Goal: Task Accomplishment & Management: Use online tool/utility

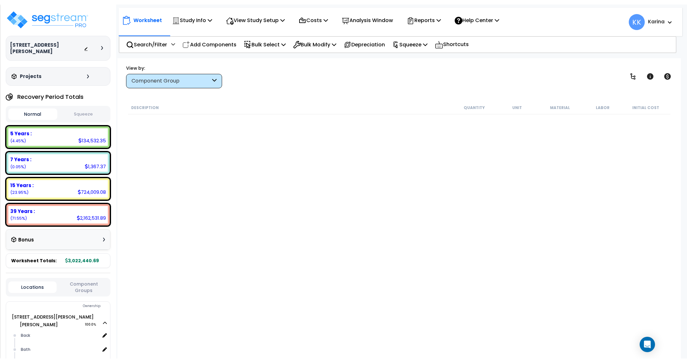
scroll to position [1268, 0]
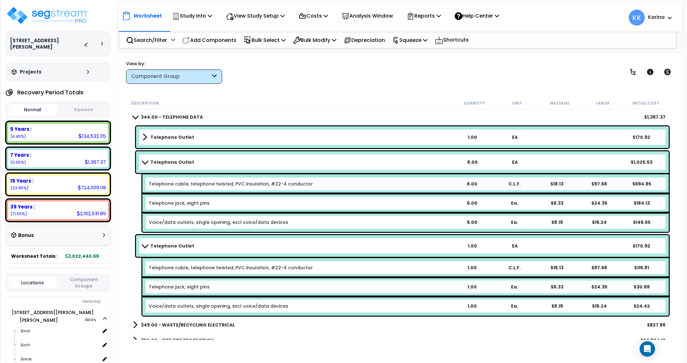
click at [353, 97] on div "Description Quantity Unit Material Labor Initial Cost" at bounding box center [399, 103] width 543 height 13
click at [135, 117] on span at bounding box center [135, 117] width 9 height 5
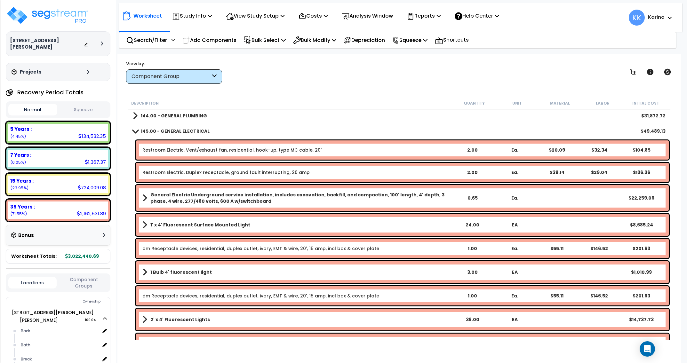
scroll to position [423, 0]
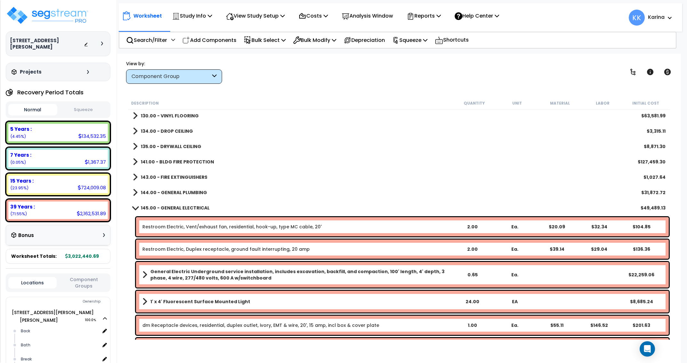
click at [134, 207] on span at bounding box center [135, 208] width 9 height 5
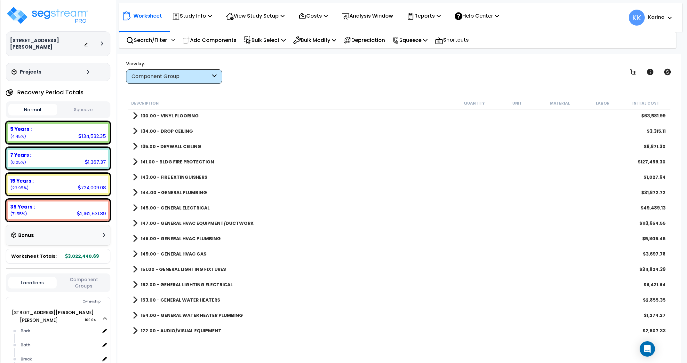
click at [134, 133] on span at bounding box center [135, 131] width 5 height 9
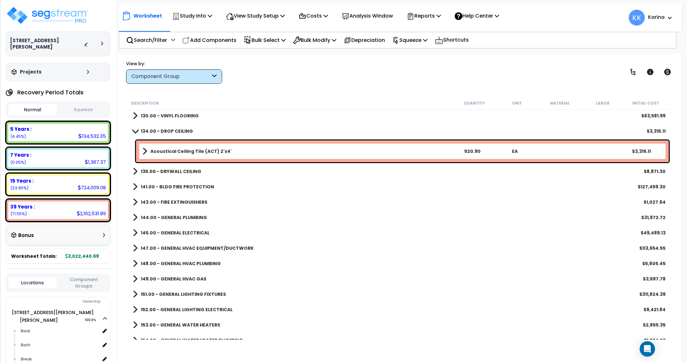
click at [311, 331] on div "153.00 - GENERAL WATER HEATERS $2,855.35" at bounding box center [400, 325] width 540 height 15
click at [210, 150] on b "Acoustical Ceiling Tile (ACT) 2'x4'" at bounding box center [190, 151] width 81 height 6
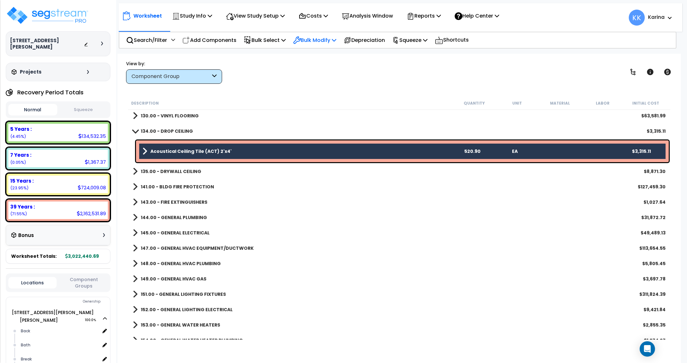
click at [322, 39] on p "Bulk Modify" at bounding box center [314, 40] width 43 height 9
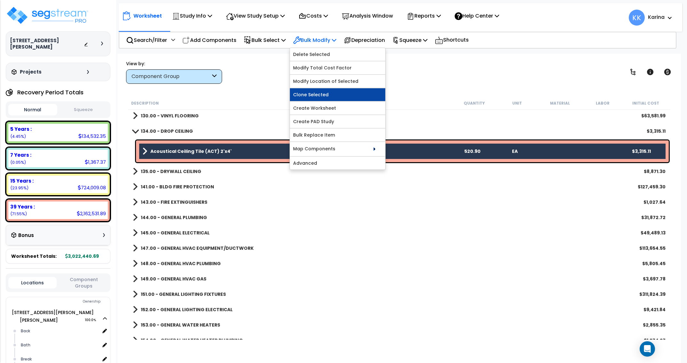
click at [323, 91] on link "Clone Selected" at bounding box center [337, 94] width 95 height 13
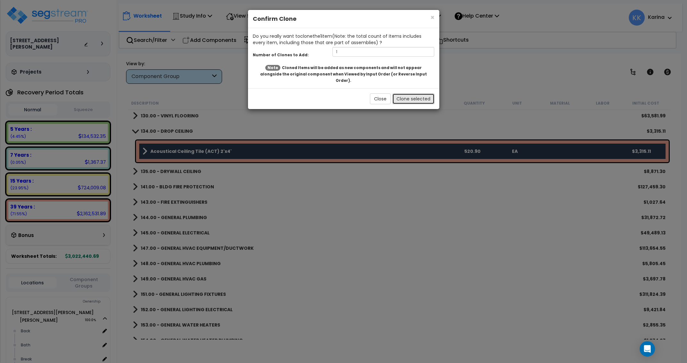
click at [417, 94] on button "Clone selected" at bounding box center [414, 99] width 42 height 11
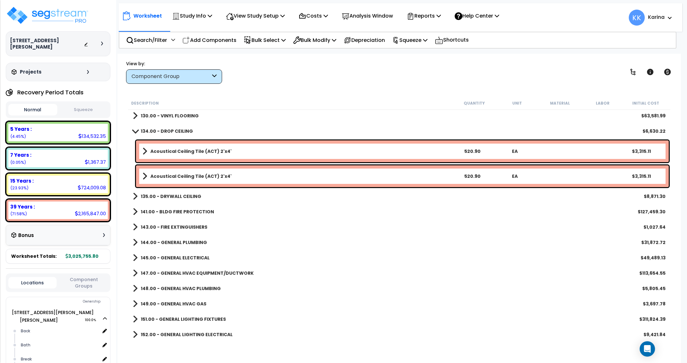
click at [224, 177] on b "Acoustical Ceiling Tile (ACT) 2'x4'" at bounding box center [190, 176] width 81 height 6
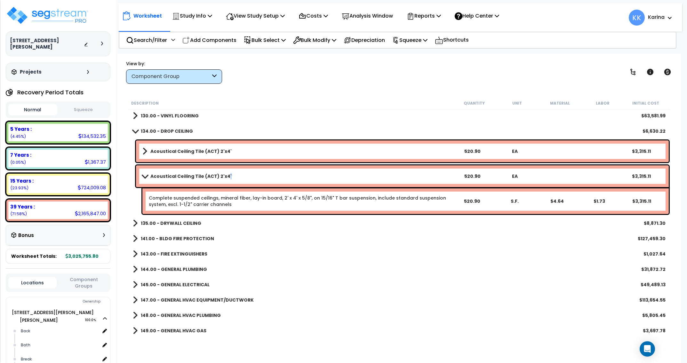
click at [224, 177] on b "Acoustical Ceiling Tile (ACT) 2'x4'" at bounding box center [190, 176] width 81 height 6
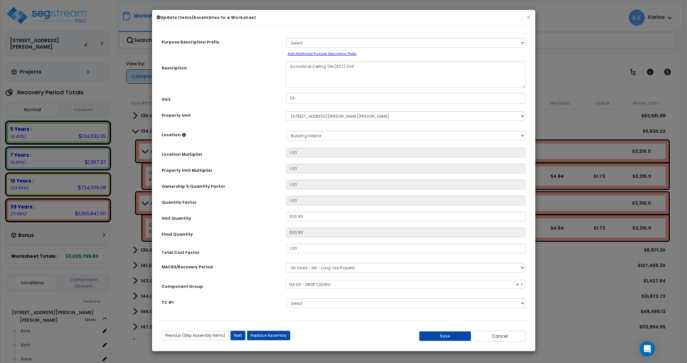
select select "56949"
drag, startPoint x: 306, startPoint y: 216, endPoint x: 263, endPoint y: 216, distance: 43.2
click at [286, 216] on input "520.90" at bounding box center [406, 217] width 240 height 10
type input "2"
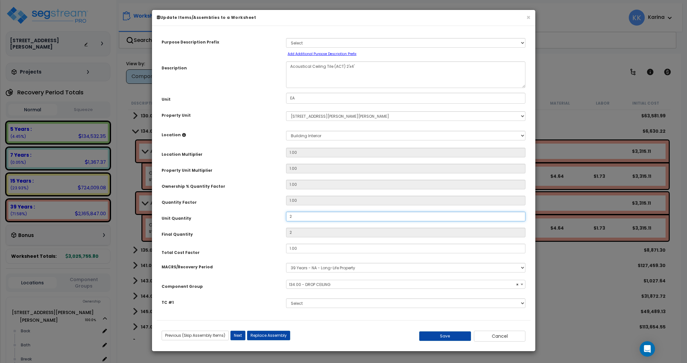
type input "21"
type input "214"
type input "2,146"
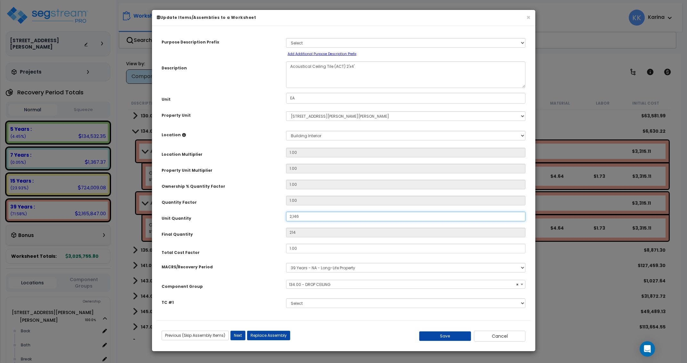
type input "2,146"
type input "21,461"
type input "21,461."
type input "21,461"
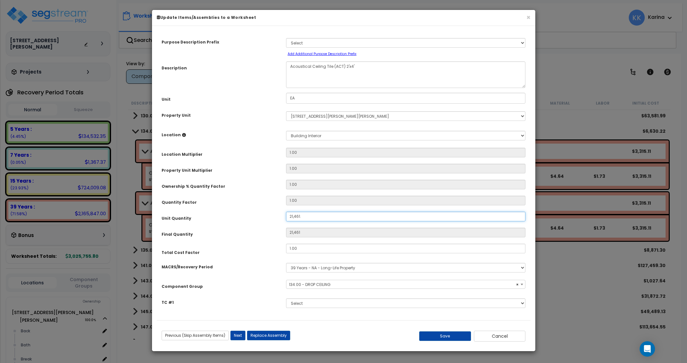
type input "21,461.6"
click at [286, 131] on select "Select Back Bath Break Building Building Interior Loading Mech Office Add New L…" at bounding box center [406, 136] width 240 height 10
select select "Others"
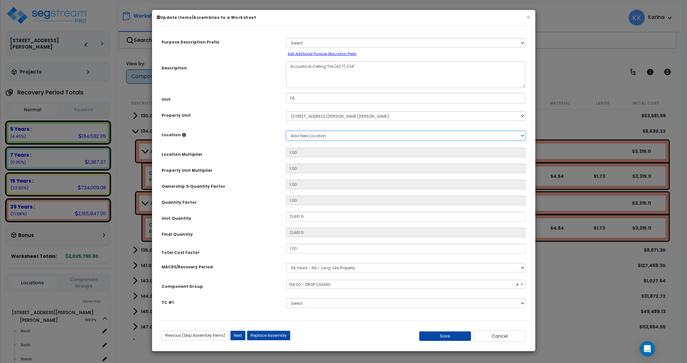
click option "Add New Location" at bounding box center [0, 0] width 0 height 0
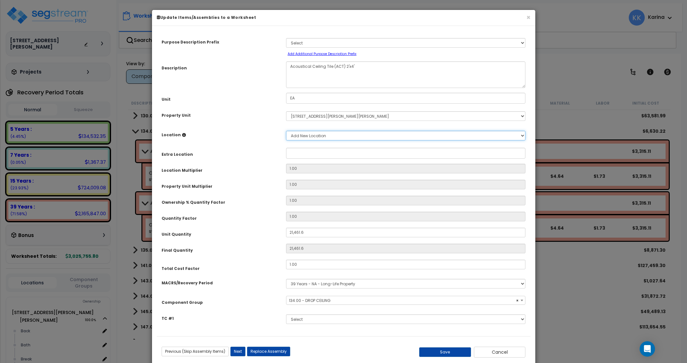
type input "1"
type input "21,461.6"
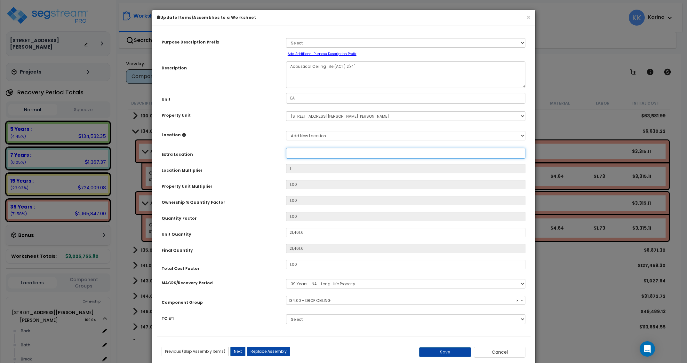
click at [304, 153] on input "Property Unit" at bounding box center [406, 153] width 240 height 11
type input "Sales"
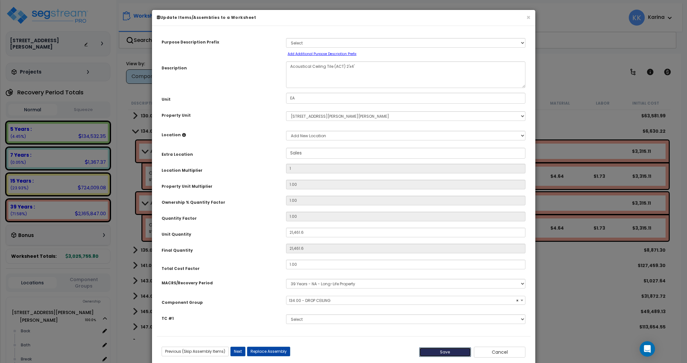
click at [454, 353] on button "Save" at bounding box center [445, 353] width 52 height 10
type input "1.00"
type input "21461.60"
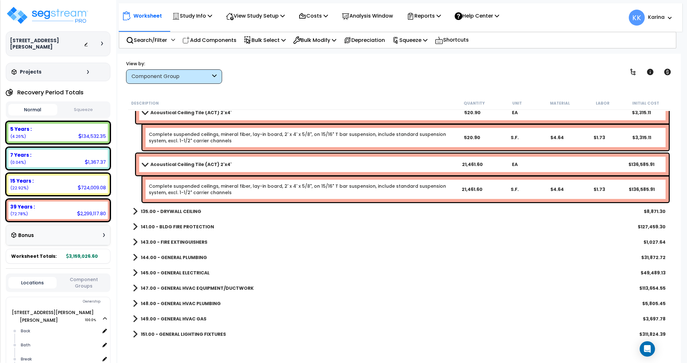
scroll to position [538, 0]
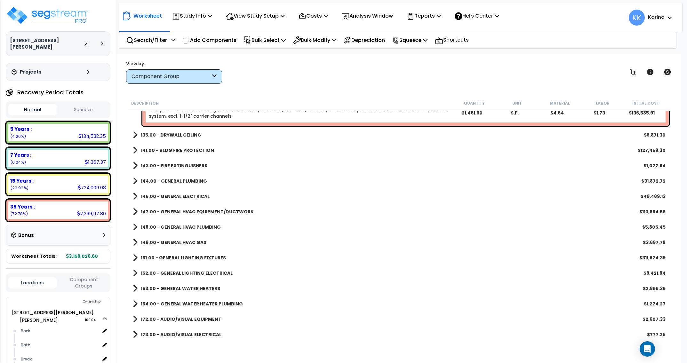
click at [135, 196] on span at bounding box center [135, 196] width 5 height 9
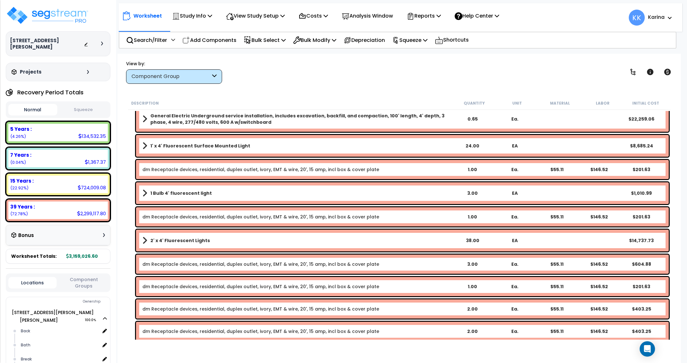
scroll to position [692, 0]
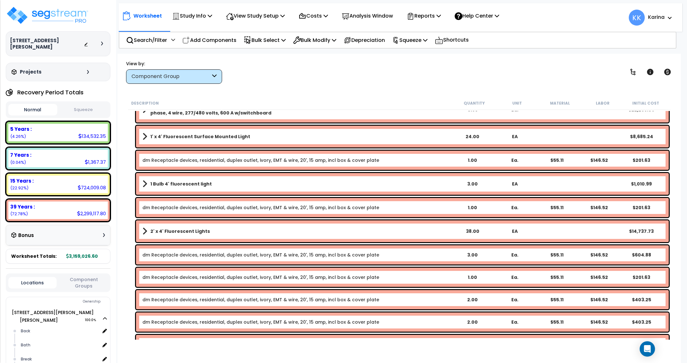
click at [208, 232] on link "2' x 4' Fluorescent Lights" at bounding box center [296, 231] width 309 height 9
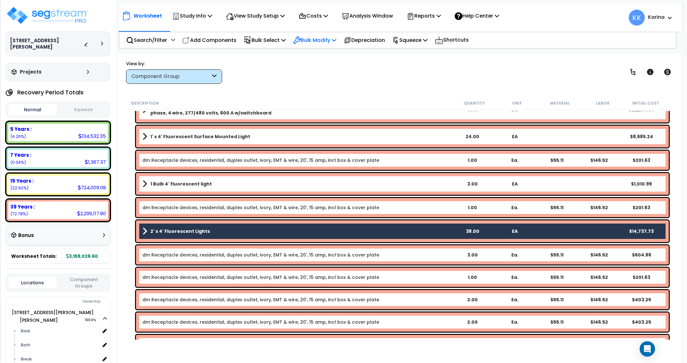
click at [311, 36] on p "Bulk Modify" at bounding box center [314, 40] width 43 height 9
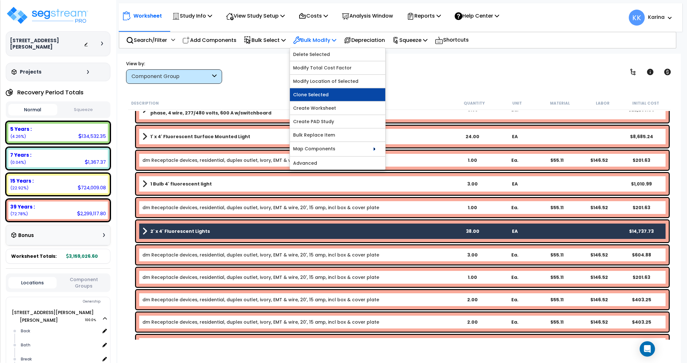
click at [323, 94] on link "Clone Selected" at bounding box center [337, 94] width 95 height 13
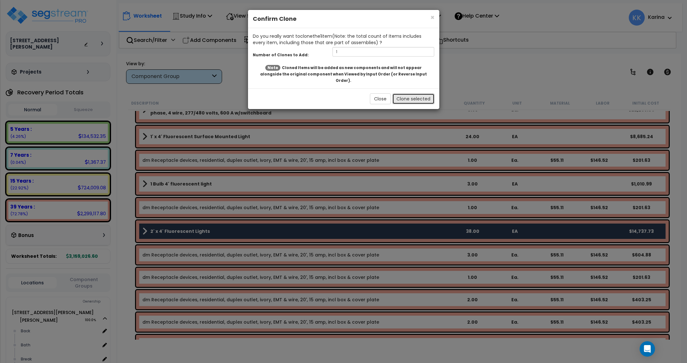
drag, startPoint x: 405, startPoint y: 95, endPoint x: 293, endPoint y: 257, distance: 197.2
click at [405, 94] on button "Clone selected" at bounding box center [414, 99] width 42 height 11
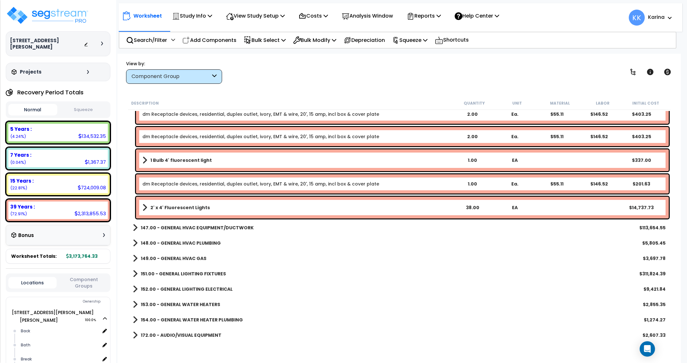
scroll to position [845, 0]
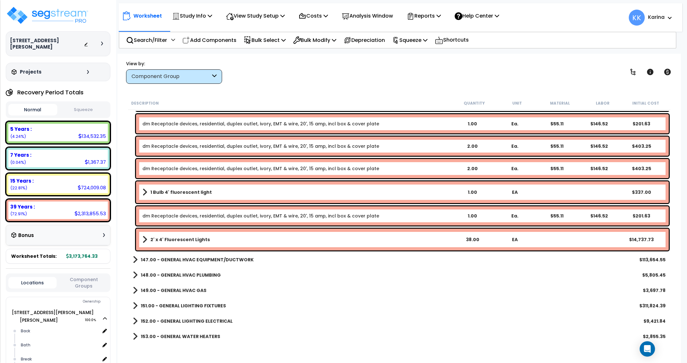
click at [222, 240] on link "2' x 4' Fluorescent Lights" at bounding box center [296, 239] width 309 height 9
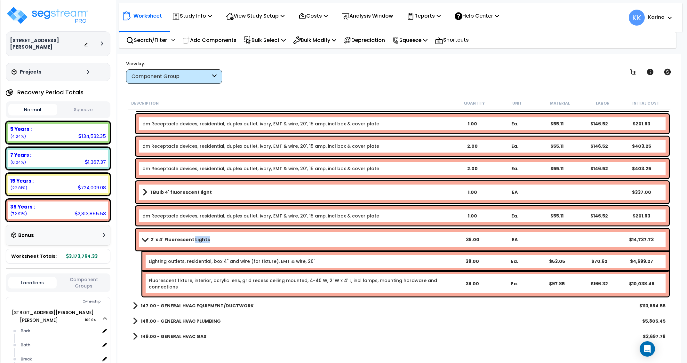
click at [222, 240] on link "2' x 4' Fluorescent Lights" at bounding box center [296, 239] width 309 height 9
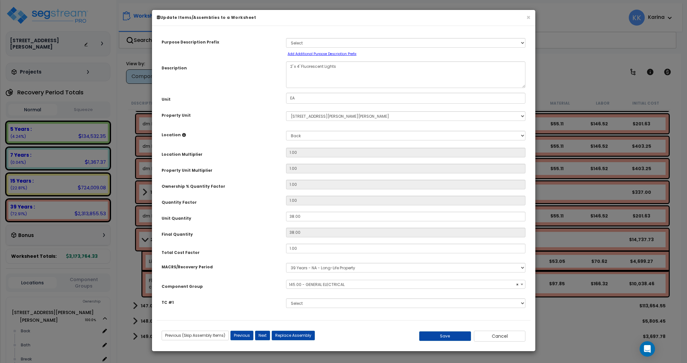
select select "56955"
click at [286, 131] on select "Select Back Bath Break Building Building Interior Loading Mech Office Sales Add…" at bounding box center [406, 136] width 240 height 10
select select "18160"
click option "Sales" at bounding box center [0, 0] width 0 height 0
type input "1"
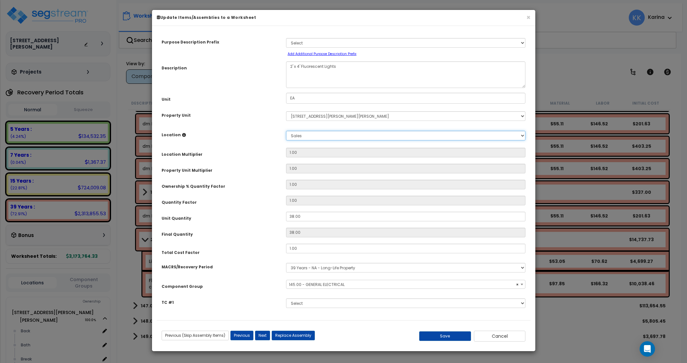
type input "38"
drag, startPoint x: 301, startPoint y: 217, endPoint x: 256, endPoint y: 215, distance: 44.9
click at [286, 215] on input "38.00" at bounding box center [406, 217] width 240 height 10
type input "3"
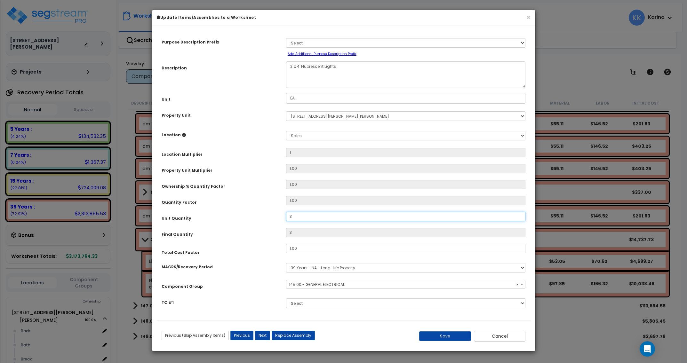
type input "33"
type input "330"
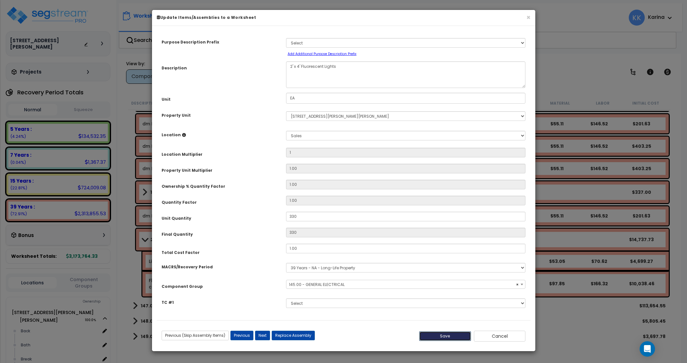
click at [440, 334] on button "Save" at bounding box center [445, 337] width 52 height 10
type input "1.00"
type input "330.00"
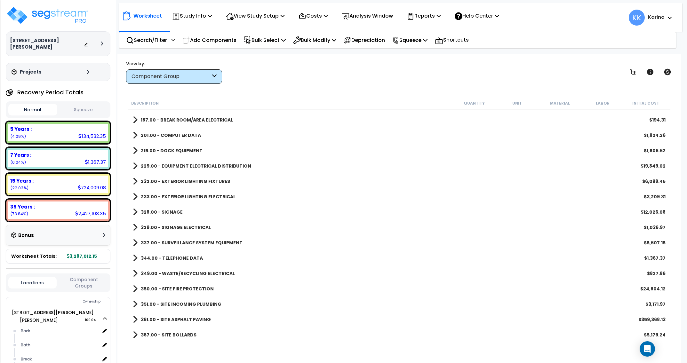
scroll to position [1230, 0]
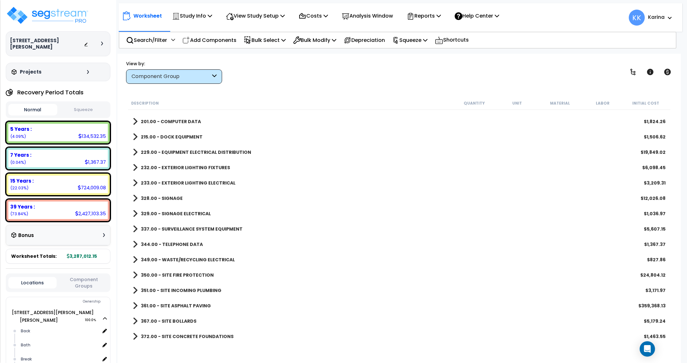
click at [133, 230] on span at bounding box center [135, 229] width 5 height 9
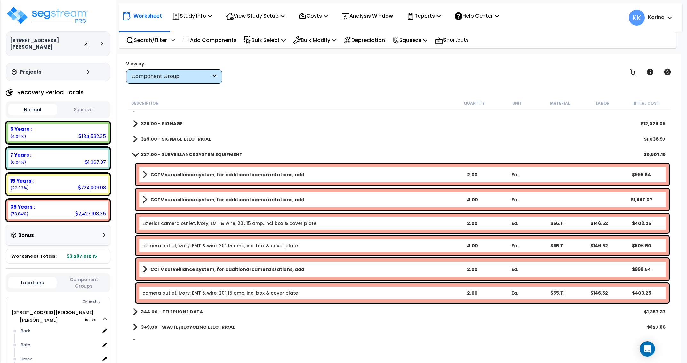
scroll to position [1345, 0]
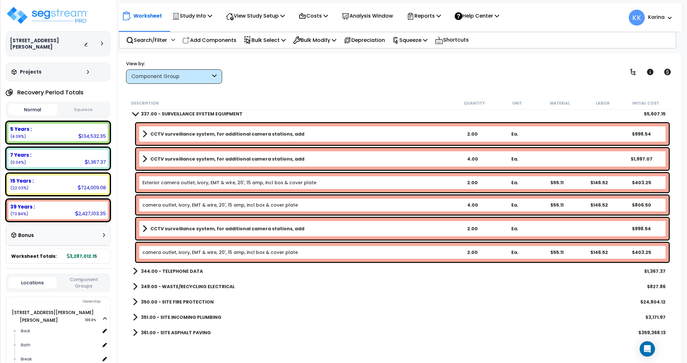
click at [193, 228] on b "CCTV surveillance system, for additional camera stations, add" at bounding box center [227, 229] width 154 height 6
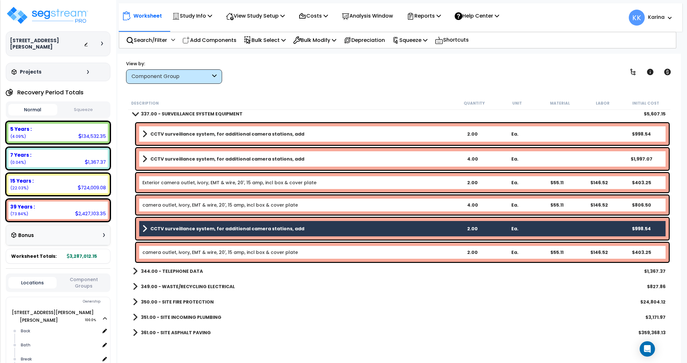
click at [194, 253] on link "camera outlet, ivory, EMT & wire, 20', 15 amp, incl box & cover plate" at bounding box center [220, 252] width 156 height 6
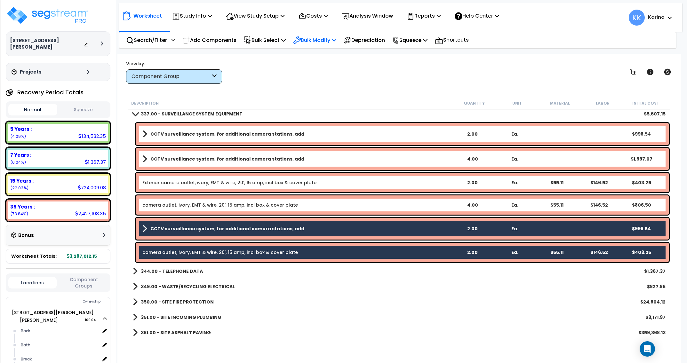
click at [320, 38] on p "Bulk Modify" at bounding box center [314, 40] width 43 height 9
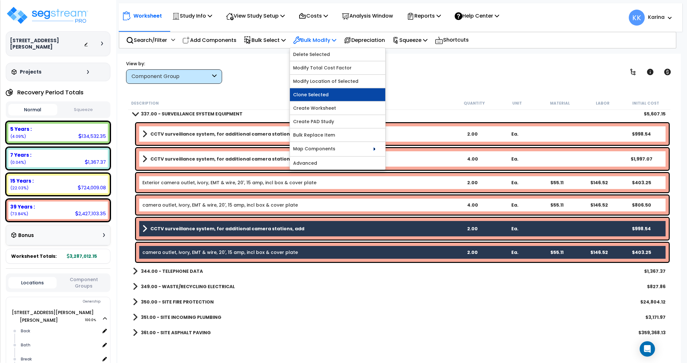
click at [334, 96] on link "Clone Selected" at bounding box center [337, 94] width 95 height 13
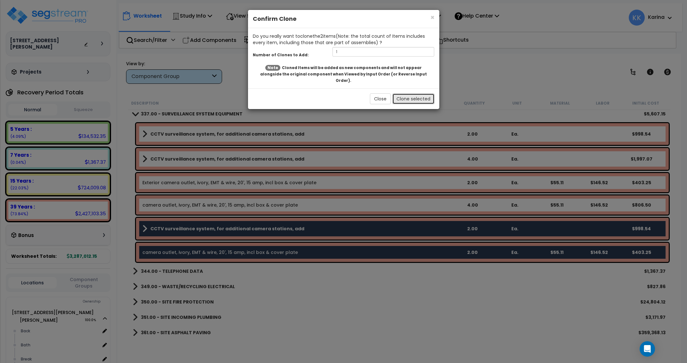
click at [421, 94] on button "Clone selected" at bounding box center [414, 99] width 42 height 11
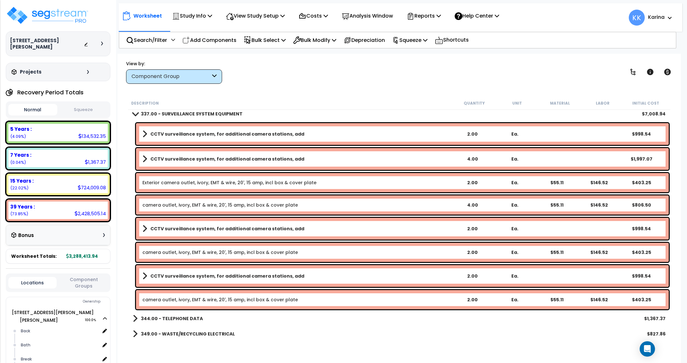
click at [204, 277] on b "CCTV surveillance system, for additional camera stations, add" at bounding box center [227, 276] width 154 height 6
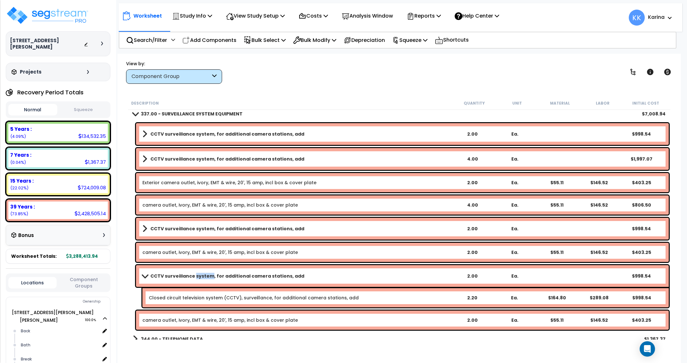
click at [204, 277] on b "CCTV surveillance system, for additional camera stations, add" at bounding box center [227, 276] width 154 height 6
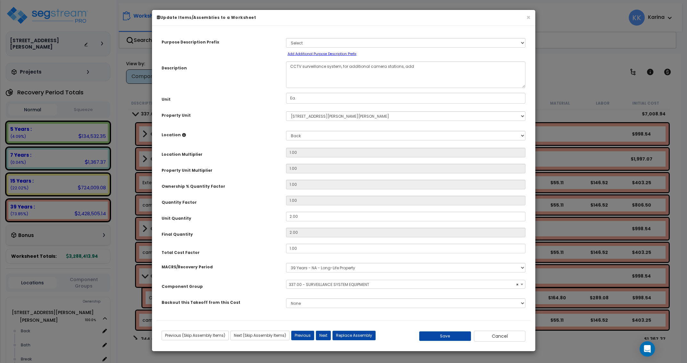
select select "57126"
drag, startPoint x: 302, startPoint y: 215, endPoint x: 273, endPoint y: 216, distance: 29.2
click at [286, 216] on input "2.00" at bounding box center [406, 217] width 240 height 10
type input "5"
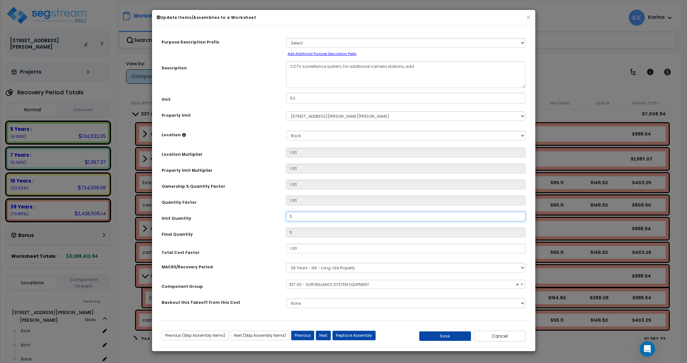
type input "53"
click at [286, 131] on select "Select Back Bath Break Building Building Interior Loading Mech Office Sales Add…" at bounding box center [406, 136] width 240 height 10
select select "18160"
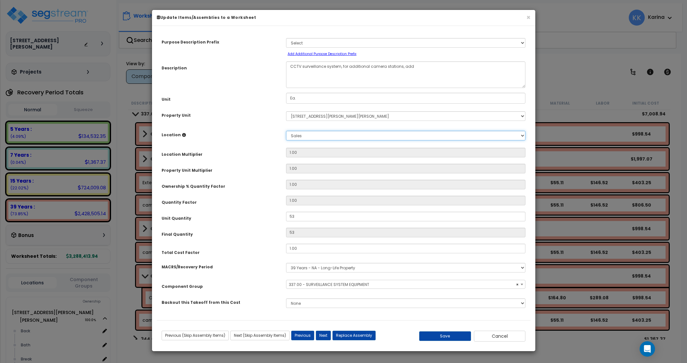
click option "Sales" at bounding box center [0, 0] width 0 height 0
click at [439, 337] on button "Save" at bounding box center [445, 337] width 52 height 10
type input "1.00"
type input "53.00"
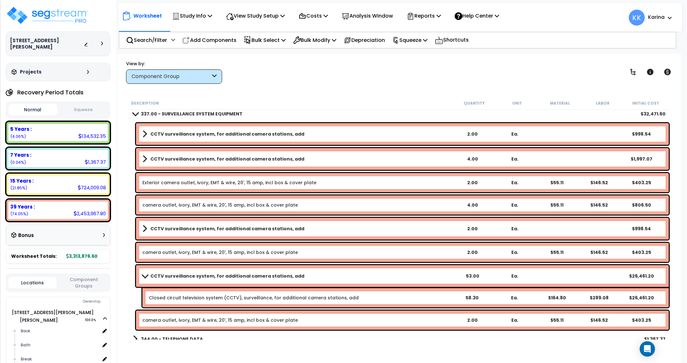
click at [228, 322] on link "camera outlet, ivory, EMT & wire, 20', 15 amp, incl box & cover plate" at bounding box center [220, 320] width 156 height 6
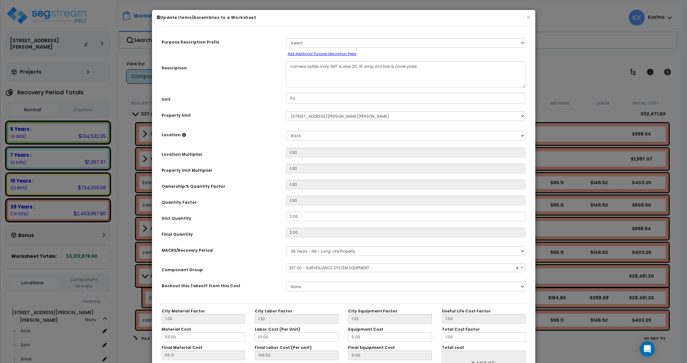
select select "57126"
drag, startPoint x: 305, startPoint y: 217, endPoint x: 278, endPoint y: 214, distance: 27.0
click at [278, 214] on div "Unit Quantity 2.00" at bounding box center [344, 217] width 374 height 11
drag, startPoint x: 302, startPoint y: 215, endPoint x: 271, endPoint y: 215, distance: 31.1
click at [286, 215] on input "2.00" at bounding box center [406, 217] width 240 height 10
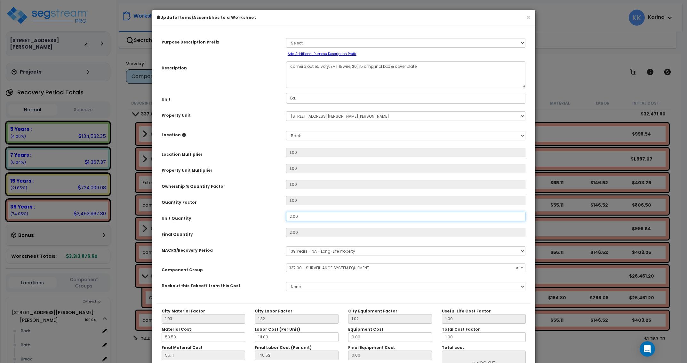
type input "5"
type input "2"
type input "$403.26"
type input "5"
type input "$1,008.15"
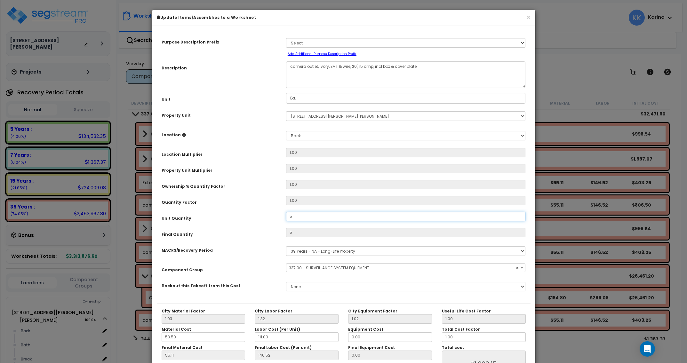
type input "53"
type input "$1,008.15"
type input "53"
type input "$10,686.39"
type input "53"
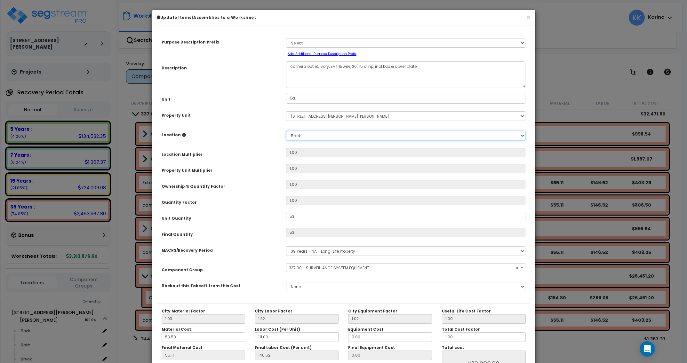
click at [286, 131] on select "Select Back Bath Break Building Building Interior Loading Mech Office Sales Add…" at bounding box center [406, 136] width 240 height 10
select select "18160"
click option "Sales" at bounding box center [0, 0] width 0 height 0
type input "1"
type input "$10,686.39"
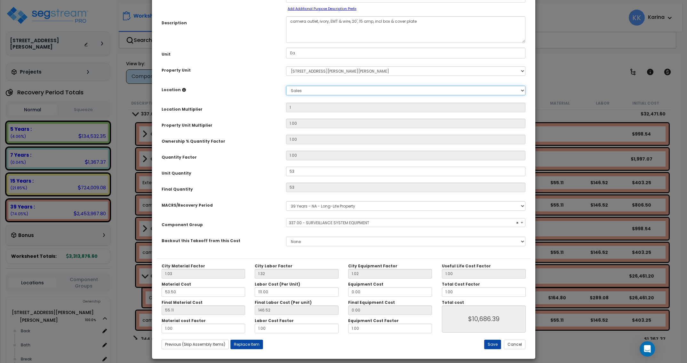
scroll to position [51, 0]
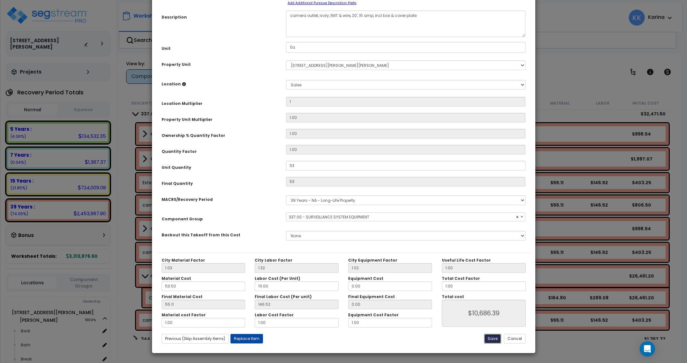
click at [494, 340] on button "Save" at bounding box center [492, 339] width 17 height 10
type input "1.00"
type input "53.00"
type input "10686.39"
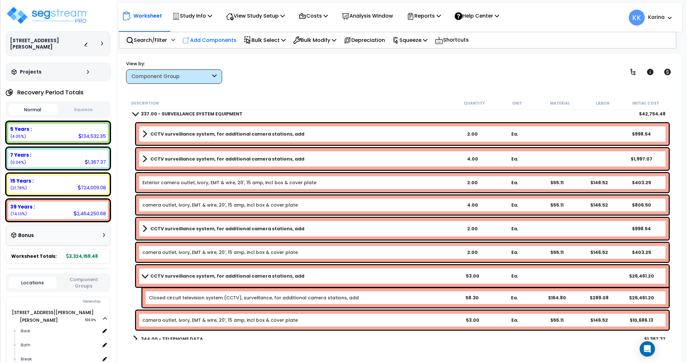
click at [218, 39] on p "Add Components" at bounding box center [210, 40] width 54 height 9
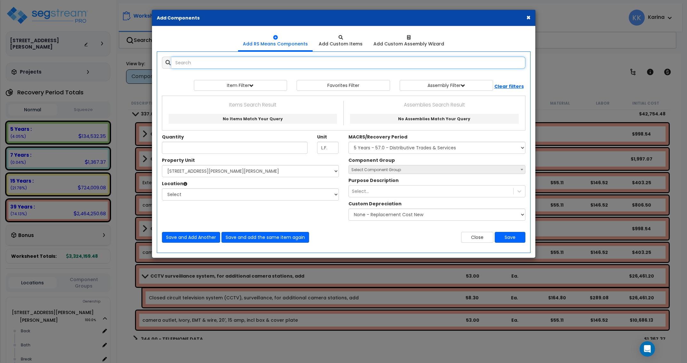
select select
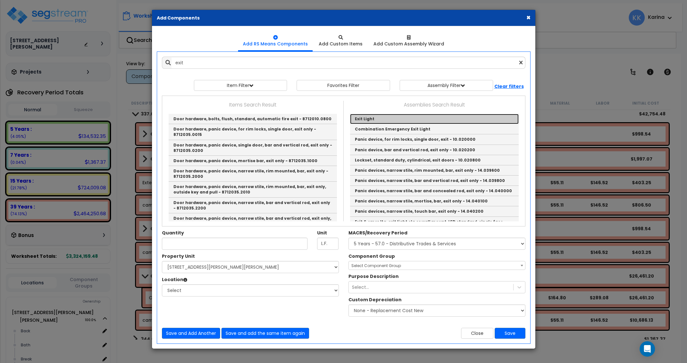
drag, startPoint x: 368, startPoint y: 118, endPoint x: 313, endPoint y: 128, distance: 55.2
click at [368, 118] on link "Exit Light" at bounding box center [434, 119] width 169 height 10
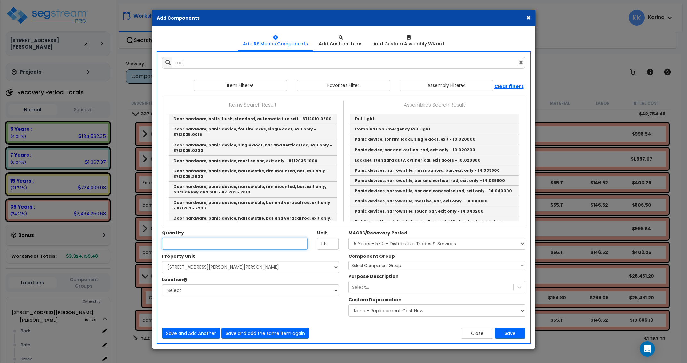
type input "Exit Light"
checkbox input "true"
type input "EA"
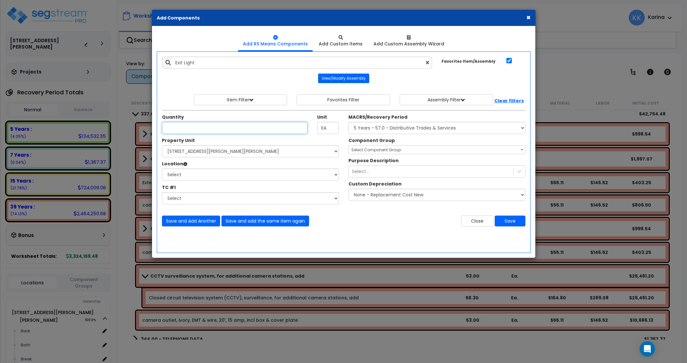
scroll to position [0, 0]
type input "4"
click at [162, 145] on select "Select [STREET_ADDRESS][PERSON_NAME][PERSON_NAME] Site Improvements" at bounding box center [250, 151] width 177 height 12
select select "176161"
click option "[STREET_ADDRESS][PERSON_NAME][PERSON_NAME]" at bounding box center [0, 0] width 0 height 0
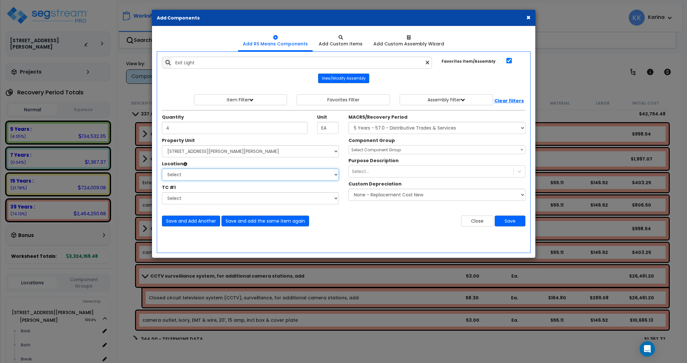
click at [162, 169] on select "Select Back [GEOGRAPHIC_DATA] Break Building Building Interior Loading Mech Off…" at bounding box center [250, 175] width 177 height 12
select select "18160"
click option "Sales" at bounding box center [0, 0] width 0 height 0
click at [349, 122] on select "Select MACRS/Recovery Period 5 Years - 57.0 - Distributive Trades & Services 5 …" at bounding box center [437, 128] width 177 height 12
select select "3669"
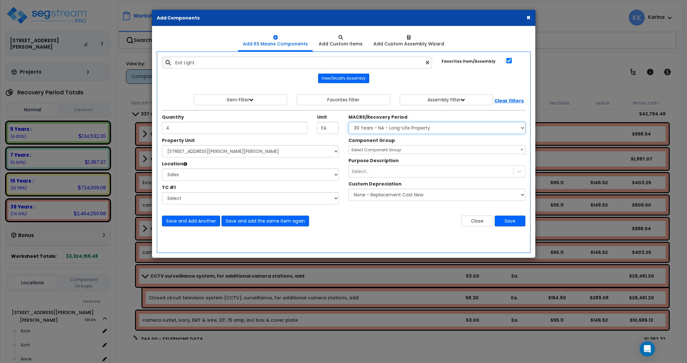
click option "39 Years - NA - Long-Life Property" at bounding box center [0, 0] width 0 height 0
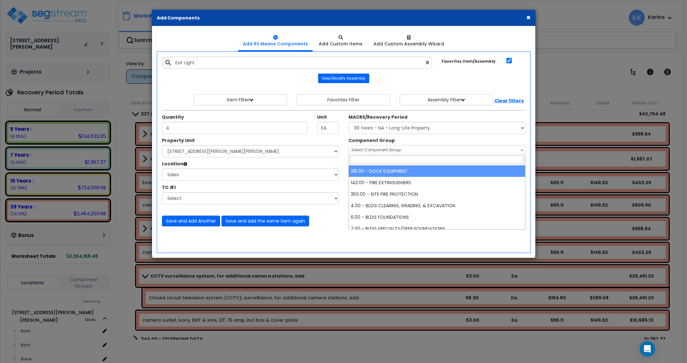
click at [375, 149] on span "Select Component Group" at bounding box center [377, 149] width 50 height 5
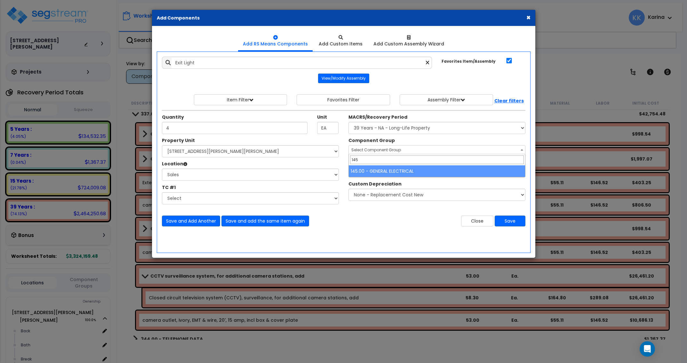
type input "145"
select select "56955"
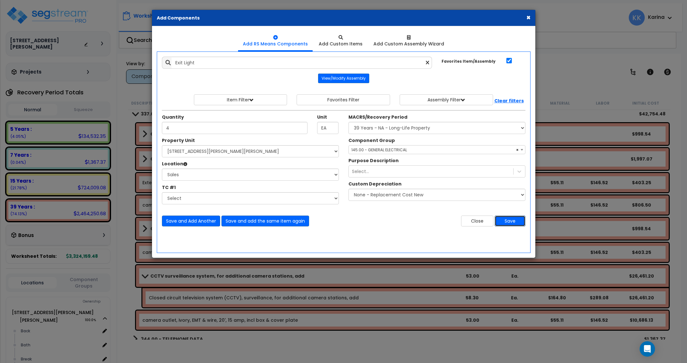
click at [508, 223] on button "Save" at bounding box center [510, 221] width 31 height 11
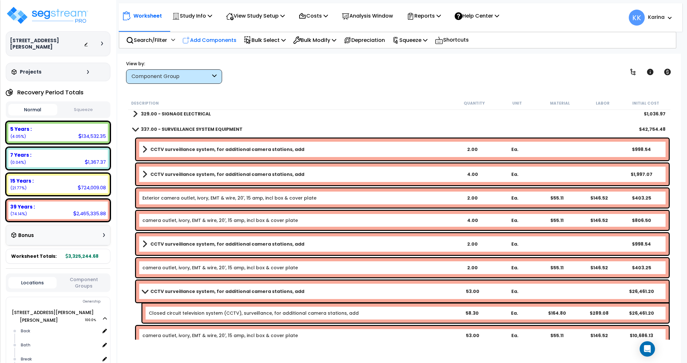
click at [226, 38] on p "Add Components" at bounding box center [210, 40] width 54 height 9
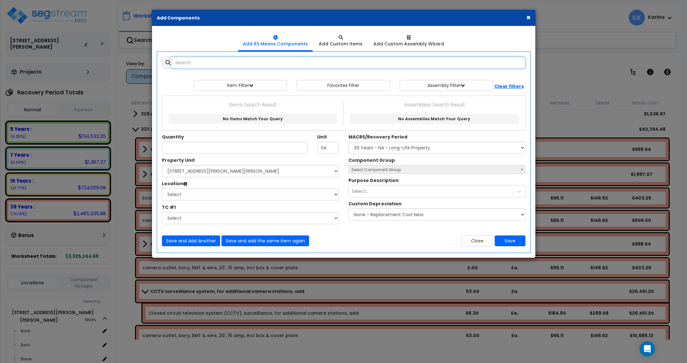
select select
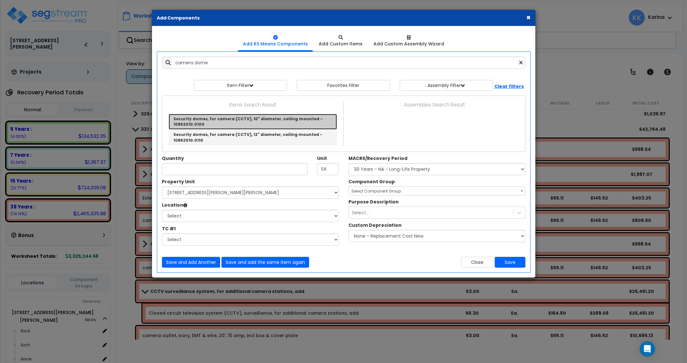
click at [209, 119] on link "Security domes, for camera (CCTV), 10" diameter, ceiling mounted - 10862010.0100" at bounding box center [253, 122] width 168 height 16
type input "Security domes, for camera (CCTV), 10" diameter, ceiling mounted - 10862010.0100"
checkbox input "false"
type input "Ea."
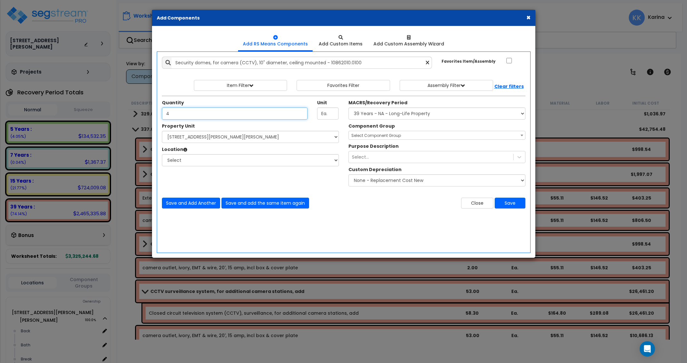
type input "4"
click at [162, 131] on select "Select [STREET_ADDRESS][PERSON_NAME][PERSON_NAME] Site Improvements" at bounding box center [250, 137] width 177 height 12
select select "176161"
click option "[STREET_ADDRESS][PERSON_NAME][PERSON_NAME]" at bounding box center [0, 0] width 0 height 0
click at [162, 154] on select "Select Back [GEOGRAPHIC_DATA] Break Building Building Interior Loading Mech Off…" at bounding box center [250, 160] width 177 height 12
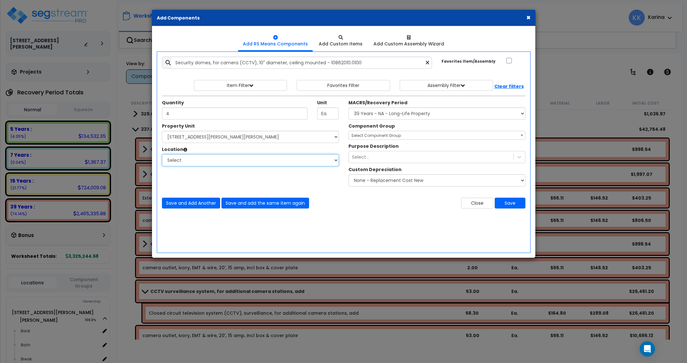
select select "18160"
click option "Sales" at bounding box center [0, 0] width 0 height 0
click at [349, 108] on select "Select MACRS/Recovery Period 5 Years - 57.0 - Distributive Trades & Services 5 …" at bounding box center [437, 114] width 177 height 12
select select "3669"
click option "39 Years - NA - Long-Life Property" at bounding box center [0, 0] width 0 height 0
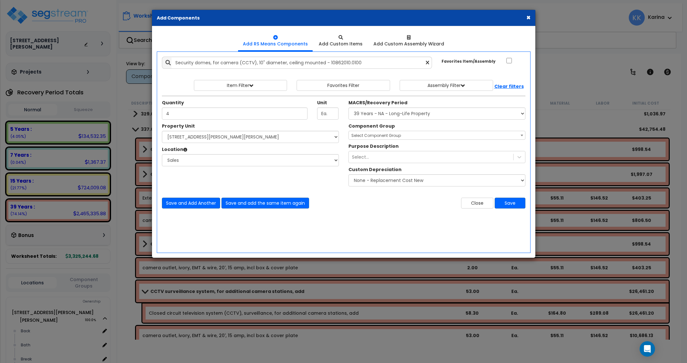
click at [360, 135] on span "Select Component Group" at bounding box center [377, 135] width 50 height 5
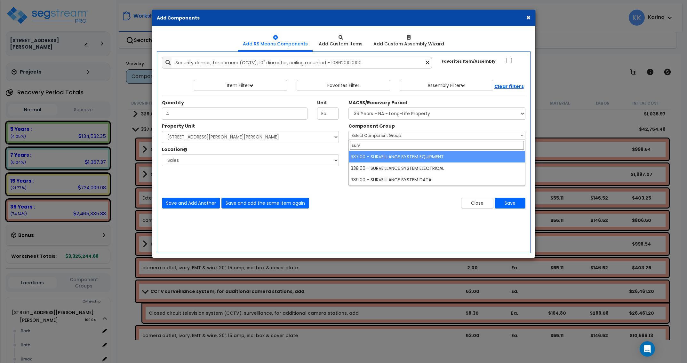
type input "surv"
select select "57126"
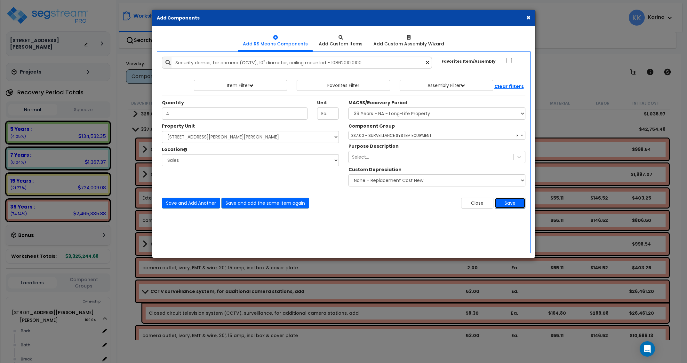
click at [509, 203] on button "Save" at bounding box center [510, 203] width 31 height 11
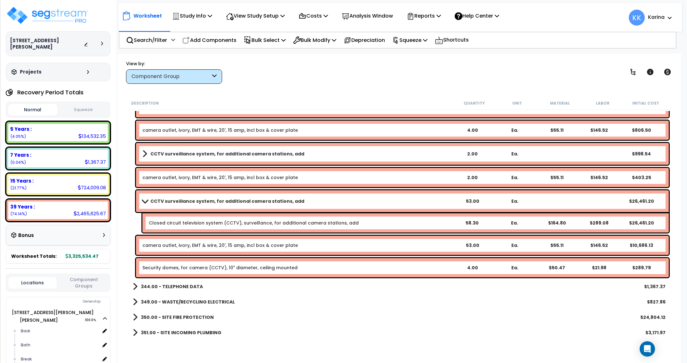
scroll to position [1460, 0]
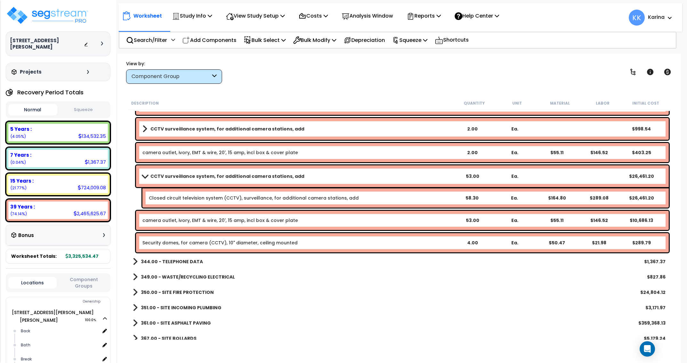
click at [186, 220] on link "camera outlet, ivory, EMT & wire, 20', 15 amp, incl box & cover plate" at bounding box center [220, 220] width 156 height 6
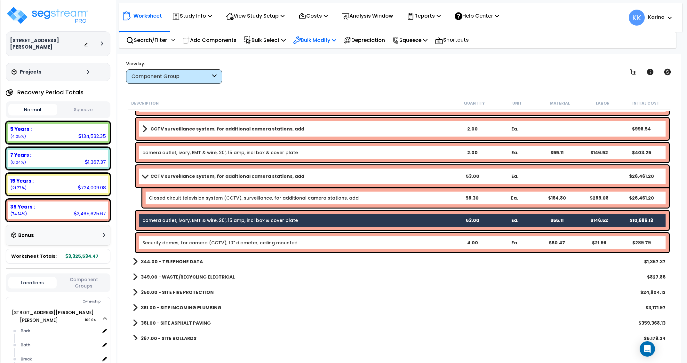
click at [314, 41] on p "Bulk Modify" at bounding box center [314, 40] width 43 height 9
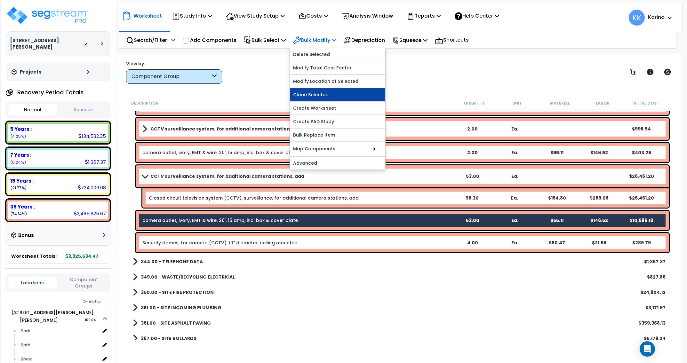
click at [320, 91] on link "Clone Selected" at bounding box center [337, 94] width 95 height 13
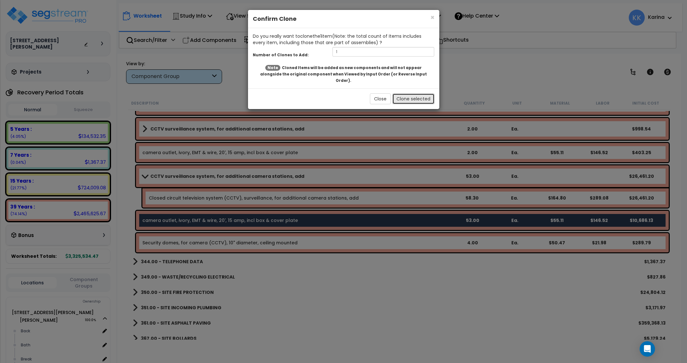
click at [408, 94] on button "Clone selected" at bounding box center [414, 99] width 42 height 11
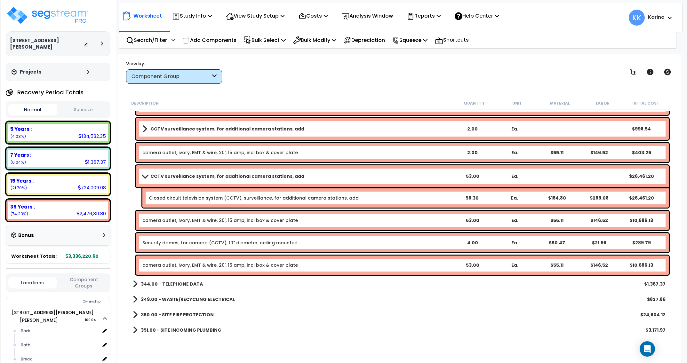
click at [194, 265] on link "camera outlet, ivory, EMT & wire, 20', 15 amp, incl box & cover plate" at bounding box center [220, 265] width 156 height 6
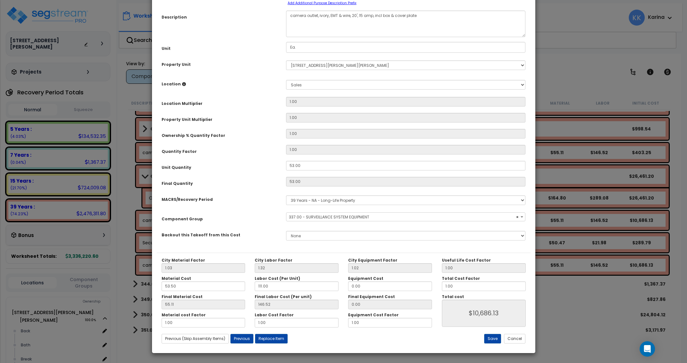
select select "57126"
drag, startPoint x: 304, startPoint y: 217, endPoint x: 273, endPoint y: 214, distance: 30.9
click at [273, 172] on div "Unit Quantity 53.00" at bounding box center [344, 166] width 374 height 11
drag, startPoint x: 306, startPoint y: 218, endPoint x: 277, endPoint y: 214, distance: 29.1
click at [286, 171] on input "53.00" at bounding box center [406, 166] width 240 height 10
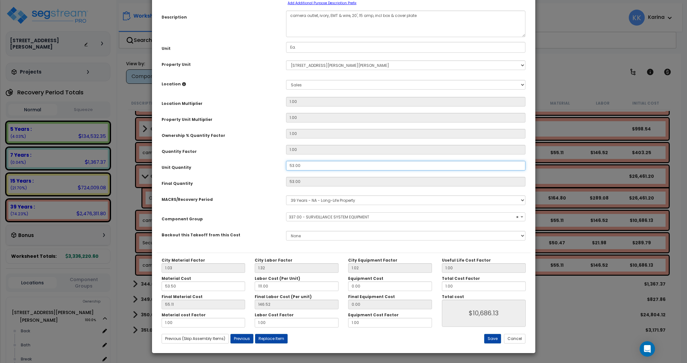
type input "4"
type input "53"
type input "$10,686.39"
type input "4"
type input "$806.52"
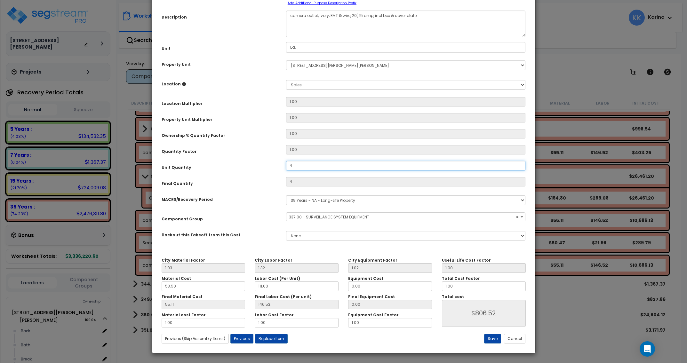
scroll to position [51, 0]
click at [490, 339] on button "Save" at bounding box center [492, 339] width 17 height 10
type input "4.00"
type input "806.52"
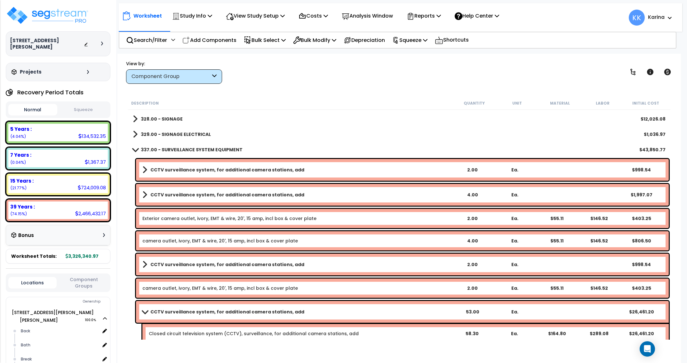
scroll to position [1306, 0]
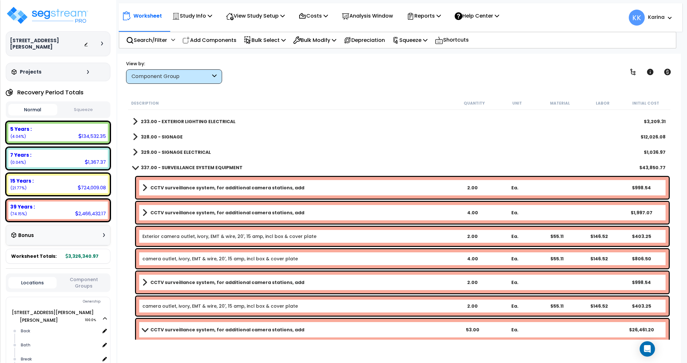
click at [135, 168] on span at bounding box center [135, 167] width 9 height 5
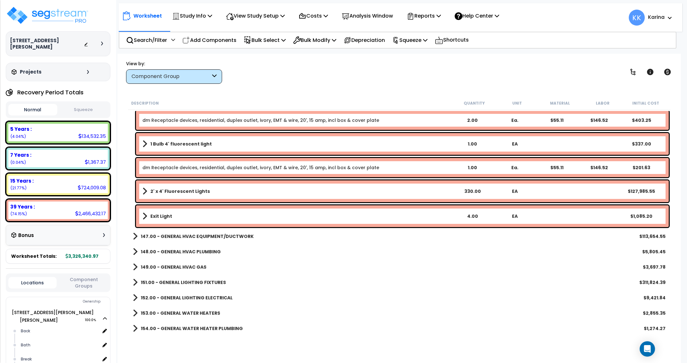
scroll to position [884, 0]
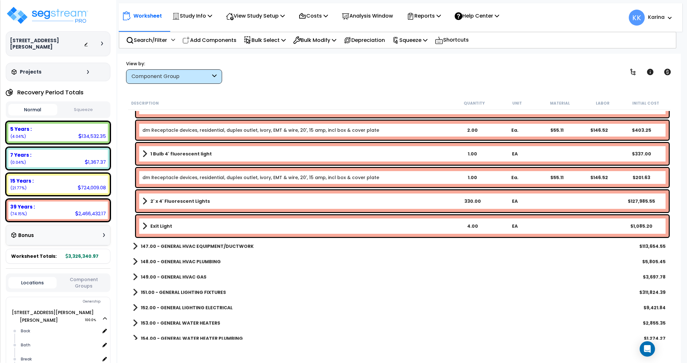
click at [165, 180] on link "dm Receptacle devices, residential, duplex outlet, ivory, EMT & wire, 20', 15 a…" at bounding box center [260, 178] width 237 height 6
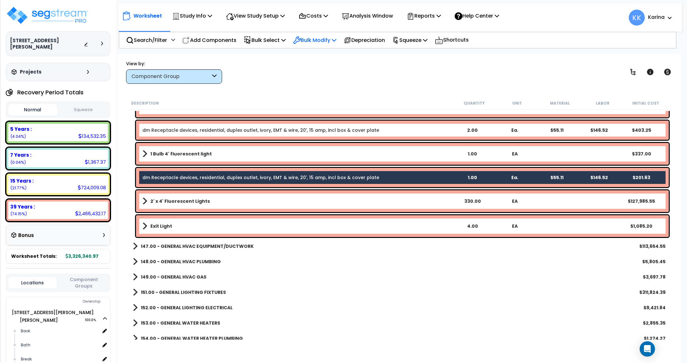
click at [315, 40] on p "Bulk Modify" at bounding box center [314, 40] width 43 height 9
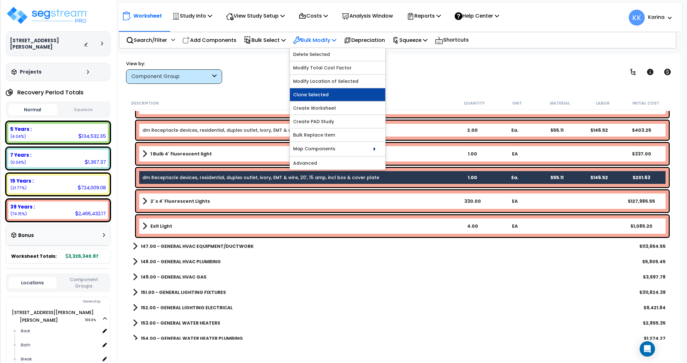
click at [316, 97] on link "Clone Selected" at bounding box center [337, 94] width 95 height 13
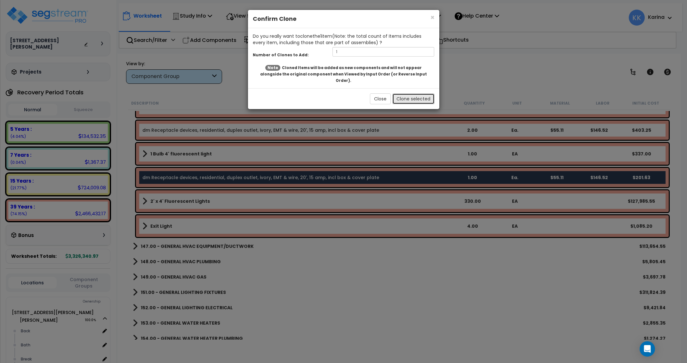
click at [408, 94] on button "Clone selected" at bounding box center [414, 99] width 42 height 11
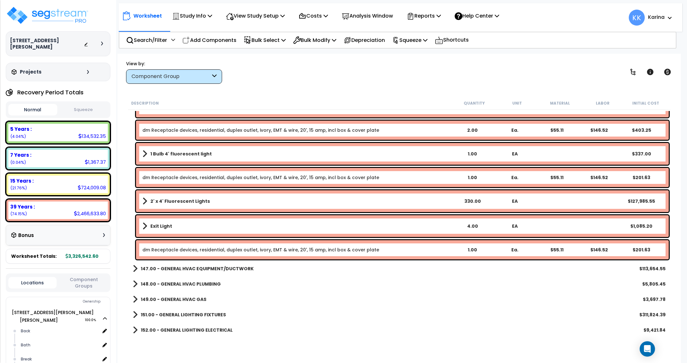
click at [184, 252] on link "dm Receptacle devices, residential, duplex outlet, ivory, EMT & wire, 20', 15 a…" at bounding box center [260, 250] width 237 height 6
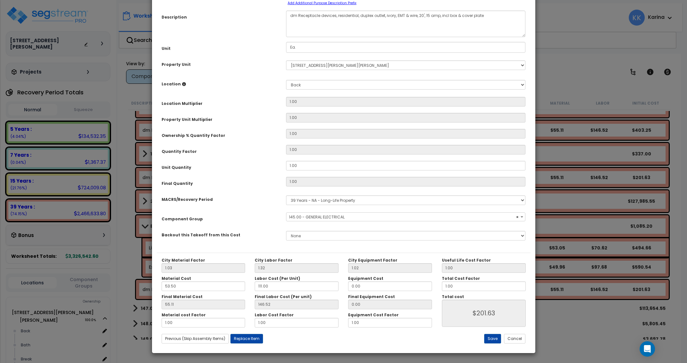
select select "56955"
drag, startPoint x: 301, startPoint y: 218, endPoint x: 277, endPoint y: 217, distance: 24.7
click at [277, 172] on div "Unit Quantity 1.00" at bounding box center [344, 166] width 374 height 11
click at [286, 171] on input "1.00" at bounding box center [406, 166] width 240 height 10
type input "1"
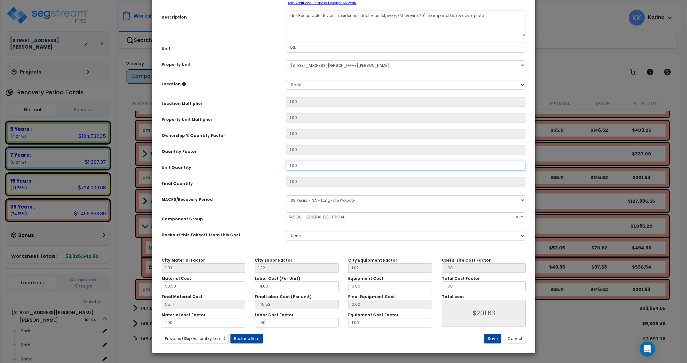
type input "1"
type input "10"
type input "$2,016.30"
type input "10"
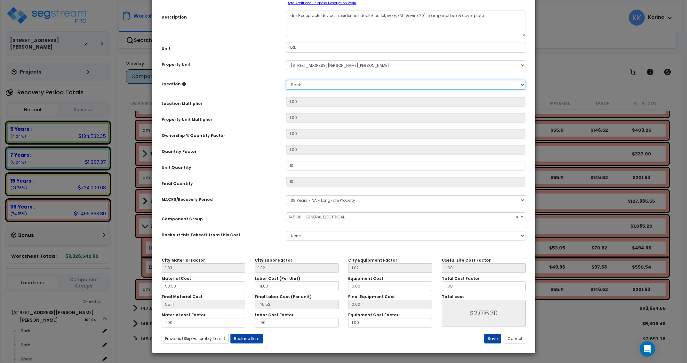
click at [286, 80] on select "Select Back Bath Break Building Building Interior Loading Mech Office Sales Add…" at bounding box center [406, 85] width 240 height 10
select select "18160"
click option "Sales" at bounding box center [0, 0] width 0 height 0
type input "1"
type input "$2,016.30"
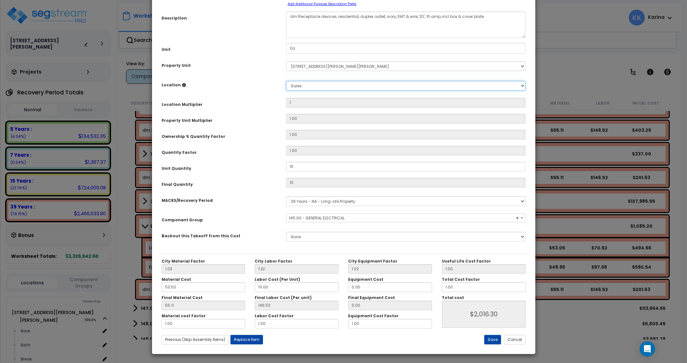
scroll to position [51, 0]
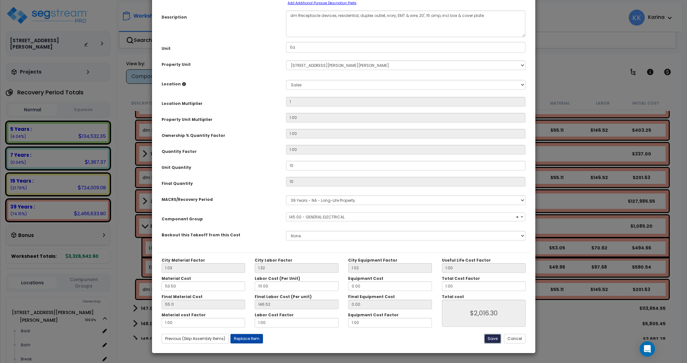
click at [493, 337] on button "Save" at bounding box center [492, 339] width 17 height 10
type input "1.00"
type input "10.00"
type input "2016.30"
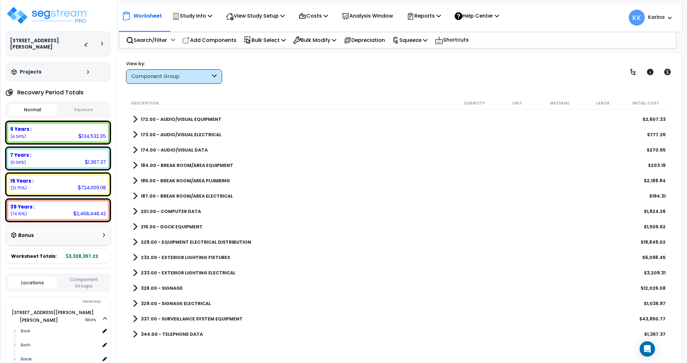
scroll to position [1191, 0]
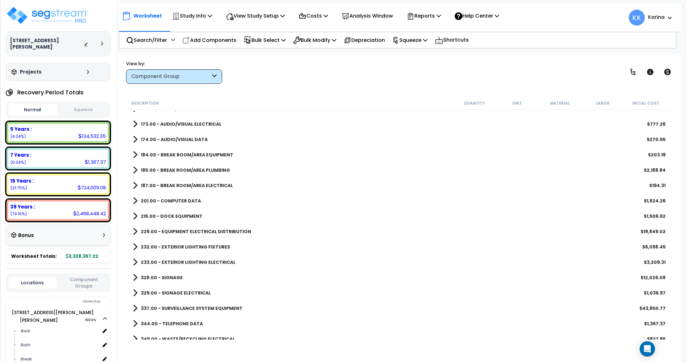
click at [134, 232] on span at bounding box center [135, 231] width 5 height 9
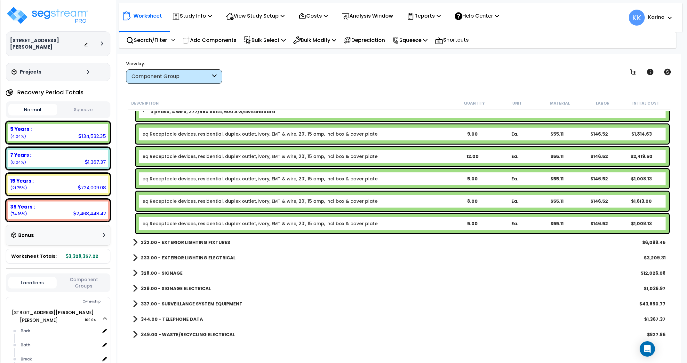
scroll to position [1345, 0]
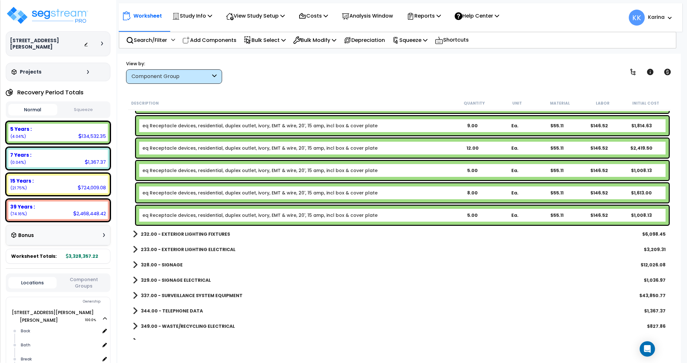
click at [199, 216] on link "eq Receptacle devices, residential, duplex outlet, ivory, EMT & wire, 20', 15 a…" at bounding box center [259, 215] width 235 height 6
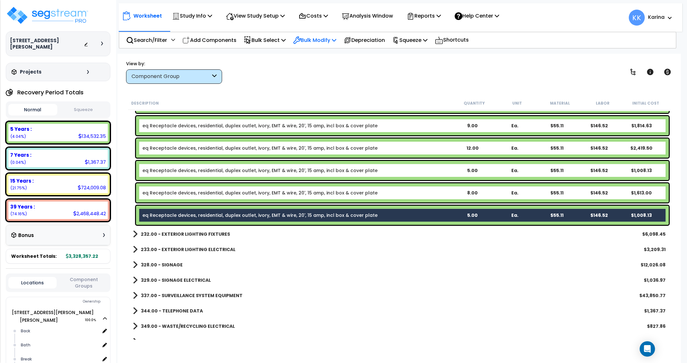
click at [329, 37] on p "Bulk Modify" at bounding box center [314, 40] width 43 height 9
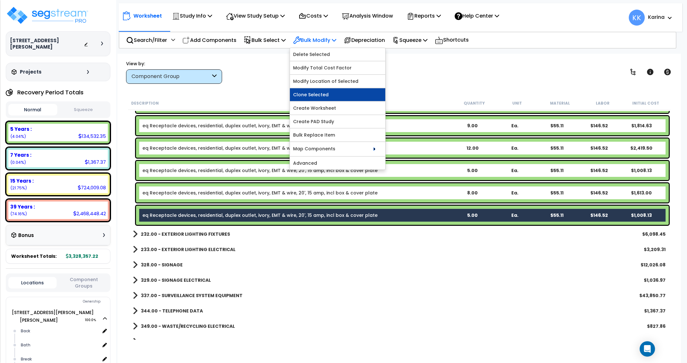
click at [328, 93] on link "Clone Selected" at bounding box center [337, 94] width 95 height 13
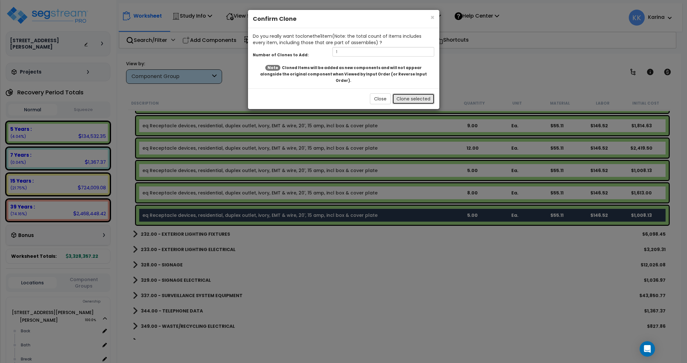
click at [399, 94] on button "Clone selected" at bounding box center [414, 99] width 42 height 11
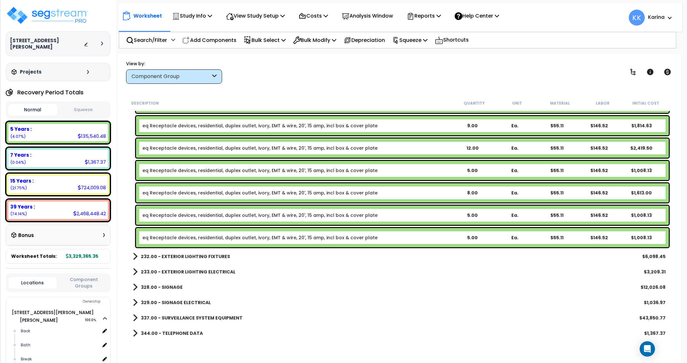
click at [203, 237] on link "eq Receptacle devices, residential, duplex outlet, ivory, EMT & wire, 20', 15 a…" at bounding box center [259, 238] width 235 height 6
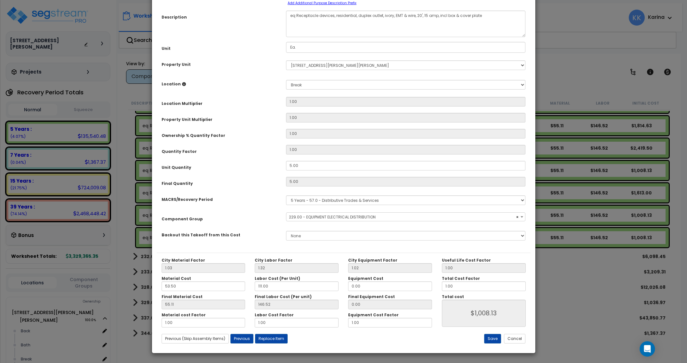
select select "57033"
click at [286, 80] on select "Select Back Bath Break Building Building Interior Loading Mech Office Sales Add…" at bounding box center [406, 85] width 240 height 10
select select "18160"
click option "Sales" at bounding box center [0, 0] width 0 height 0
type input "1"
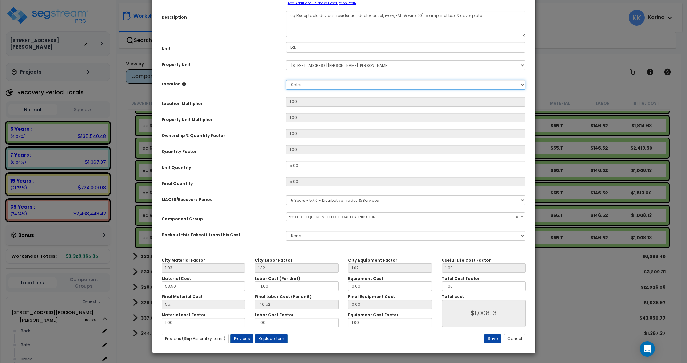
type input "5"
type input "$1,008.15"
drag, startPoint x: 305, startPoint y: 217, endPoint x: 268, endPoint y: 214, distance: 37.0
click at [286, 171] on input "5.00" at bounding box center [406, 166] width 240 height 10
type input "3"
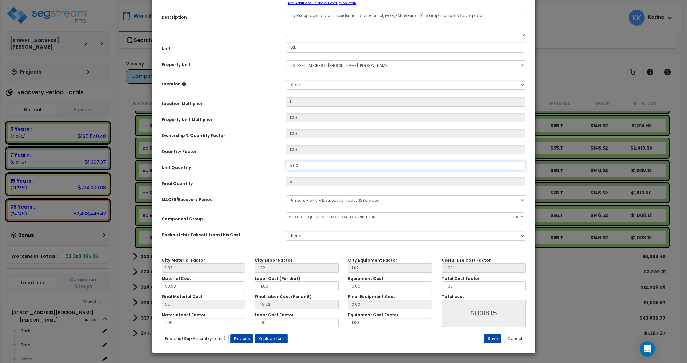
type input "$1,008.15"
type input "3"
type input "$604.89"
type input "30"
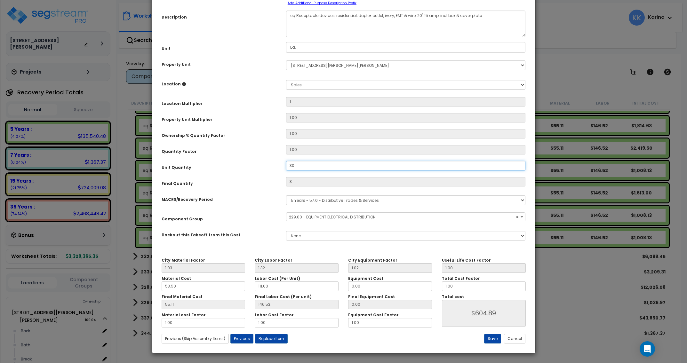
type input "$6,048.90"
type input "30"
click at [494, 338] on button "Save" at bounding box center [492, 339] width 17 height 10
type input "1.00"
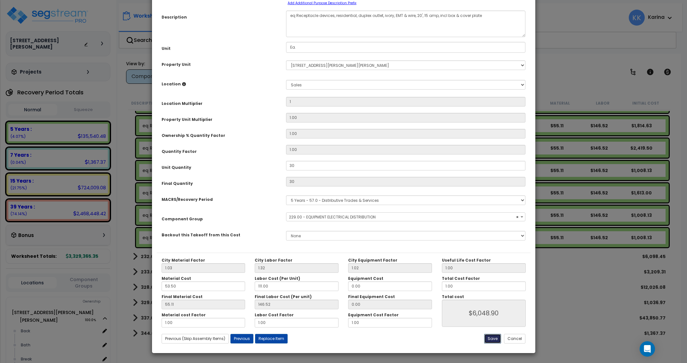
type input "30.00"
type input "6048.90"
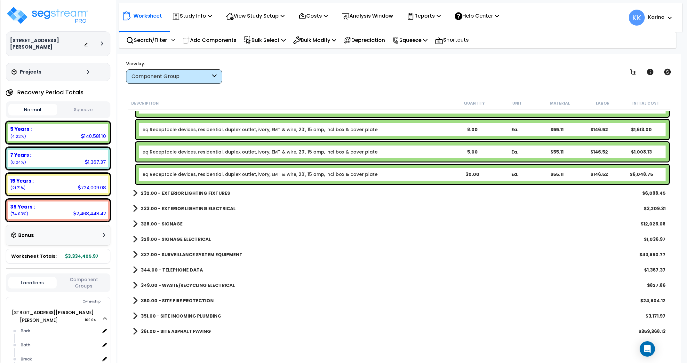
scroll to position [1422, 0]
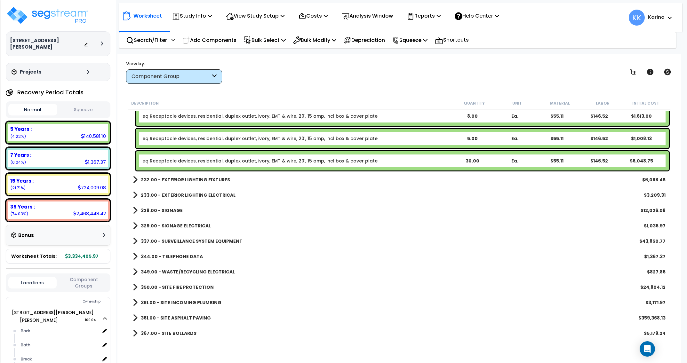
click at [135, 256] on span at bounding box center [135, 256] width 5 height 9
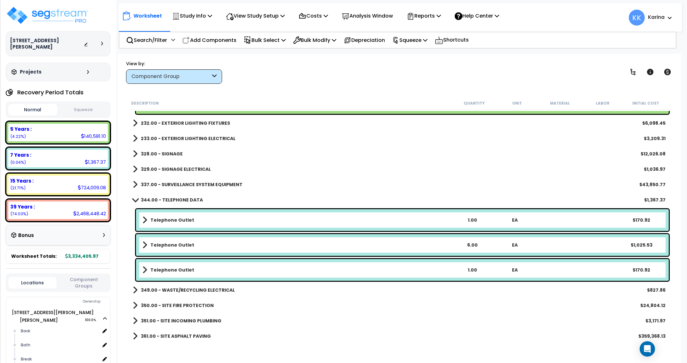
scroll to position [1499, 0]
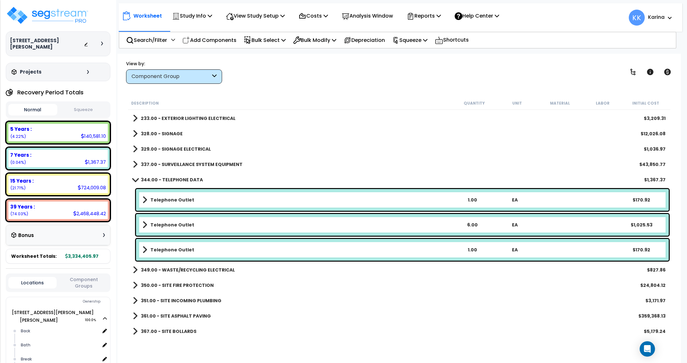
click at [190, 248] on link "Telephone Outlet" at bounding box center [296, 250] width 309 height 9
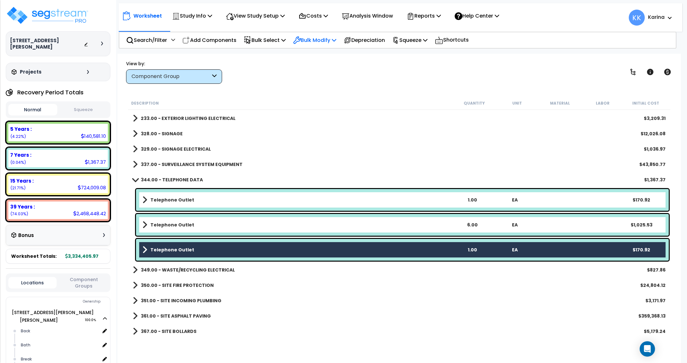
click at [323, 40] on p "Bulk Modify" at bounding box center [314, 40] width 43 height 9
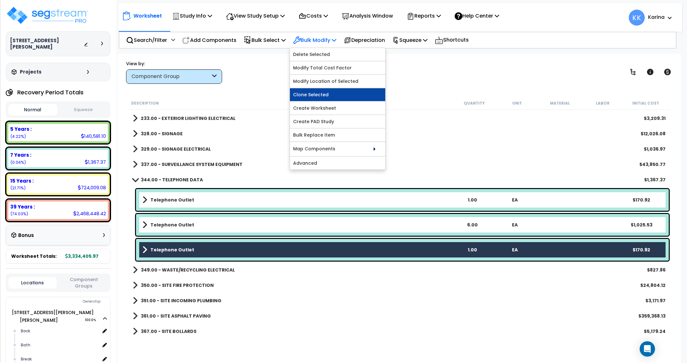
click at [327, 91] on link "Clone Selected" at bounding box center [337, 94] width 95 height 13
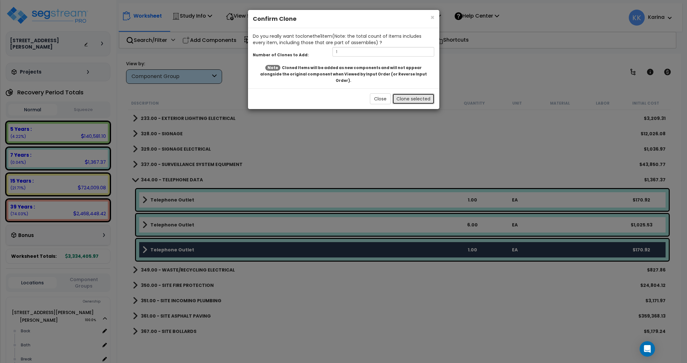
click at [398, 94] on button "Clone selected" at bounding box center [414, 99] width 42 height 11
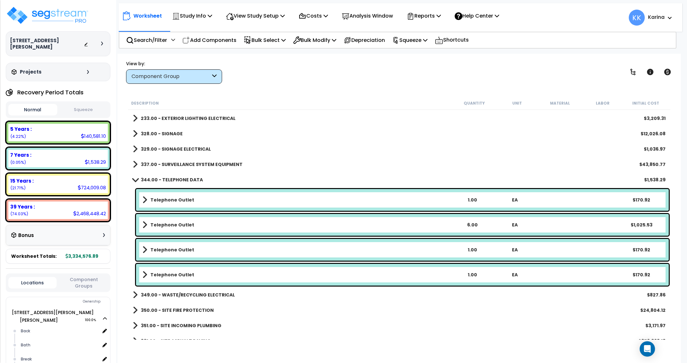
click at [248, 276] on link "Telephone Outlet" at bounding box center [296, 275] width 309 height 9
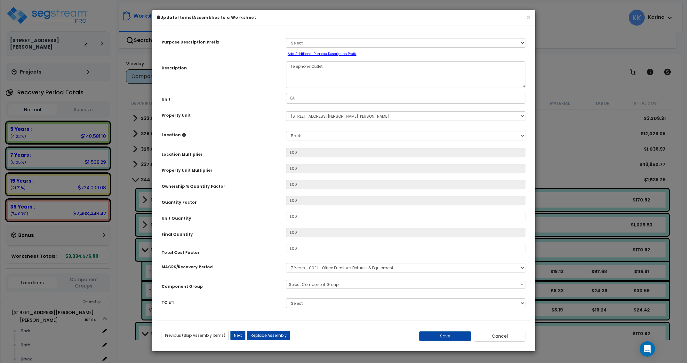
select select "57133"
click at [286, 131] on select "Select Back Bath Break Building Building Interior Loading Mech Office Sales Add…" at bounding box center [406, 136] width 240 height 10
select select "18160"
click option "Sales" at bounding box center [0, 0] width 0 height 0
type input "1"
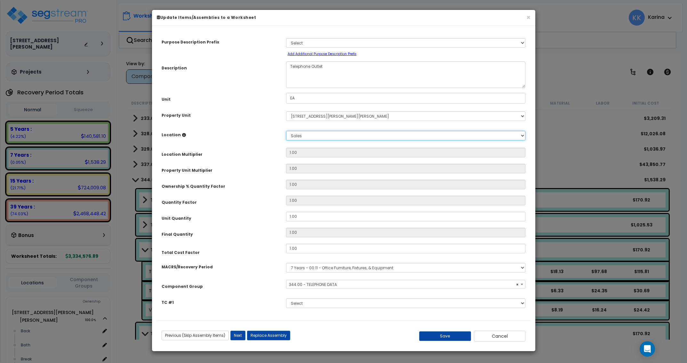
type input "1"
drag, startPoint x: 288, startPoint y: 214, endPoint x: 277, endPoint y: 212, distance: 10.7
click at [286, 212] on input "1.00" at bounding box center [406, 217] width 240 height 10
type input "7"
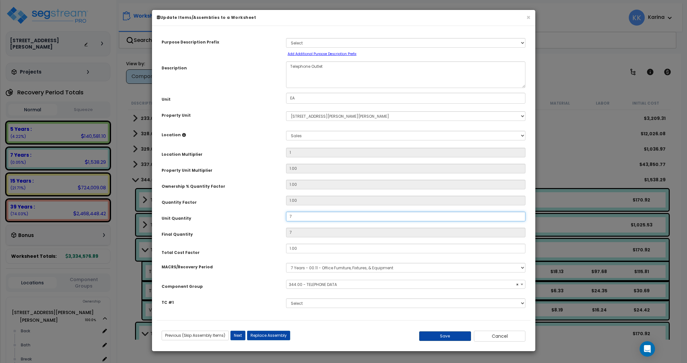
type input "7"
click at [449, 337] on button "Save" at bounding box center [445, 337] width 52 height 10
type input "1.00"
type input "7.00"
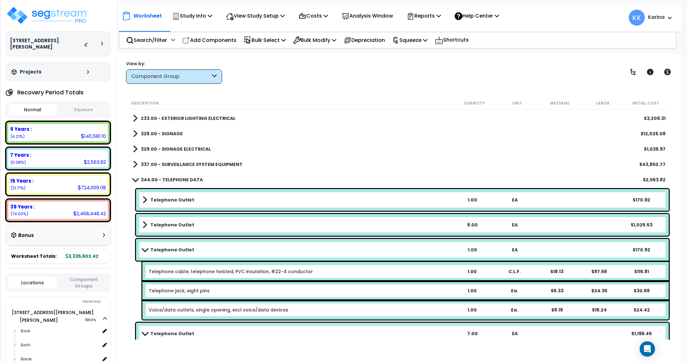
click at [135, 180] on span at bounding box center [135, 179] width 9 height 5
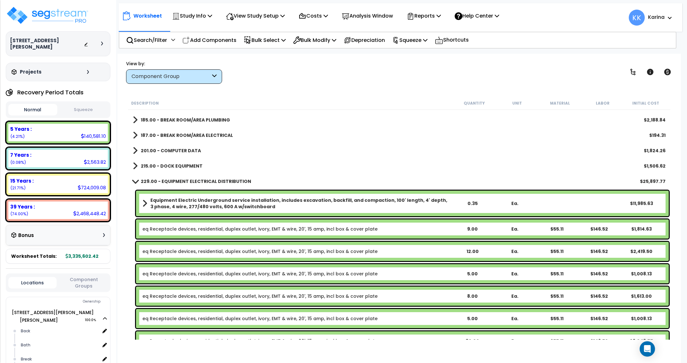
scroll to position [1230, 0]
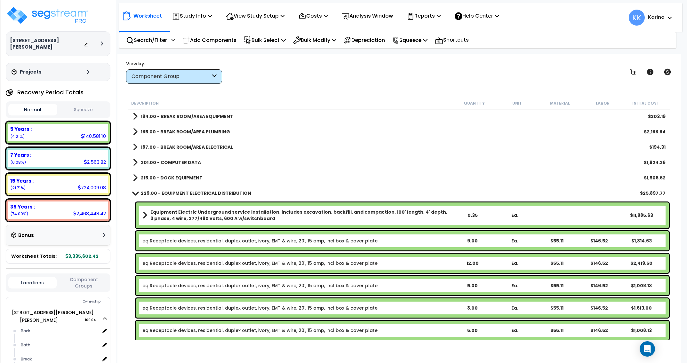
click at [134, 193] on span at bounding box center [135, 193] width 9 height 5
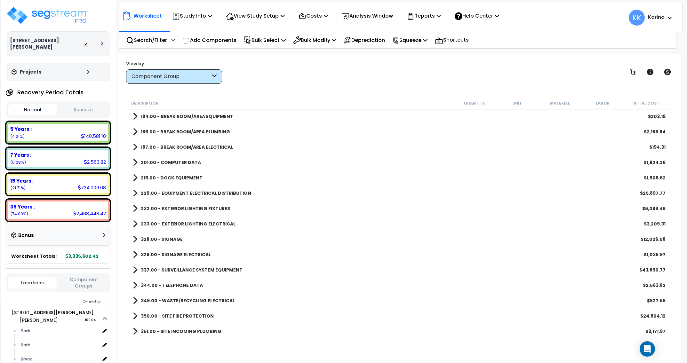
click at [134, 164] on span at bounding box center [135, 162] width 5 height 9
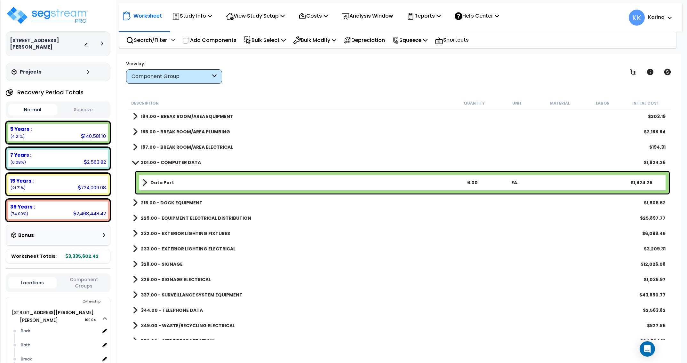
click at [159, 185] on b "Data Port" at bounding box center [162, 183] width 24 height 6
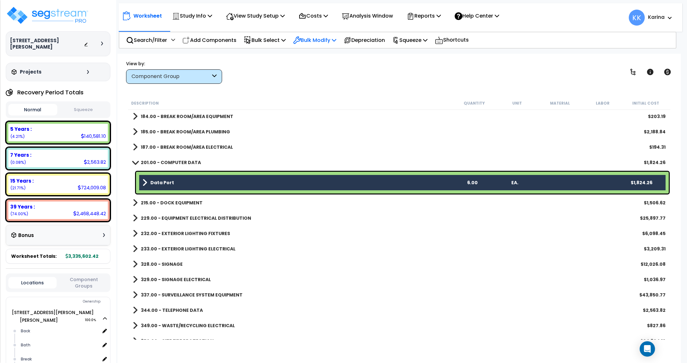
click at [321, 37] on p "Bulk Modify" at bounding box center [314, 40] width 43 height 9
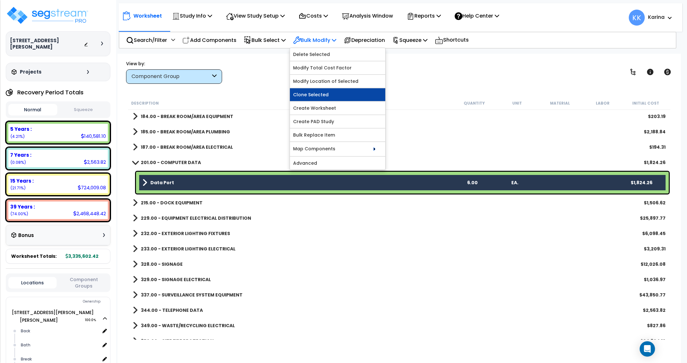
click at [322, 92] on link "Clone Selected" at bounding box center [337, 94] width 95 height 13
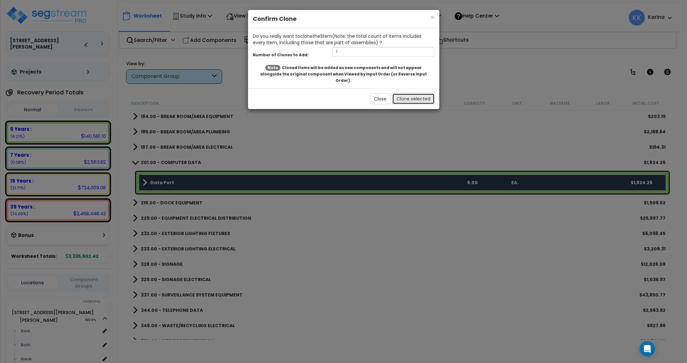
click at [407, 94] on button "Clone selected" at bounding box center [414, 99] width 42 height 11
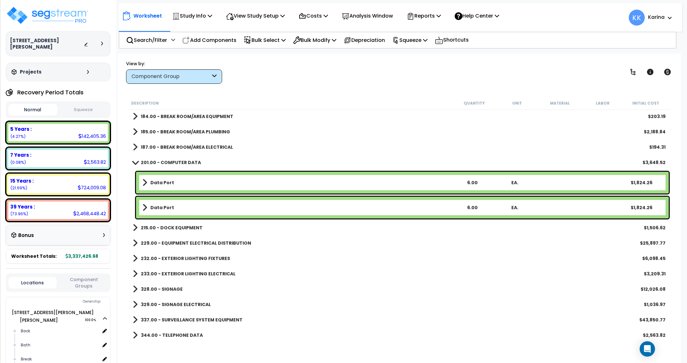
click at [213, 207] on link "Data Port" at bounding box center [296, 207] width 309 height 9
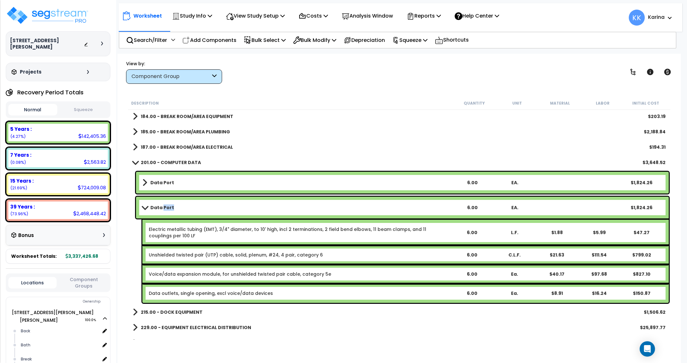
click at [213, 207] on link "Data Port" at bounding box center [296, 207] width 309 height 9
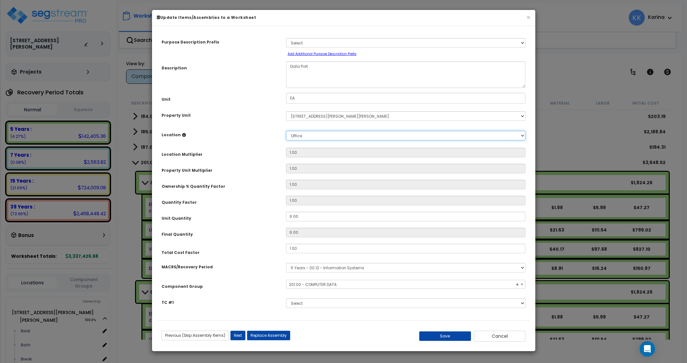
click at [286, 131] on select "Select Back Bath Break Building Building Interior Loading Mech Office Sales Add…" at bounding box center [406, 136] width 240 height 10
select select "57009"
select select "18160"
click option "Sales" at bounding box center [0, 0] width 0 height 0
type input "1"
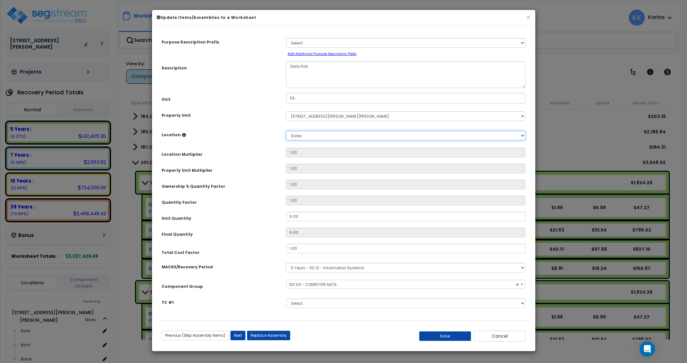
type input "6"
drag, startPoint x: 302, startPoint y: 215, endPoint x: 268, endPoint y: 215, distance: 33.6
click at [286, 215] on input "6.00" at bounding box center [406, 217] width 240 height 10
type input "7"
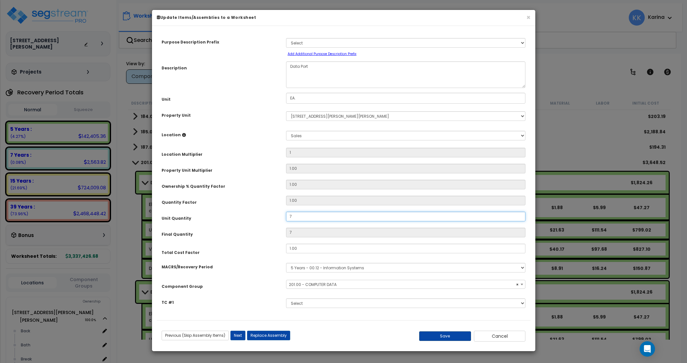
type input "7"
click at [442, 336] on button "Save" at bounding box center [445, 337] width 52 height 10
type input "1.00"
type input "7.00"
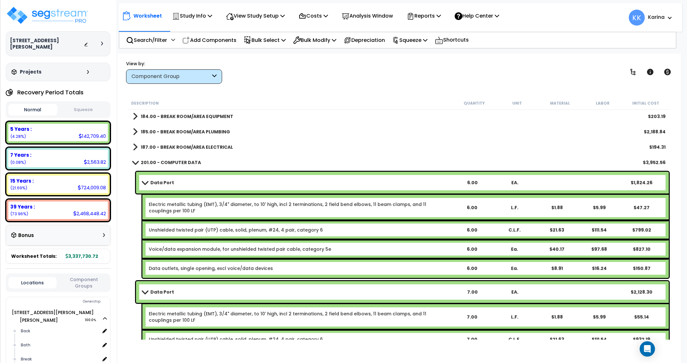
click at [136, 163] on span at bounding box center [135, 162] width 9 height 5
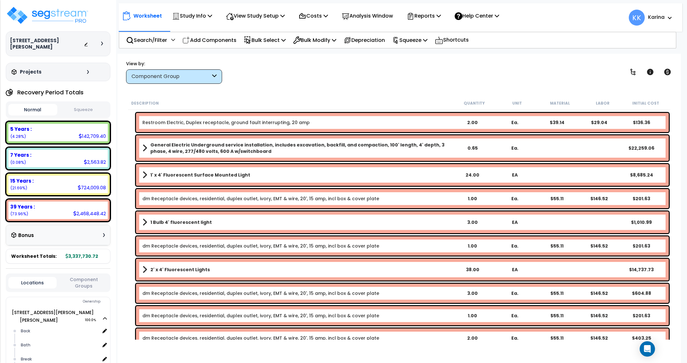
scroll to position [538, 0]
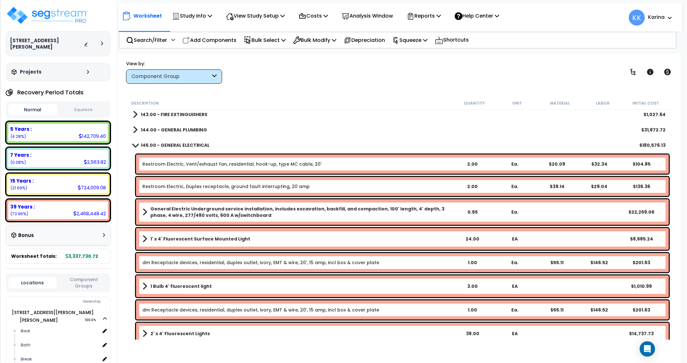
click at [134, 145] on span at bounding box center [135, 145] width 9 height 5
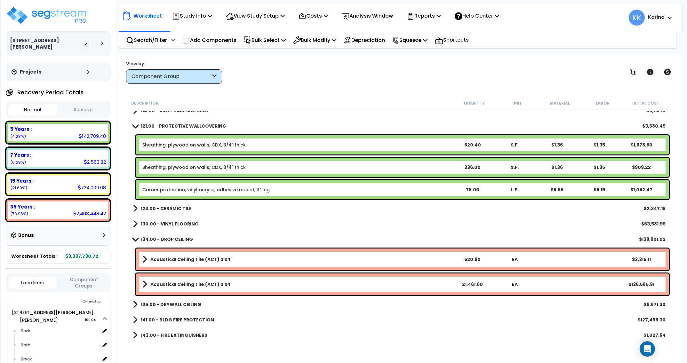
scroll to position [307, 0]
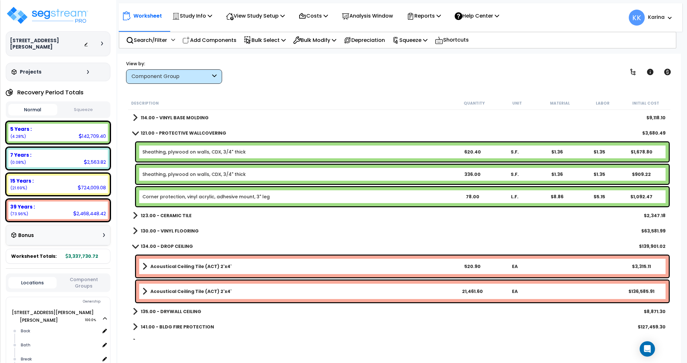
click at [134, 245] on span at bounding box center [135, 246] width 9 height 5
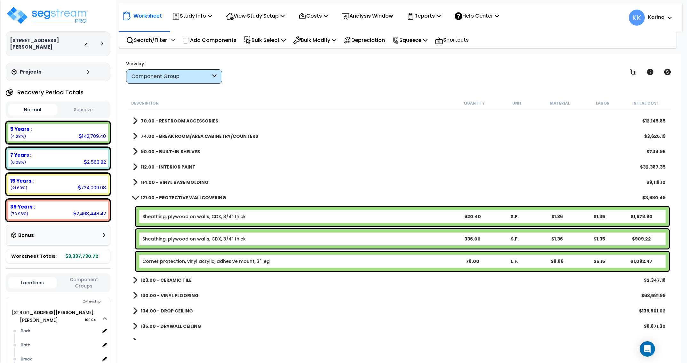
scroll to position [231, 0]
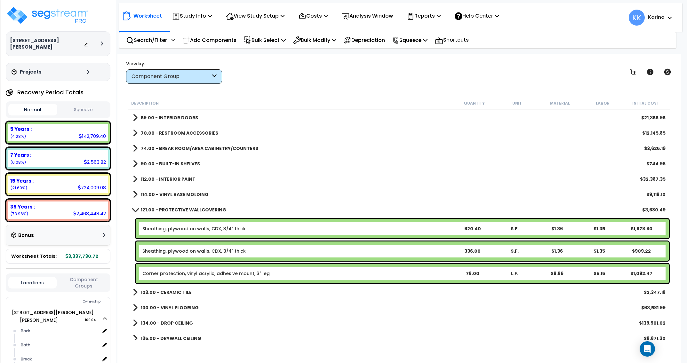
click at [214, 274] on link "Corner protection, vinyl acrylic, adhesive mount, 3" leg" at bounding box center [205, 274] width 127 height 6
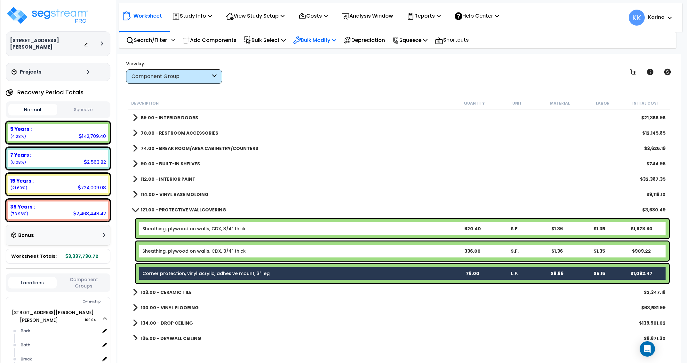
click at [324, 38] on p "Bulk Modify" at bounding box center [314, 40] width 43 height 9
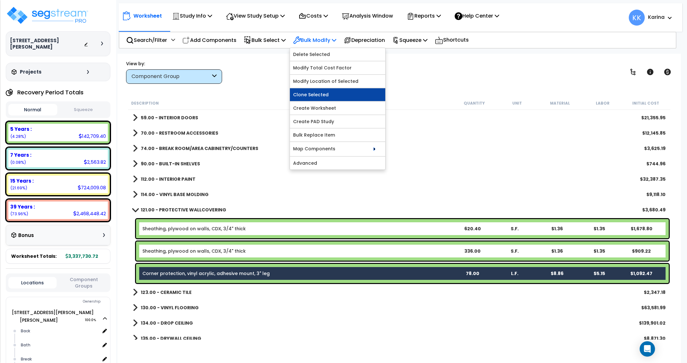
click at [313, 96] on link "Clone Selected" at bounding box center [337, 94] width 95 height 13
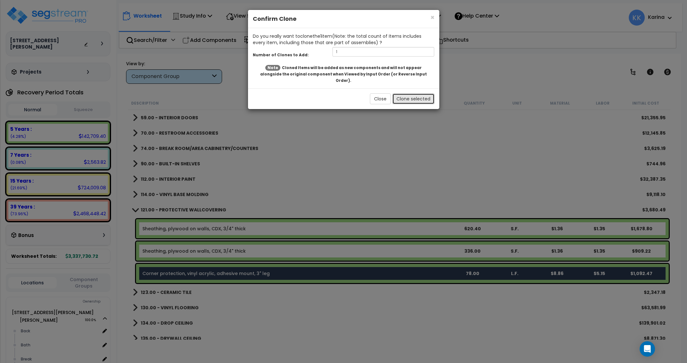
click at [406, 94] on button "Clone selected" at bounding box center [414, 99] width 42 height 11
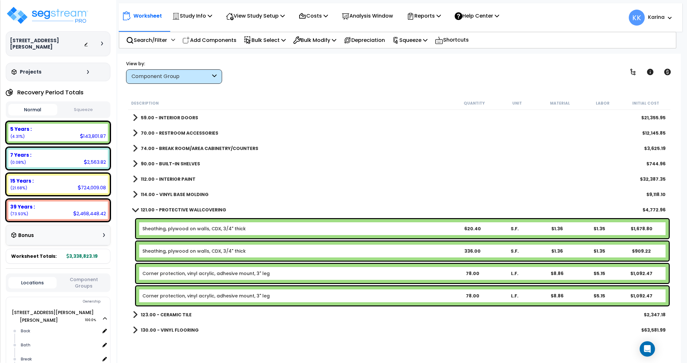
click at [241, 296] on link "Corner protection, vinyl acrylic, adhesive mount, 3" leg" at bounding box center [205, 296] width 127 height 6
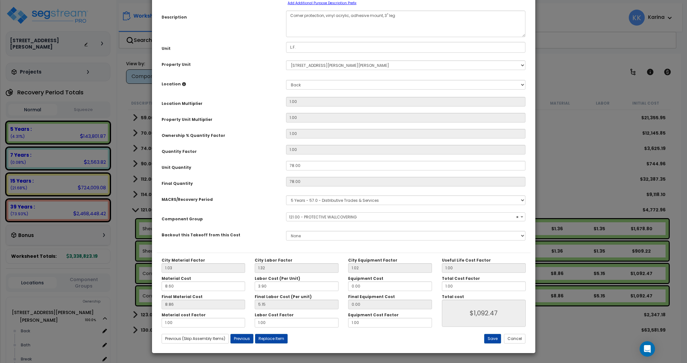
select select "56936"
click at [286, 80] on select "Select Back Bath Break Building Building Interior Loading Mech Office Sales Add…" at bounding box center [406, 85] width 240 height 10
select select "18160"
click option "Sales" at bounding box center [0, 0] width 0 height 0
type input "1"
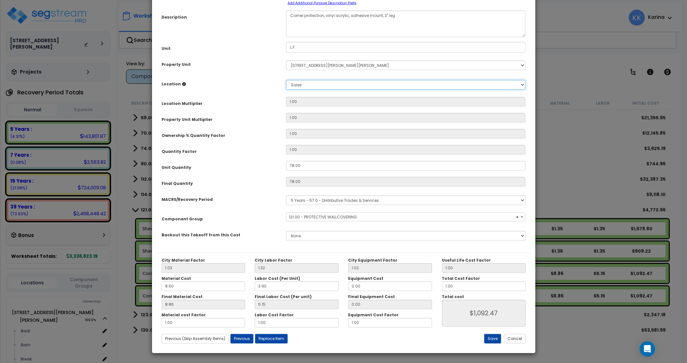
type input "78"
type input "$1,092.78"
drag, startPoint x: 304, startPoint y: 216, endPoint x: 273, endPoint y: 213, distance: 31.9
click at [286, 171] on input "78.00" at bounding box center [406, 166] width 240 height 10
type input "1"
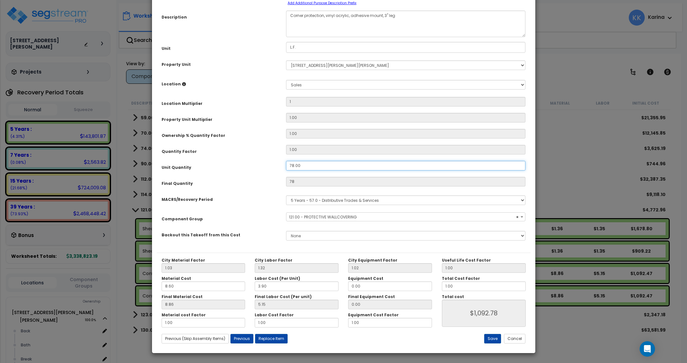
type input "$1,092.78"
type input "12"
type input "1"
type input "$14.01"
type input "12"
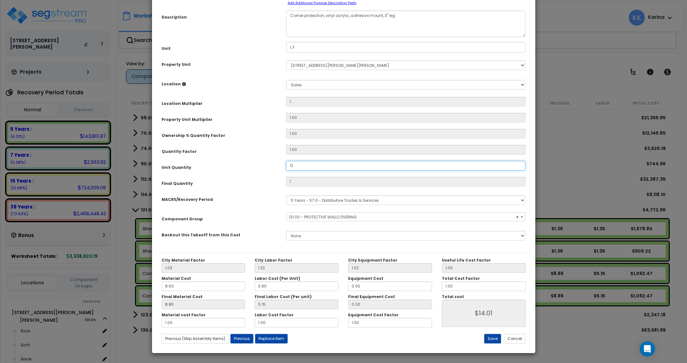
type input "$168.12"
type input "120"
type input "$1,681.20"
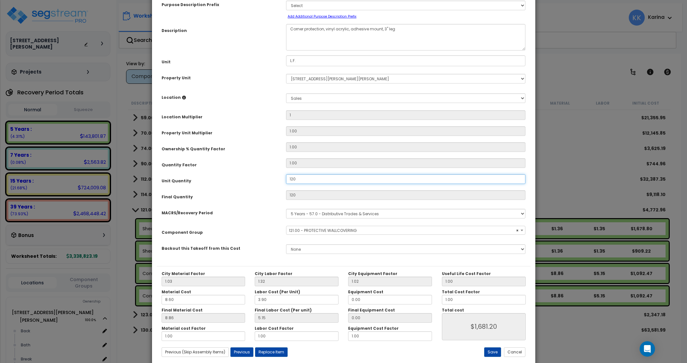
scroll to position [51, 0]
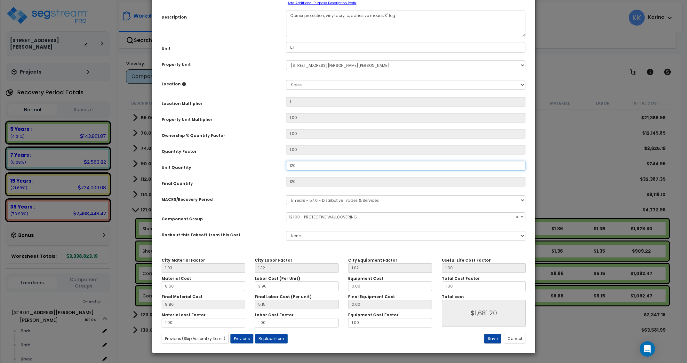
type input "120"
click at [492, 339] on button "Save" at bounding box center [492, 339] width 17 height 10
type input "1.00"
type input "120.00"
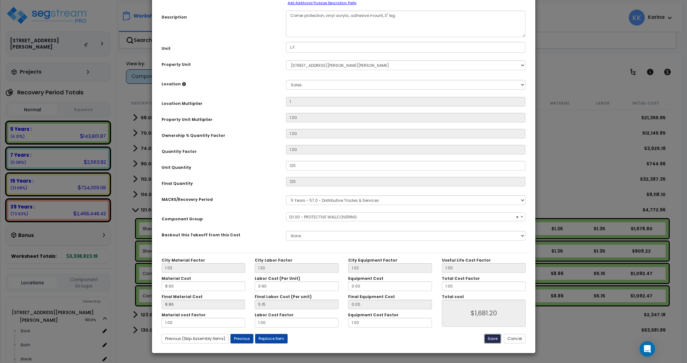
type input "1681.20"
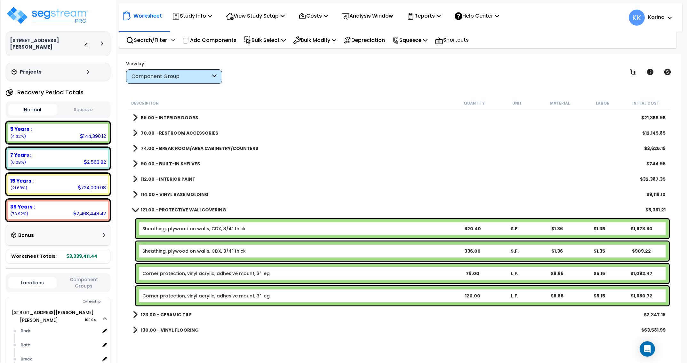
click at [135, 208] on span at bounding box center [135, 209] width 9 height 5
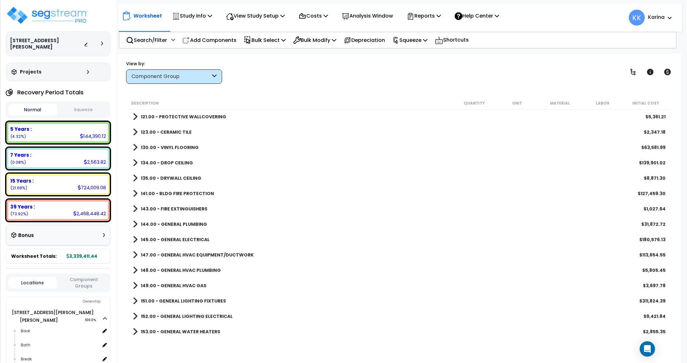
scroll to position [346, 0]
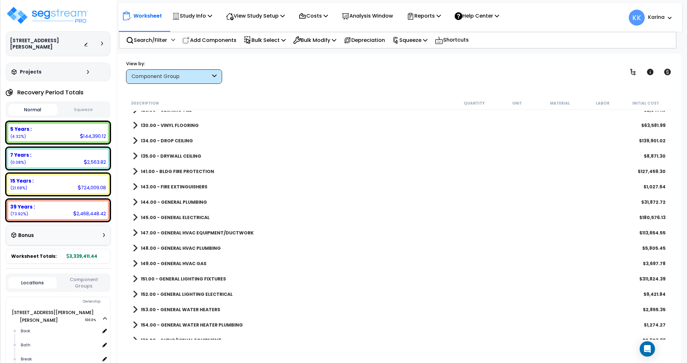
click at [134, 187] on span at bounding box center [135, 187] width 5 height 9
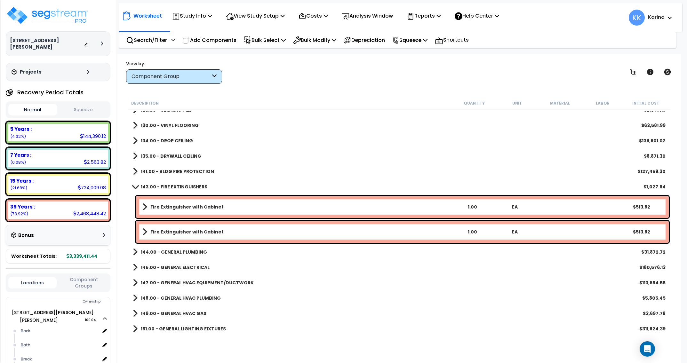
click at [190, 232] on b "Fire Extinguisher with Cabinet" at bounding box center [186, 232] width 73 height 6
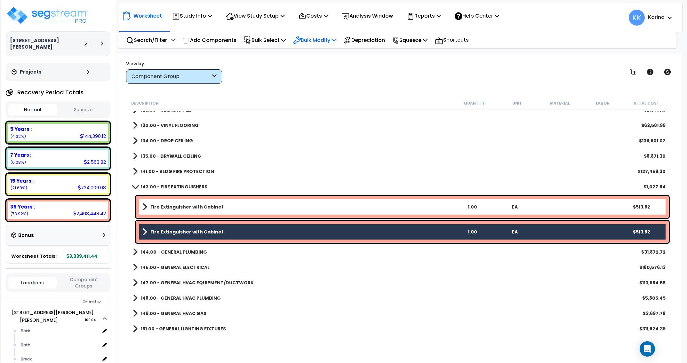
click at [321, 39] on p "Bulk Modify" at bounding box center [314, 40] width 43 height 9
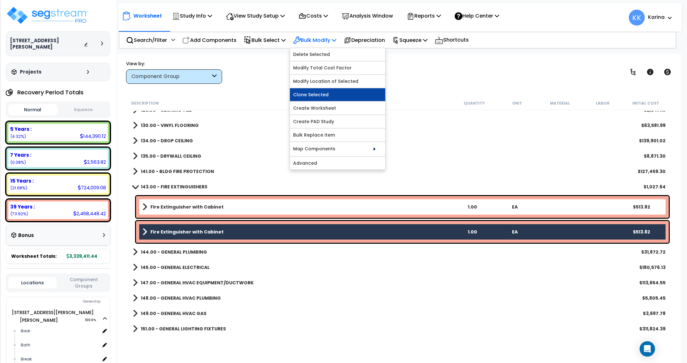
click at [323, 89] on link "Clone Selected" at bounding box center [337, 94] width 95 height 13
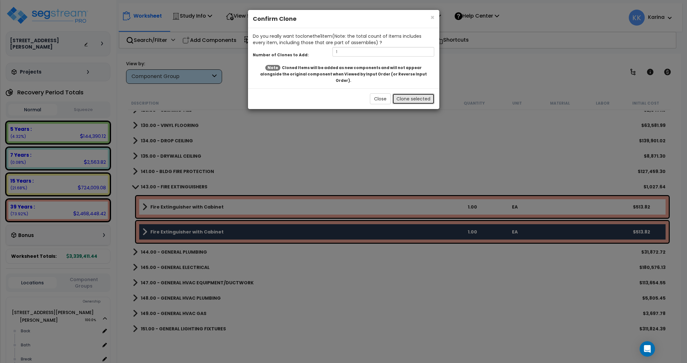
click at [403, 94] on button "Clone selected" at bounding box center [414, 99] width 42 height 11
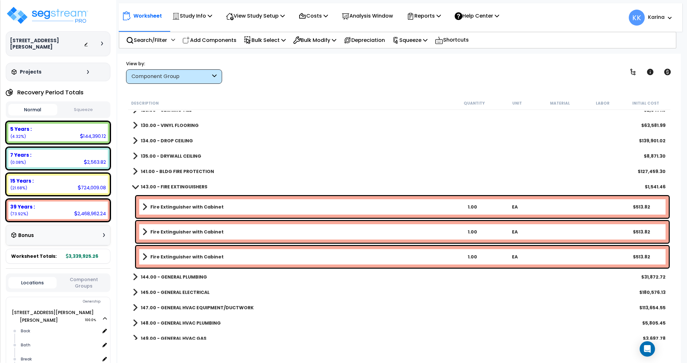
click at [178, 256] on b "Fire Extinguisher with Cabinet" at bounding box center [186, 257] width 73 height 6
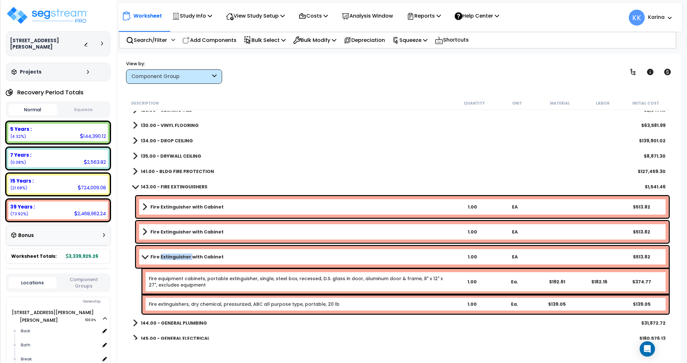
click at [178, 256] on b "Fire Extinguisher with Cabinet" at bounding box center [186, 257] width 73 height 6
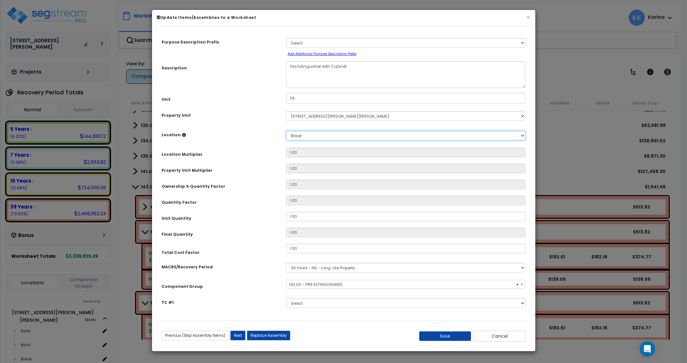
click at [286, 131] on select "Select Back Bath Break Building Building Interior Loading Mech Office Sales Add…" at bounding box center [406, 136] width 240 height 10
select select "56816"
select select "18160"
click option "Sales" at bounding box center [0, 0] width 0 height 0
type input "1"
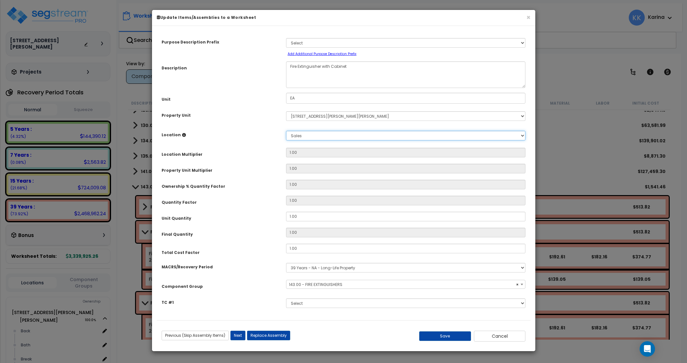
type input "1"
drag, startPoint x: 303, startPoint y: 217, endPoint x: 264, endPoint y: 216, distance: 38.4
click at [286, 216] on input "1.00" at bounding box center [406, 217] width 240 height 10
type input "4"
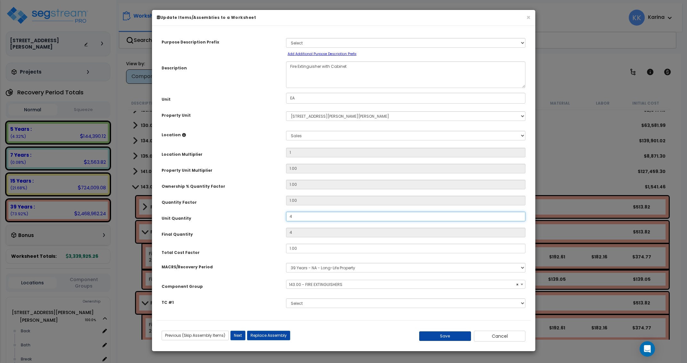
type input "4"
click at [443, 335] on button "Save" at bounding box center [445, 337] width 52 height 10
type input "1.00"
type input "4.00"
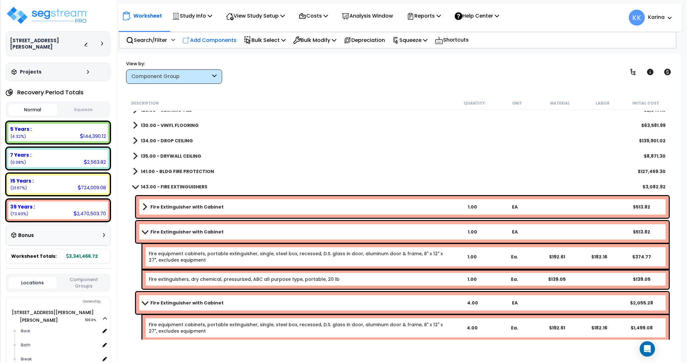
click at [226, 40] on p "Add Components" at bounding box center [210, 40] width 54 height 9
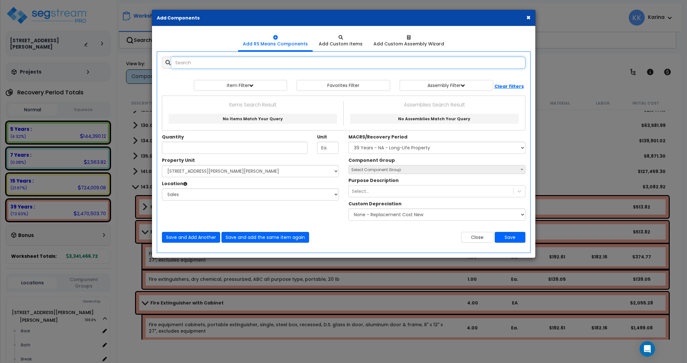
select select
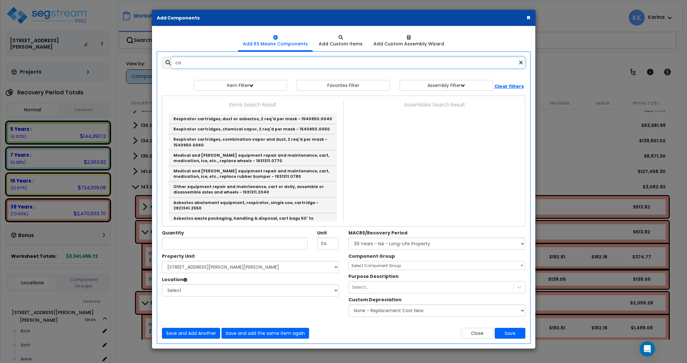
type input "c"
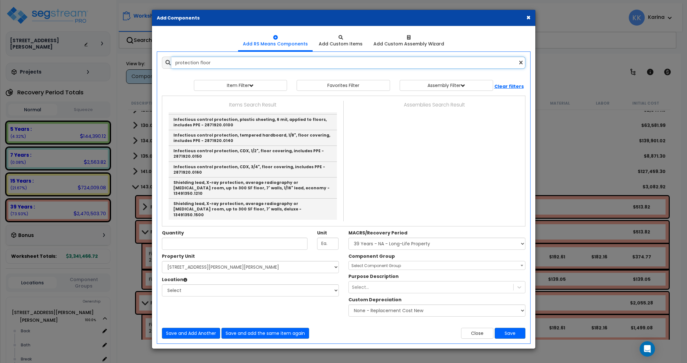
scroll to position [14, 0]
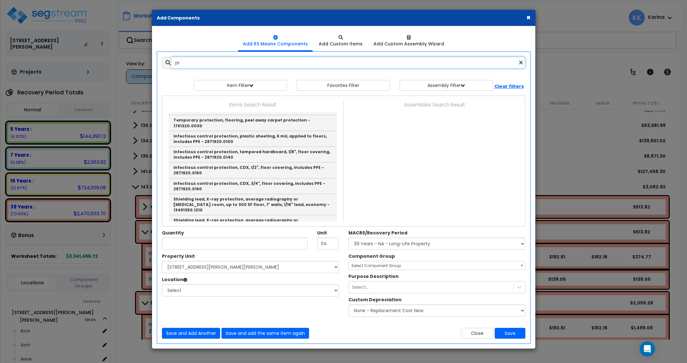
type input "p"
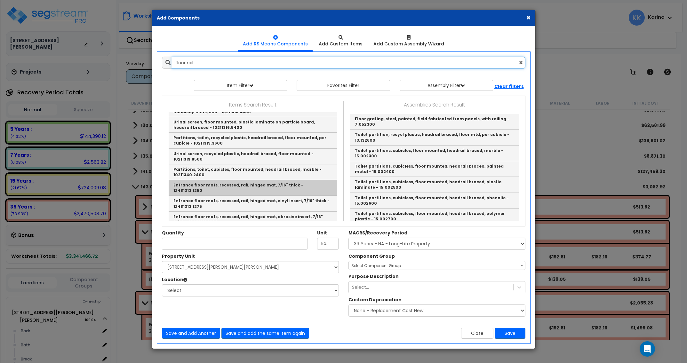
scroll to position [140, 0]
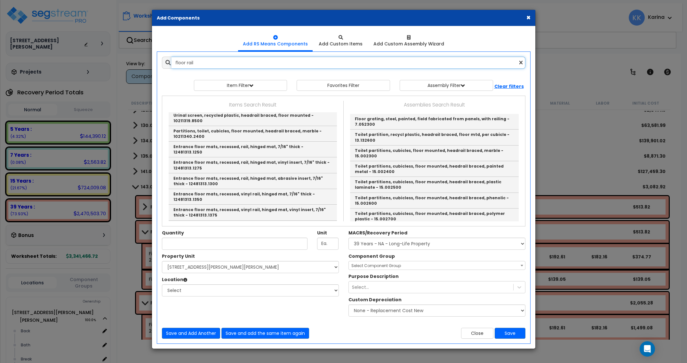
drag, startPoint x: 186, startPoint y: 62, endPoint x: 234, endPoint y: 69, distance: 48.8
click at [234, 69] on input "floor rail" at bounding box center [349, 63] width 354 height 12
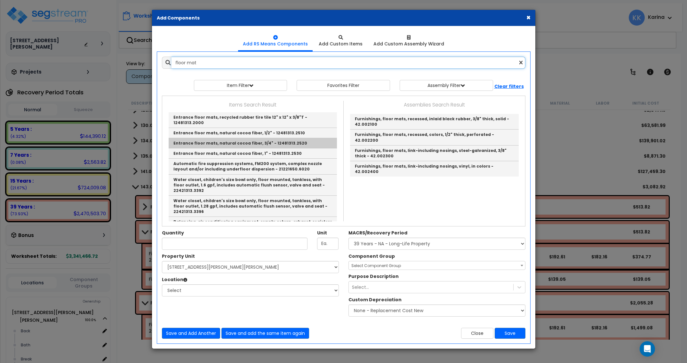
scroll to position [1594, 0]
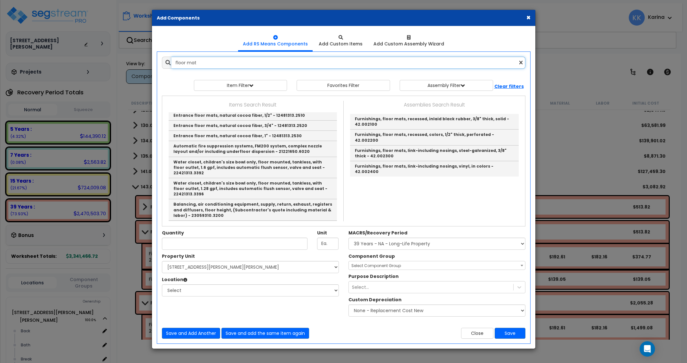
drag, startPoint x: 203, startPoint y: 62, endPoint x: 126, endPoint y: 58, distance: 76.7
click at [172, 58] on input "floor mat" at bounding box center [349, 63] width 354 height 12
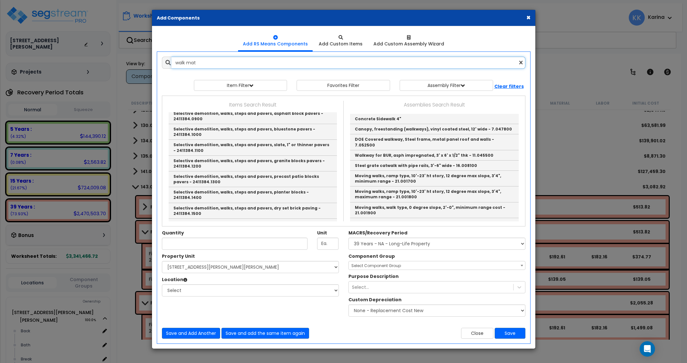
scroll to position [0, 0]
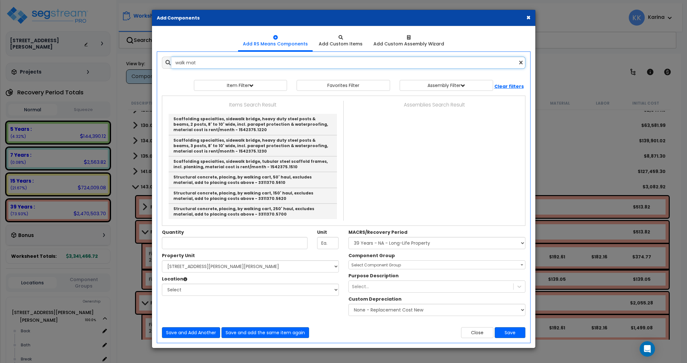
drag, startPoint x: 186, startPoint y: 63, endPoint x: 160, endPoint y: 60, distance: 26.5
click at [172, 60] on input "walk mat" at bounding box center [349, 63] width 354 height 12
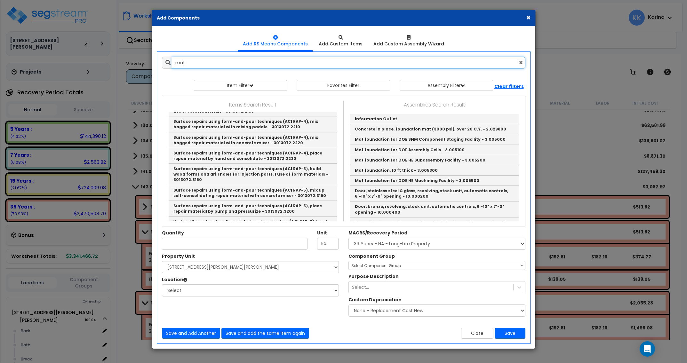
scroll to position [1582, 0]
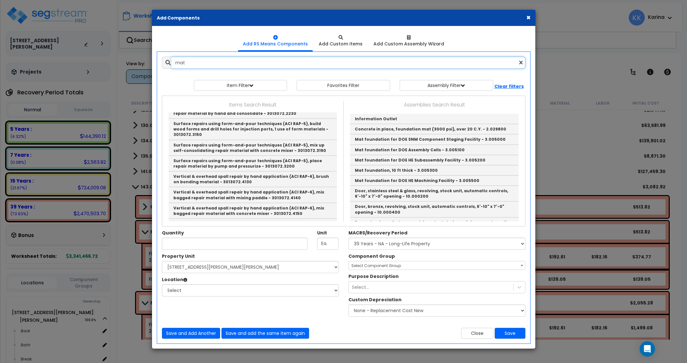
drag, startPoint x: 187, startPoint y: 65, endPoint x: 152, endPoint y: 59, distance: 35.3
click at [172, 59] on input "mat" at bounding box center [349, 63] width 354 height 12
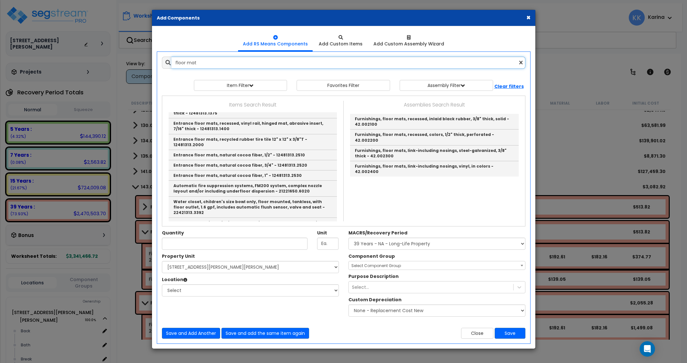
scroll to position [1544, 0]
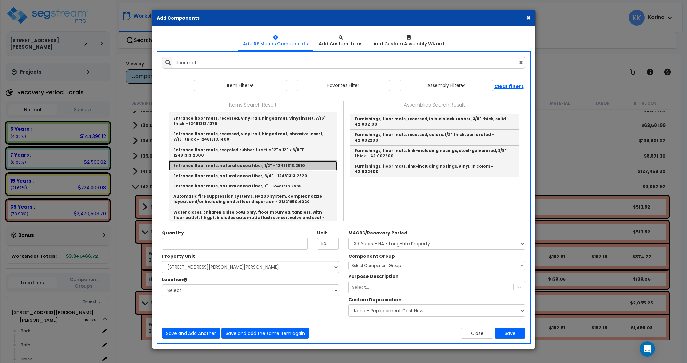
click at [194, 161] on link "Entrance floor mats, natural cocoa fiber, 1/2" - 12481313.2510" at bounding box center [253, 166] width 168 height 10
type input "Entrance floor mats, natural cocoa fiber, 1/2" - 12481313.2510"
type input "S.F."
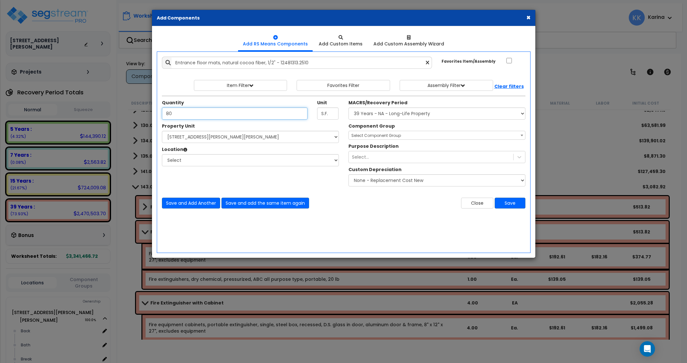
type input "80"
click at [162, 131] on select "Select [STREET_ADDRESS][PERSON_NAME][PERSON_NAME] Site Improvements" at bounding box center [250, 137] width 177 height 12
select select "176161"
click option "[STREET_ADDRESS][PERSON_NAME][PERSON_NAME]" at bounding box center [0, 0] width 0 height 0
click at [162, 154] on select "Select Back [GEOGRAPHIC_DATA] Break Building Building Interior Loading Mech Off…" at bounding box center [250, 160] width 177 height 12
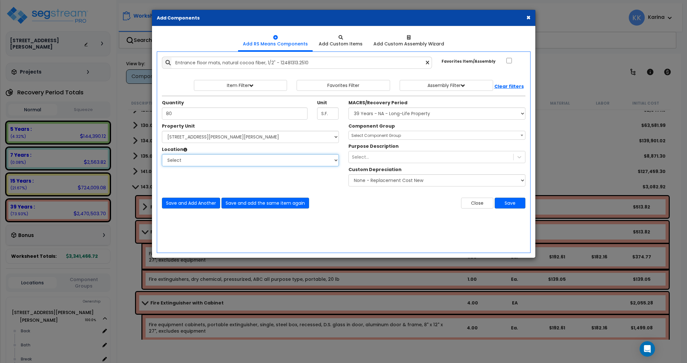
select select "18160"
click option "Sales" at bounding box center [0, 0] width 0 height 0
click at [349, 108] on select "Select MACRS/Recovery Period 5 Years - 57.0 - Distributive Trades & Services 5 …" at bounding box center [437, 114] width 177 height 12
select select "3667"
click option "5 Years - 57.0 - Distributive Trades & Services" at bounding box center [0, 0] width 0 height 0
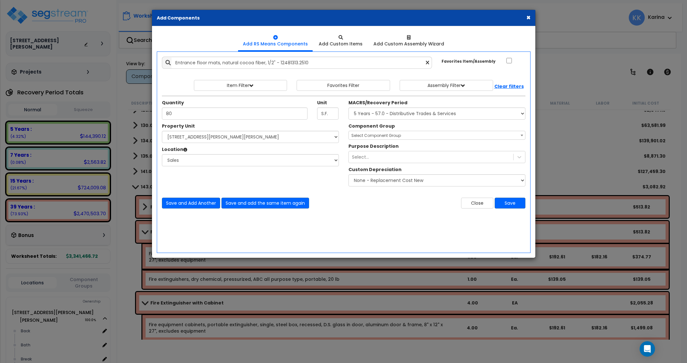
click at [370, 135] on span "Select Component Group" at bounding box center [377, 135] width 50 height 5
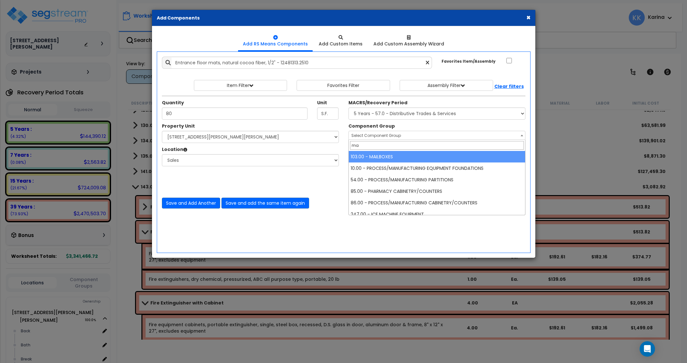
type input "m"
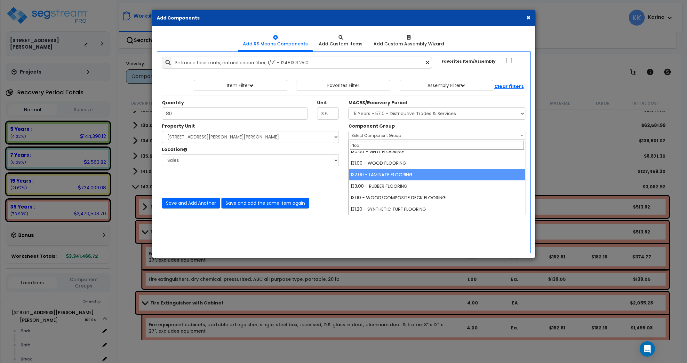
scroll to position [0, 0]
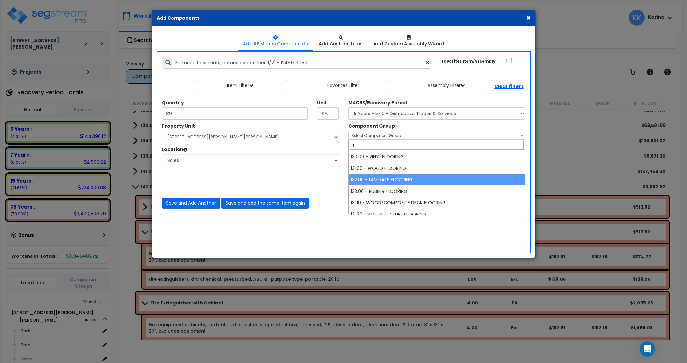
type input "f"
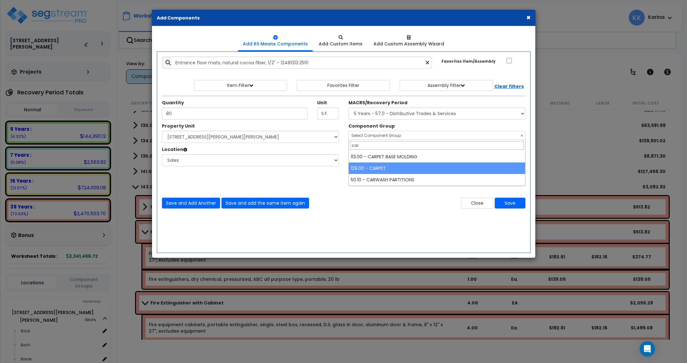
type input "car"
select select "56944"
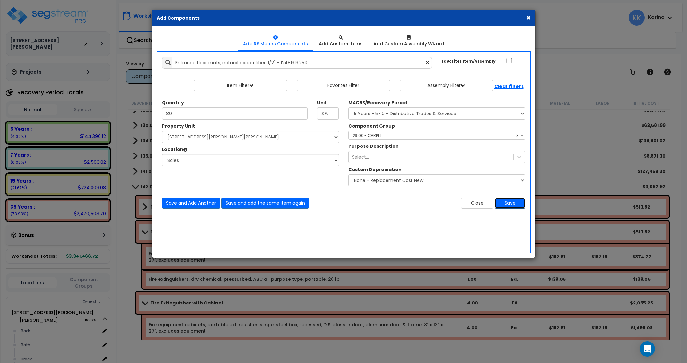
click at [506, 201] on button "Save" at bounding box center [510, 203] width 31 height 11
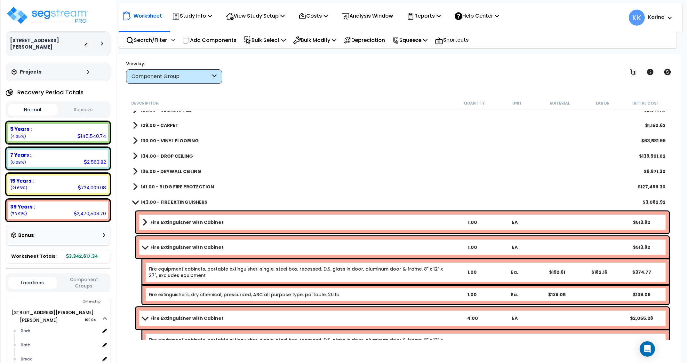
click at [135, 126] on span at bounding box center [135, 125] width 5 height 9
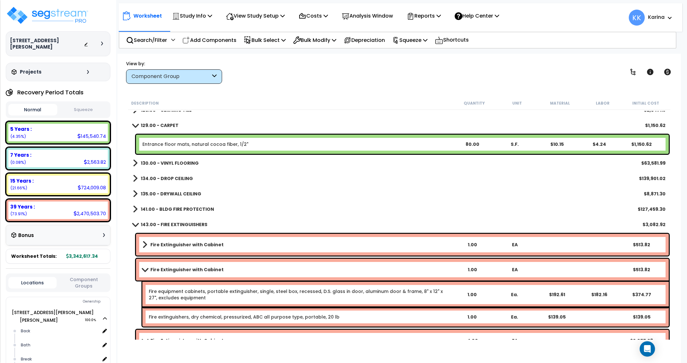
click at [175, 144] on link "Entrance floor mats, natural cocoa fiber, 1/2"" at bounding box center [195, 144] width 106 height 6
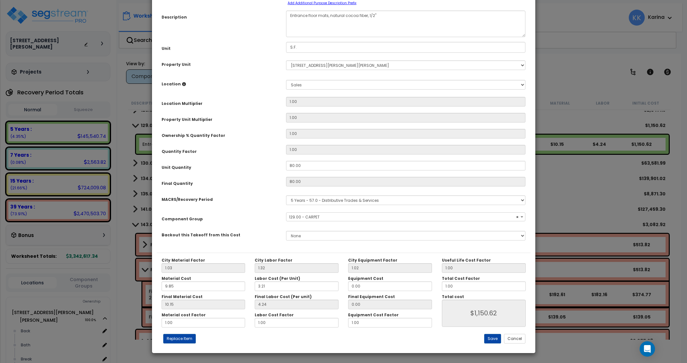
select select "56944"
drag, startPoint x: 366, startPoint y: 65, endPoint x: 330, endPoint y: 66, distance: 36.2
click at [330, 37] on textarea "Entrance floor mats, natural cocoa fiber, 1/2"" at bounding box center [406, 24] width 240 height 27
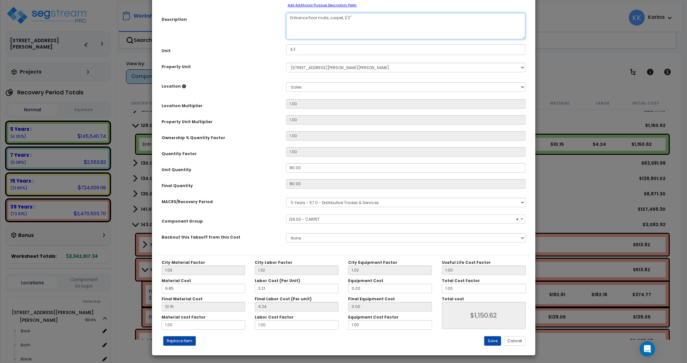
scroll to position [51, 0]
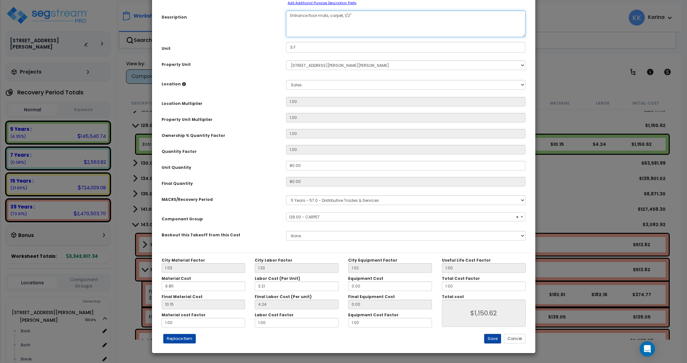
type textarea "Entrance floor mats, carpet, 1/2""
click at [492, 337] on button "Save" at bounding box center [492, 339] width 17 height 10
type input "1150.62"
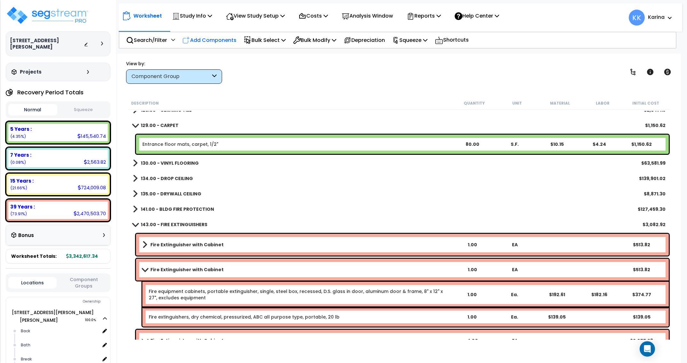
click at [215, 39] on p "Add Components" at bounding box center [210, 40] width 54 height 9
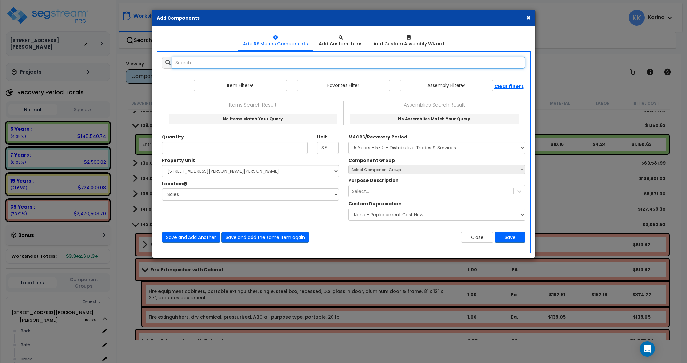
select select
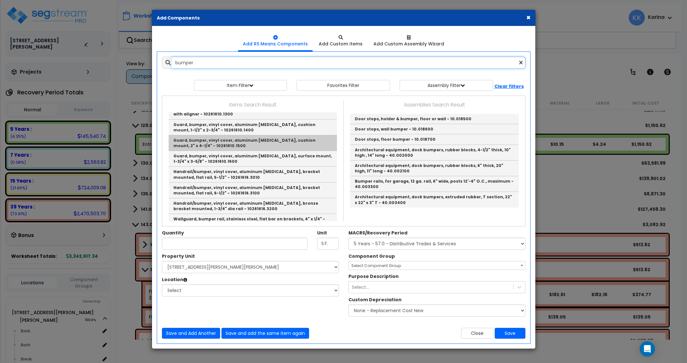
scroll to position [307, 0]
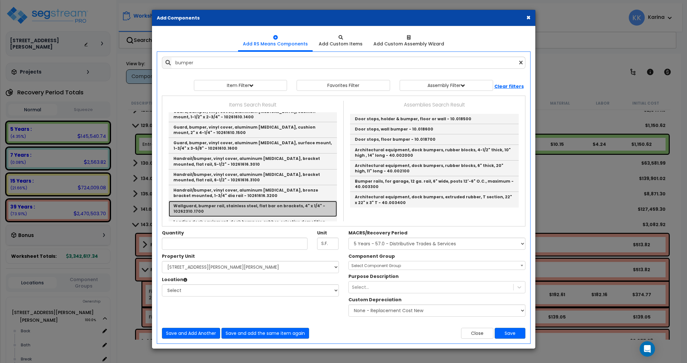
click at [224, 201] on link "Wallguard, bumper rail, stainless steel, flat bar on brackets, 4" x 1/4" - 1026…" at bounding box center [253, 209] width 168 height 16
type input "Wallguard, bumper rail, stainless steel, flat bar on brackets, 4" x 1/4" - 1026…"
type input "L.F."
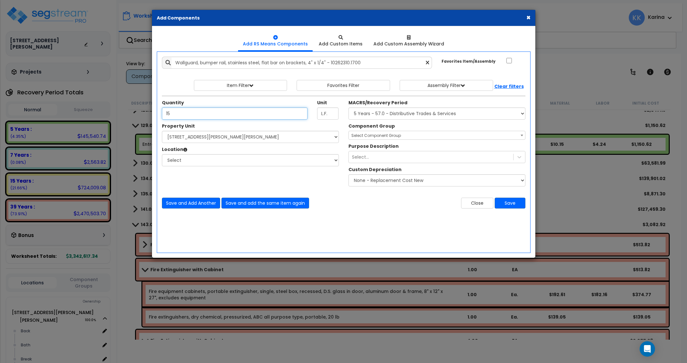
type input "15"
click at [162, 131] on select "Select [STREET_ADDRESS][PERSON_NAME][PERSON_NAME] Site Improvements" at bounding box center [250, 137] width 177 height 12
click option "Select" at bounding box center [0, 0] width 0 height 0
click at [162, 131] on select "Select [STREET_ADDRESS][PERSON_NAME][PERSON_NAME] Site Improvements" at bounding box center [250, 137] width 177 height 12
select select "176161"
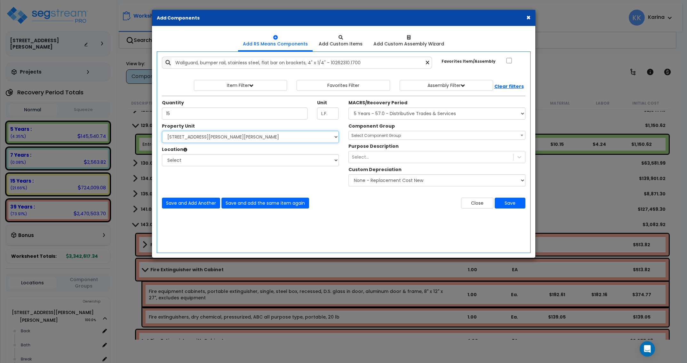
click option "[STREET_ADDRESS][PERSON_NAME][PERSON_NAME]" at bounding box center [0, 0] width 0 height 0
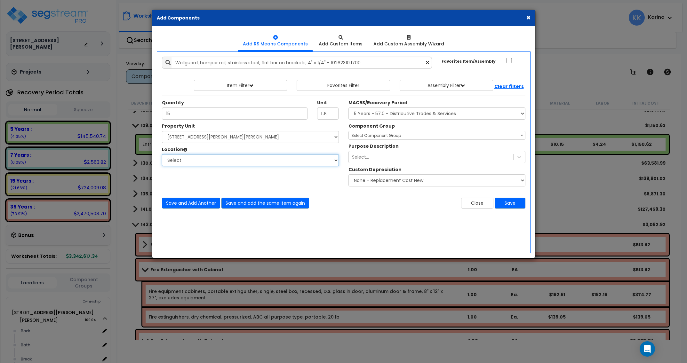
click at [162, 154] on select "Select Back [GEOGRAPHIC_DATA] Break Building Building Interior Loading Mech Off…" at bounding box center [250, 160] width 177 height 12
select select "18160"
click option "Sales" at bounding box center [0, 0] width 0 height 0
click at [349, 108] on select "Select MACRS/Recovery Period 5 Years - 57.0 - Distributive Trades & Services 5 …" at bounding box center [437, 114] width 177 height 12
click option "5 Years - 57.0 - Distributive Trades & Services" at bounding box center [0, 0] width 0 height 0
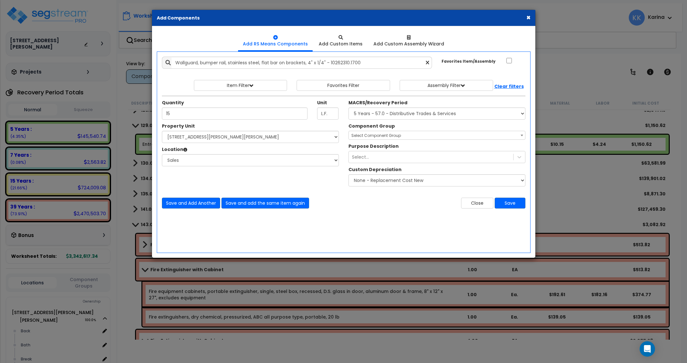
click at [368, 135] on span "Select Component Group" at bounding box center [377, 135] width 50 height 5
click at [372, 115] on select "Select MACRS/Recovery Period 5 Years - 57.0 - Distributive Trades & Services 5 …" at bounding box center [437, 114] width 177 height 12
click at [349, 108] on select "Select MACRS/Recovery Period 5 Years - 57.0 - Distributive Trades & Services 5 …" at bounding box center [437, 114] width 177 height 12
click option "39 Years - NA - Long-Life Property" at bounding box center [0, 0] width 0 height 0
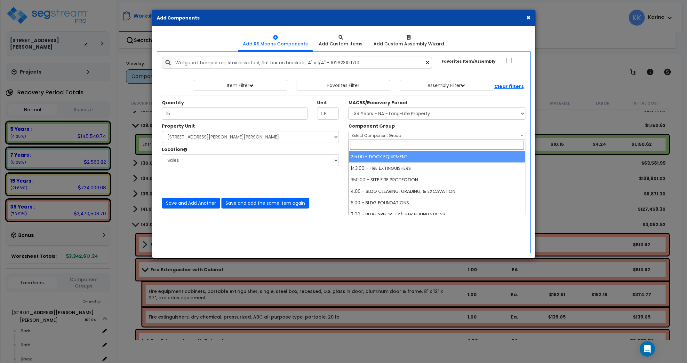
click at [363, 135] on span "Select Component Group" at bounding box center [377, 135] width 50 height 5
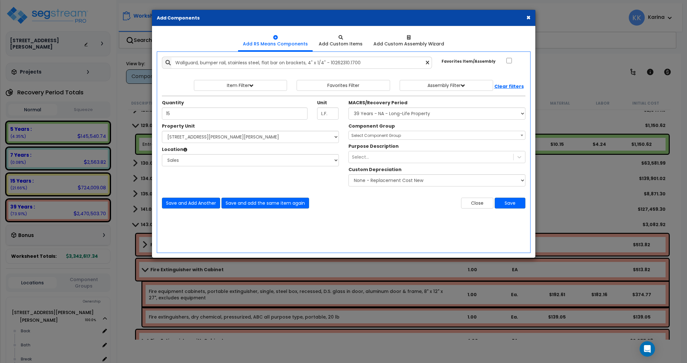
click at [370, 116] on select "Select MACRS/Recovery Period 5 Years - 57.0 - Distributive Trades & Services 5 …" at bounding box center [437, 114] width 177 height 12
click at [349, 108] on select "Select MACRS/Recovery Period 5 Years - 57.0 - Distributive Trades & Services 5 …" at bounding box center [437, 114] width 177 height 12
click option "5 Years - 57.0 - Distributive Trades & Services" at bounding box center [0, 0] width 0 height 0
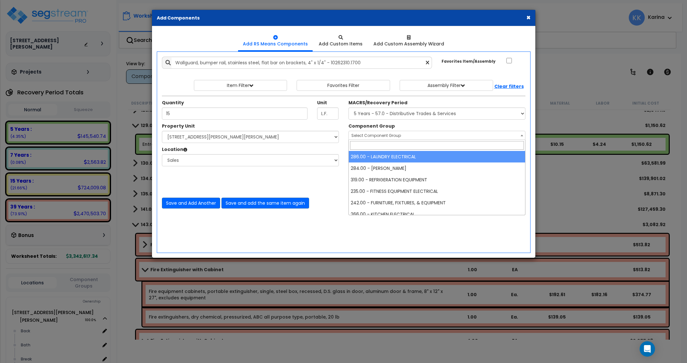
click at [366, 133] on span "Select Component Group" at bounding box center [377, 135] width 50 height 5
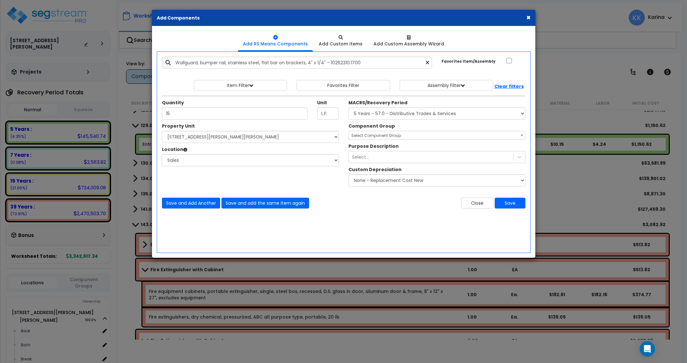
click at [370, 114] on select "Select MACRS/Recovery Period 5 Years - 57.0 - Distributive Trades & Services 5 …" at bounding box center [437, 114] width 177 height 12
click at [375, 136] on span "Select Component Group" at bounding box center [377, 135] width 50 height 5
click at [509, 203] on button "Save" at bounding box center [510, 203] width 31 height 11
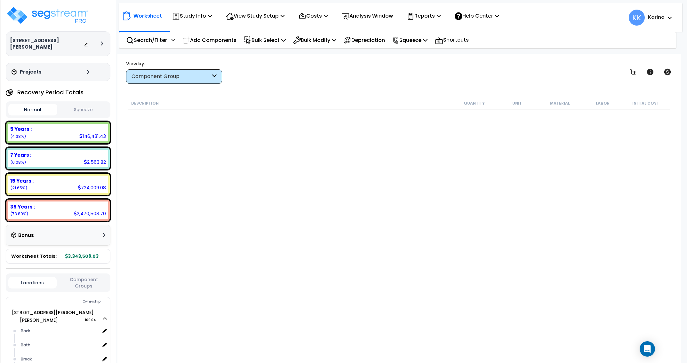
scroll to position [346, 0]
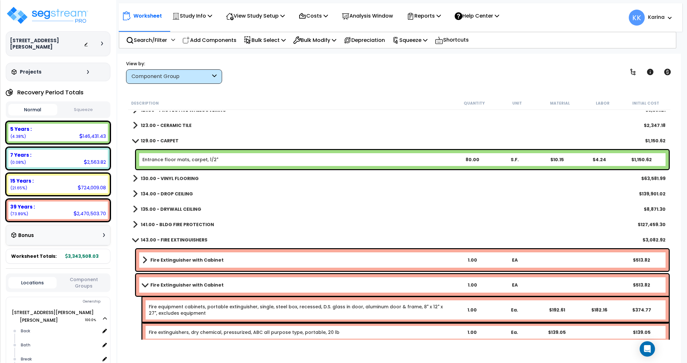
click at [340, 222] on div "141.00 - BLDG FIRE PROTECTION $127,459.30" at bounding box center [400, 224] width 540 height 15
click at [134, 140] on span at bounding box center [135, 140] width 9 height 5
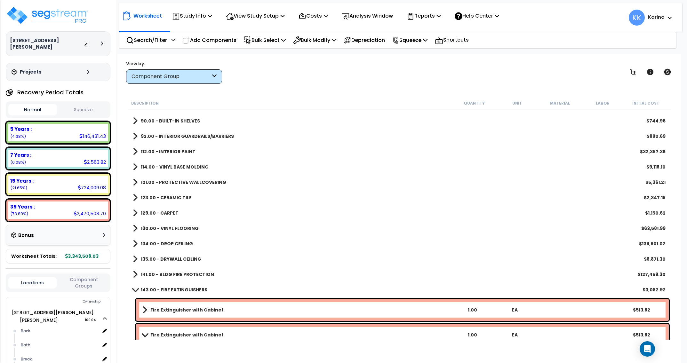
scroll to position [269, 0]
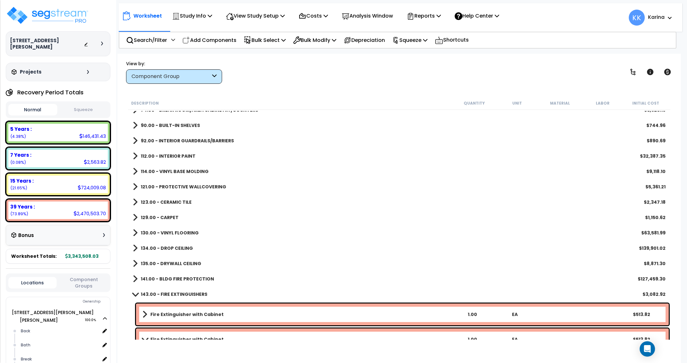
click at [135, 140] on span at bounding box center [135, 140] width 5 height 9
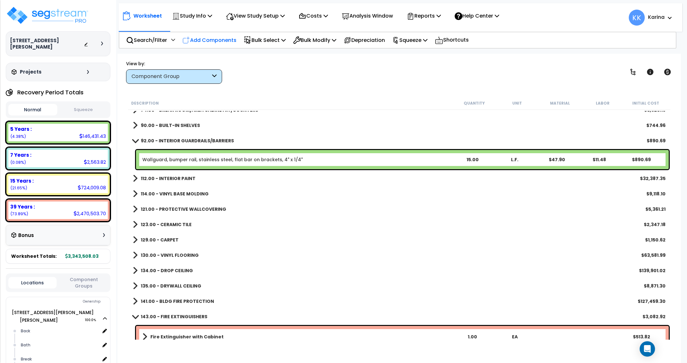
click at [215, 42] on p "Add Components" at bounding box center [210, 40] width 54 height 9
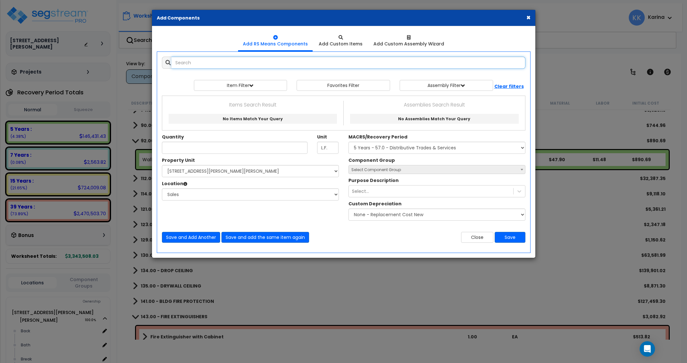
select select
click at [186, 62] on input "floorguard" at bounding box center [349, 63] width 354 height 12
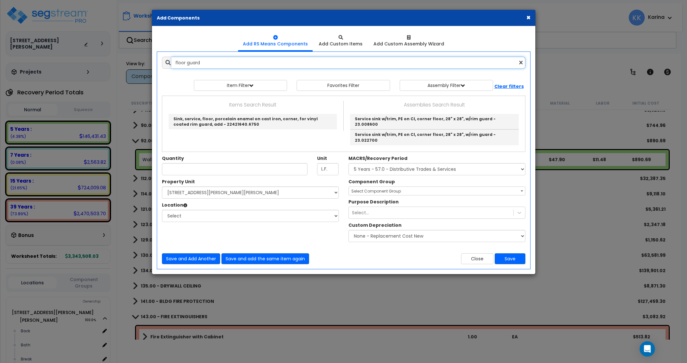
drag, startPoint x: 186, startPoint y: 62, endPoint x: 164, endPoint y: 61, distance: 21.8
click at [172, 61] on input "floor guard" at bounding box center [349, 63] width 354 height 12
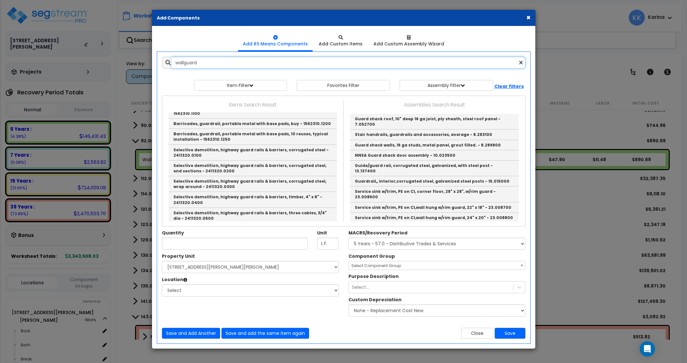
scroll to position [8, 0]
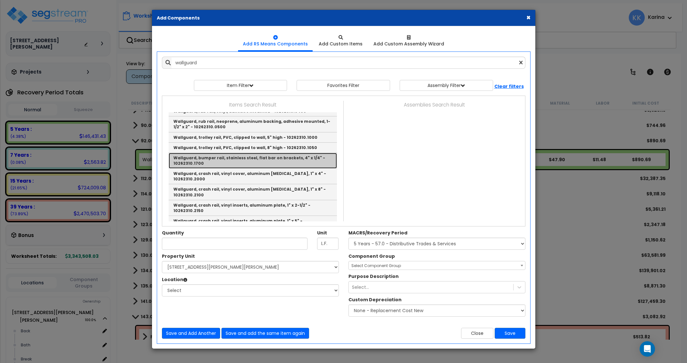
click at [219, 162] on link "Wallguard, bumper rail, stainless steel, flat bar on brackets, 4" x 1/4" - 1026…" at bounding box center [253, 161] width 168 height 16
type input "Wallguard, bumper rail, stainless steel, flat bar on brackets, 4" x 1/4" - 1026…"
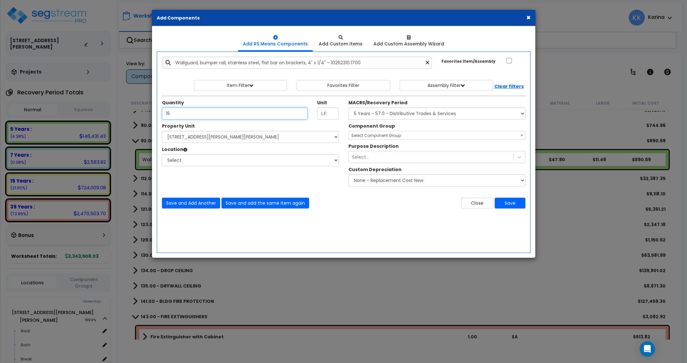
type input "15"
click at [162, 131] on select "Select [STREET_ADDRESS][PERSON_NAME][PERSON_NAME] Site Improvements" at bounding box center [250, 137] width 177 height 12
select select "176161"
click option "[STREET_ADDRESS][PERSON_NAME][PERSON_NAME]" at bounding box center [0, 0] width 0 height 0
click at [162, 154] on select "Select Back [GEOGRAPHIC_DATA] Break Building Building Interior Loading Mech Off…" at bounding box center [250, 160] width 177 height 12
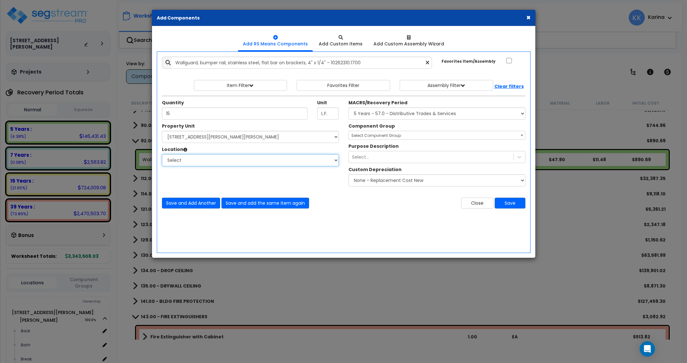
select select "18160"
click option "Sales" at bounding box center [0, 0] width 0 height 0
click at [349, 108] on select "Select MACRS/Recovery Period 5 Years - 57.0 - Distributive Trades & Services 5 …" at bounding box center [437, 114] width 177 height 12
select select "3669"
click option "39 Years - NA - Long-Life Property" at bounding box center [0, 0] width 0 height 0
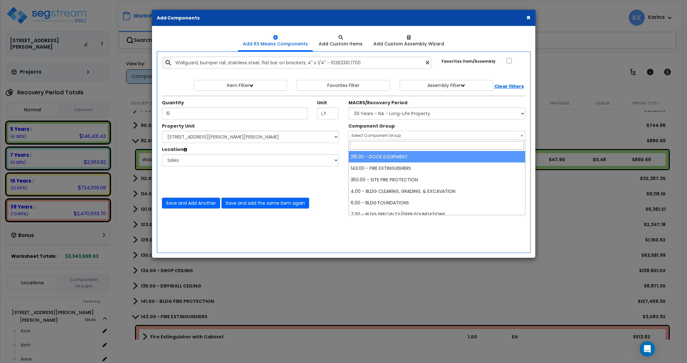
click at [362, 138] on span "Select Component Group" at bounding box center [377, 135] width 50 height 5
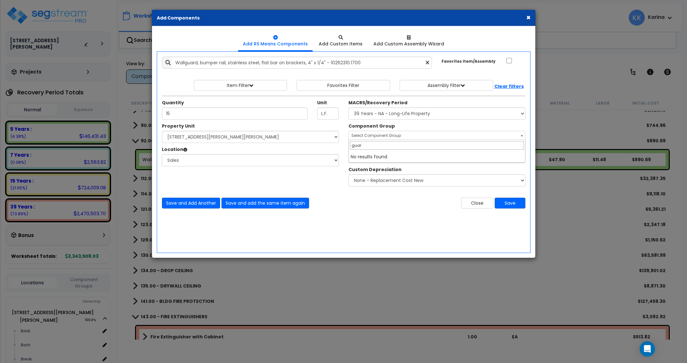
type input "guar"
click at [388, 116] on select "Select MACRS/Recovery Period 5 Years - 57.0 - Distributive Trades & Services 5 …" at bounding box center [437, 114] width 177 height 12
click at [349, 108] on select "Select MACRS/Recovery Period 5 Years - 57.0 - Distributive Trades & Services 5 …" at bounding box center [437, 114] width 177 height 12
select select "3667"
click option "5 Years - 57.0 - Distributive Trades & Services" at bounding box center [0, 0] width 0 height 0
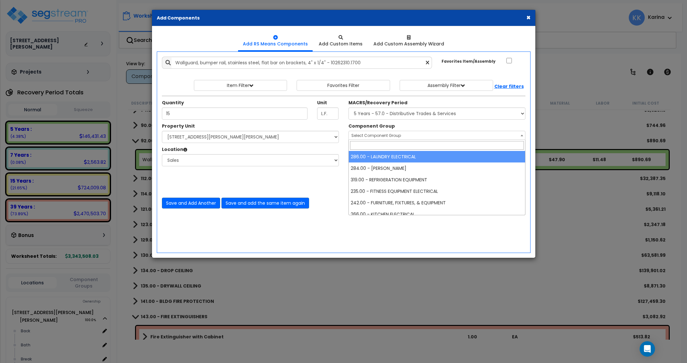
click at [361, 136] on span "Select Component Group" at bounding box center [377, 135] width 50 height 5
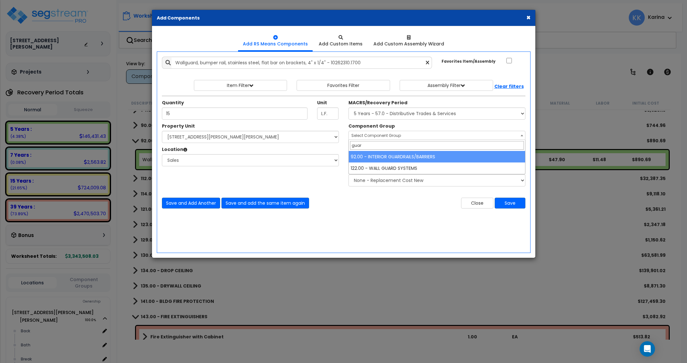
drag, startPoint x: 368, startPoint y: 148, endPoint x: 327, endPoint y: 145, distance: 40.7
click at [350, 145] on input "guar" at bounding box center [437, 145] width 174 height 9
type input "rail"
select select "56912"
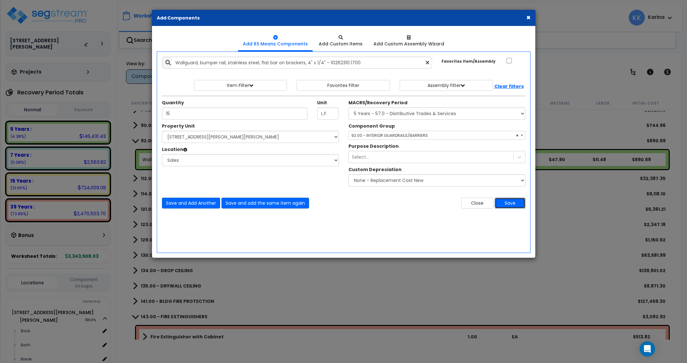
click at [503, 205] on button "Save" at bounding box center [510, 203] width 31 height 11
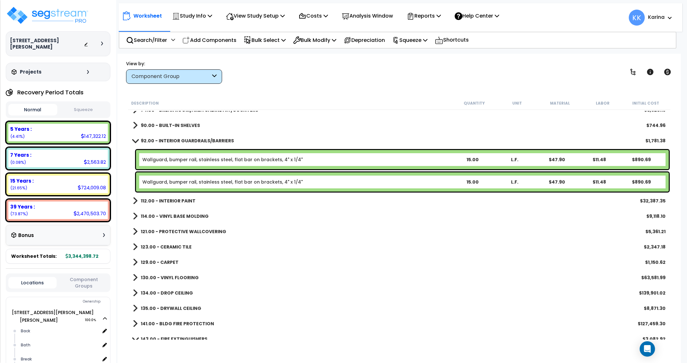
click at [208, 181] on link "Wallguard, bumper rail, stainless steel, flat bar on brackets, 4" x 1/4"" at bounding box center [222, 182] width 160 height 6
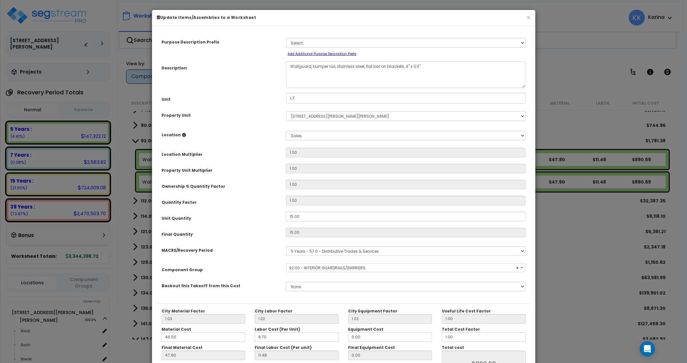
select select "56912"
drag, startPoint x: 298, startPoint y: 65, endPoint x: 269, endPoint y: 64, distance: 29.8
click at [286, 65] on textarea "Wallguard, bumper rail, stainless steel, flat bar on brackets, 4" x 1/4"" at bounding box center [406, 74] width 240 height 27
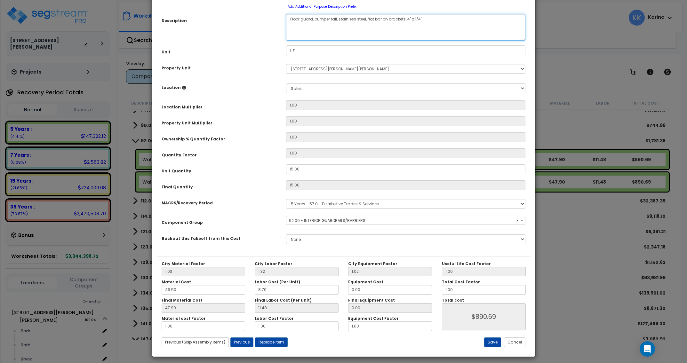
scroll to position [51, 0]
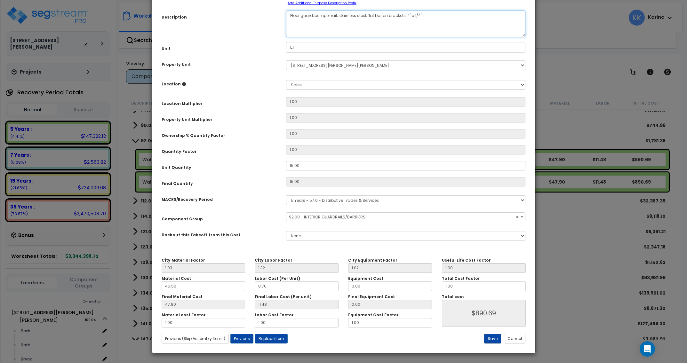
type textarea "Floor guard, bumper rail, stainless steel, flat bar on brackets, 4" x 1/4""
click at [491, 337] on button "Save" at bounding box center [492, 339] width 17 height 10
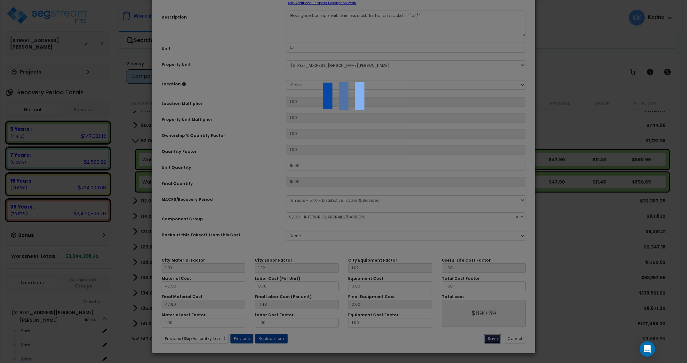
type input "890.69"
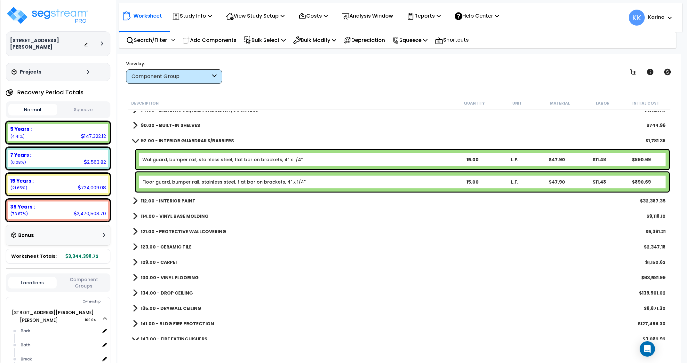
click at [378, 335] on div "143.00 - FIRE EXTINGUISHERS $3,082.92" at bounding box center [400, 339] width 540 height 15
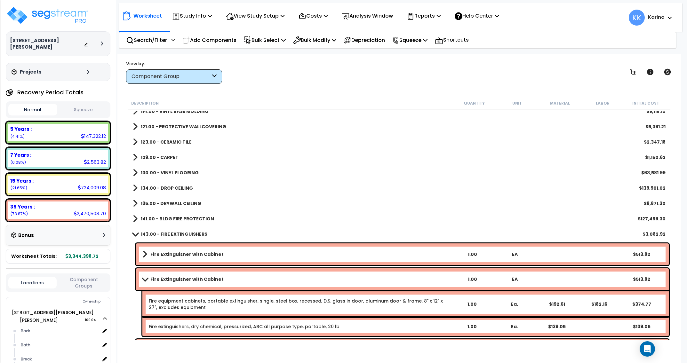
scroll to position [384, 0]
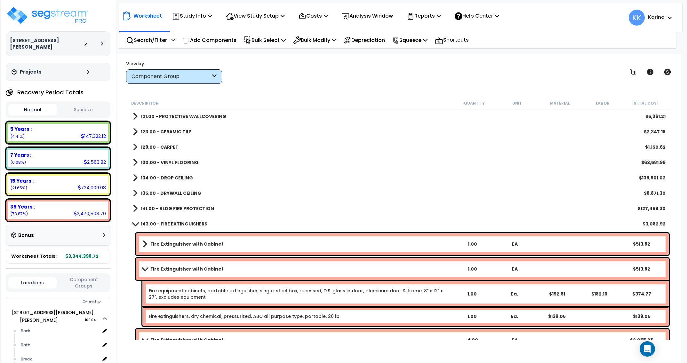
click at [136, 224] on span at bounding box center [135, 224] width 9 height 5
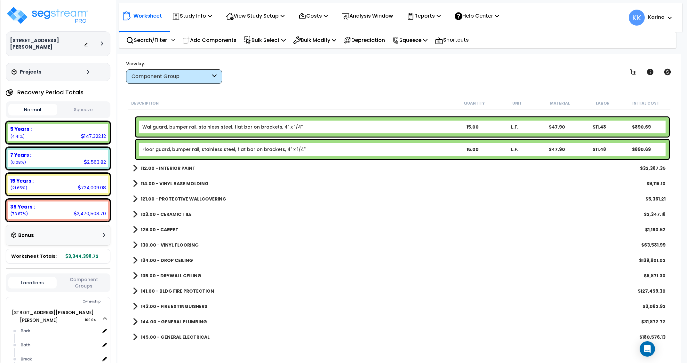
scroll to position [231, 0]
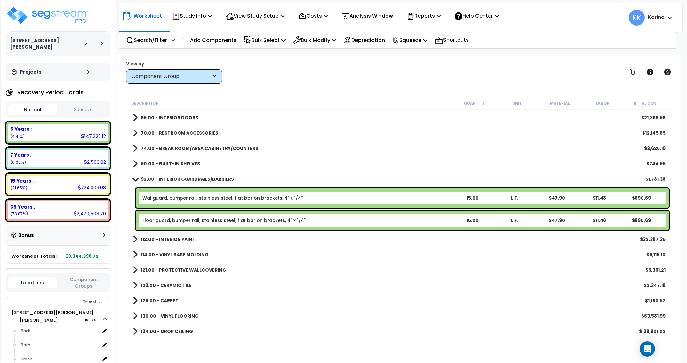
click at [134, 177] on span at bounding box center [135, 179] width 9 height 5
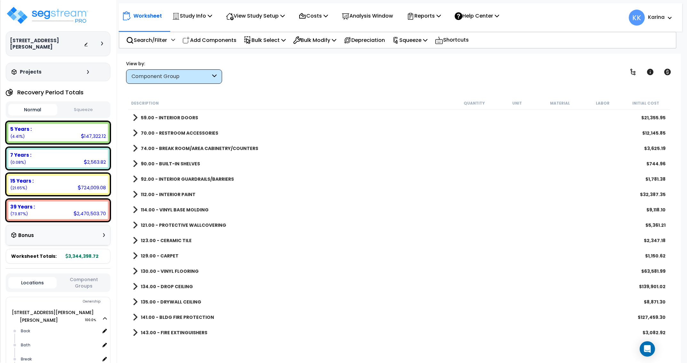
scroll to position [192, 0]
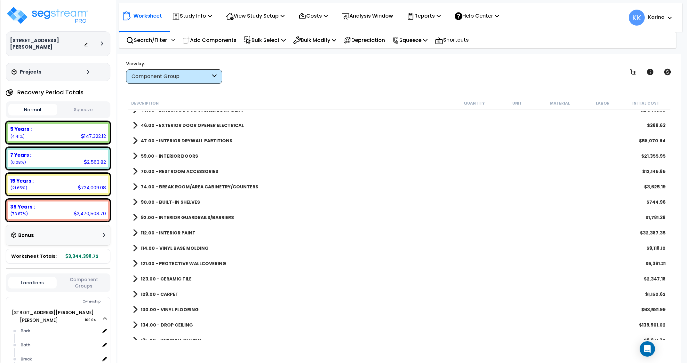
click at [134, 155] on span at bounding box center [135, 156] width 5 height 9
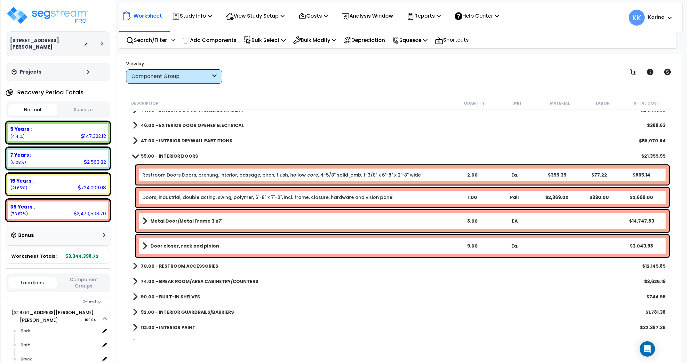
click at [136, 157] on span at bounding box center [135, 156] width 9 height 5
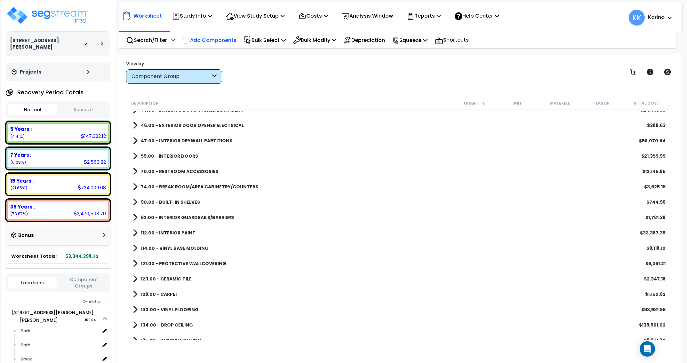
click at [216, 40] on p "Add Components" at bounding box center [210, 40] width 54 height 9
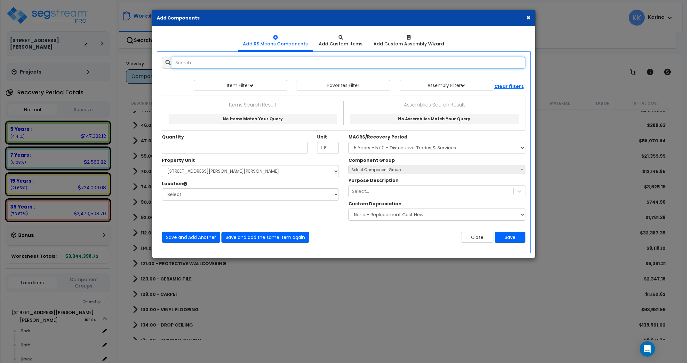
select select
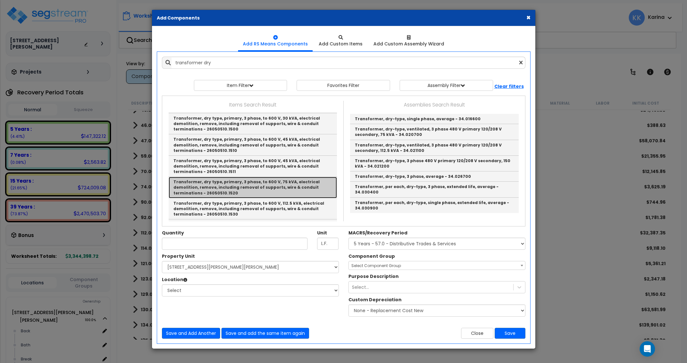
click at [215, 177] on link "Transformer, dry type, primary, 3 phase, to 600 V, 75 kVA, electrical demolitio…" at bounding box center [253, 187] width 168 height 21
type input "Transformer, dry type, primary, 3 phase, to 600 V, 75 kVA, electrical demolitio…"
type input "Ea."
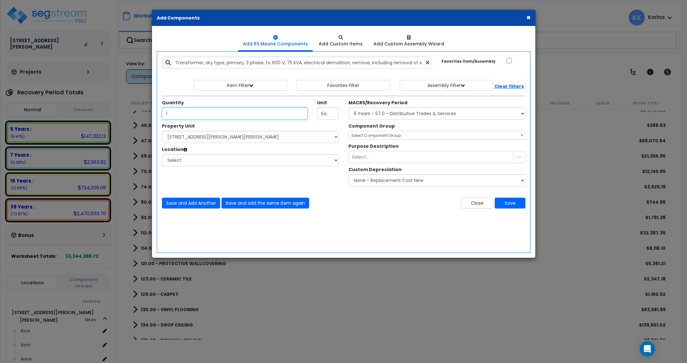
type input "1"
click at [162, 131] on select "Select [STREET_ADDRESS][PERSON_NAME][PERSON_NAME] Site Improvements" at bounding box center [250, 137] width 177 height 12
select select "176161"
click option "[STREET_ADDRESS][PERSON_NAME][PERSON_NAME]" at bounding box center [0, 0] width 0 height 0
click at [162, 154] on select "Select Back [GEOGRAPHIC_DATA] Break Building Building Interior Loading Mech Off…" at bounding box center [250, 160] width 177 height 12
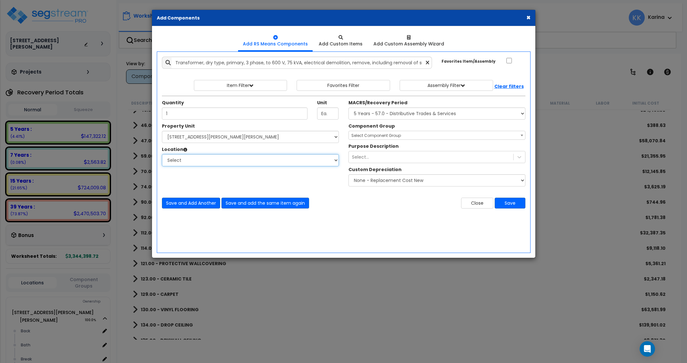
select select "6"
click option "Building" at bounding box center [0, 0] width 0 height 0
click at [349, 108] on select "Select MACRS/Recovery Period 5 Years - 57.0 - Distributive Trades & Services 5 …" at bounding box center [437, 114] width 177 height 12
select select "3669"
click option "39 Years - NA - Long-Life Property" at bounding box center [0, 0] width 0 height 0
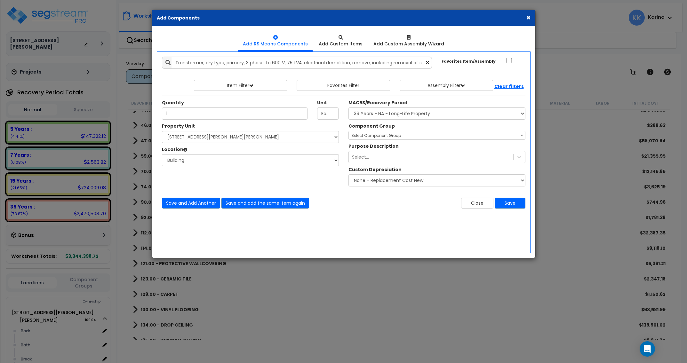
click at [368, 136] on span "Select Component Group" at bounding box center [377, 135] width 50 height 5
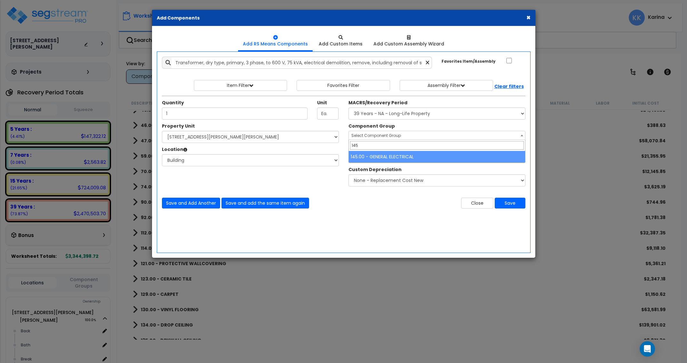
type input "145"
select select "56955"
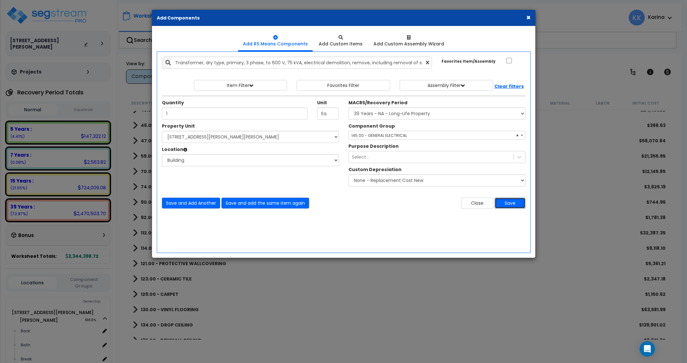
click at [505, 204] on button "Save" at bounding box center [510, 203] width 31 height 11
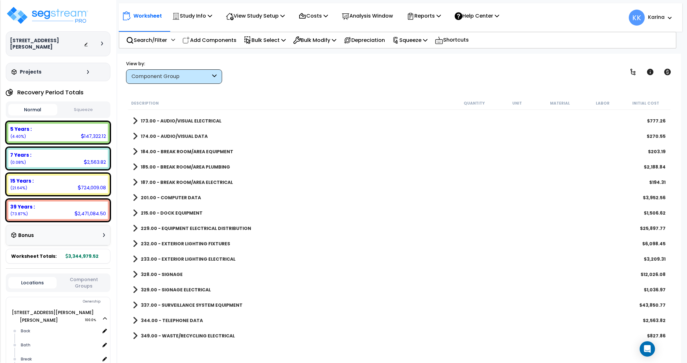
scroll to position [615, 0]
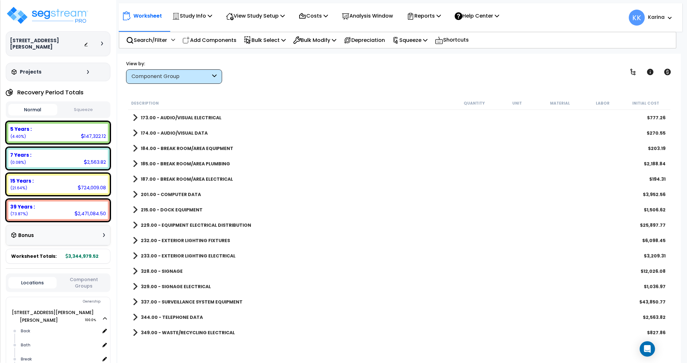
click at [134, 224] on span at bounding box center [135, 225] width 5 height 9
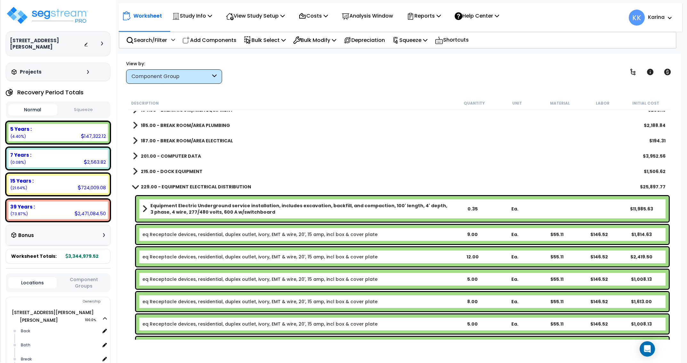
scroll to position [692, 0]
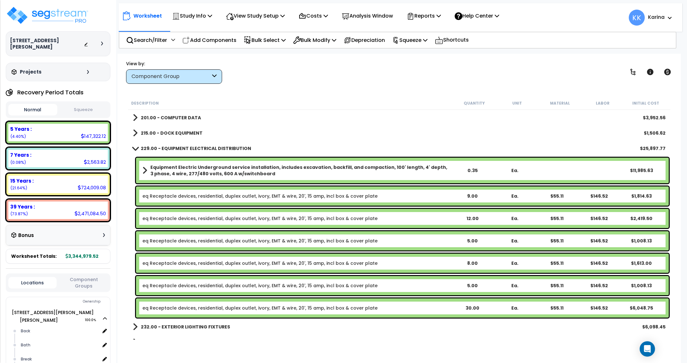
click at [262, 263] on link "eq Receptacle devices, residential, duplex outlet, ivory, EMT & wire, 20', 15 a…" at bounding box center [259, 263] width 235 height 6
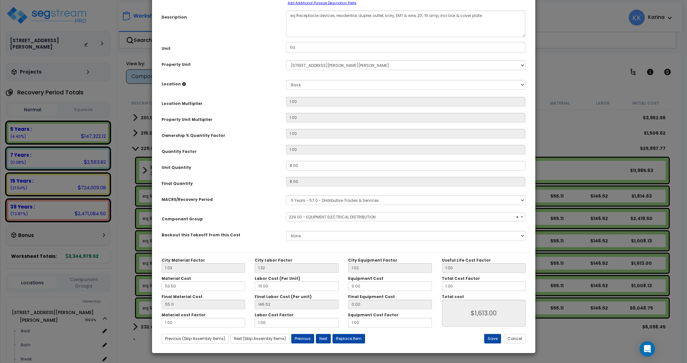
select select "57033"
click at [581, 73] on div "× Update Items/Assemblies to a Worksheet Purpose Description Prefix Select A/V …" at bounding box center [343, 181] width 687 height 363
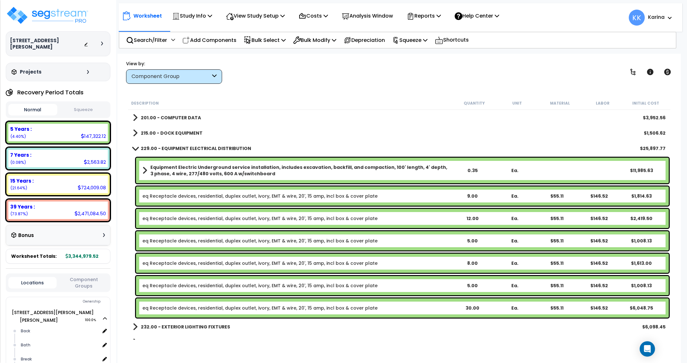
click at [525, 74] on div "View by: Component Group High to Low - Component Cost" at bounding box center [399, 72] width 551 height 24
click at [407, 132] on div "215.00 - DOCK EQUIPMENT $1,506.62" at bounding box center [400, 133] width 540 height 15
click at [212, 41] on p "Add Components" at bounding box center [210, 40] width 54 height 9
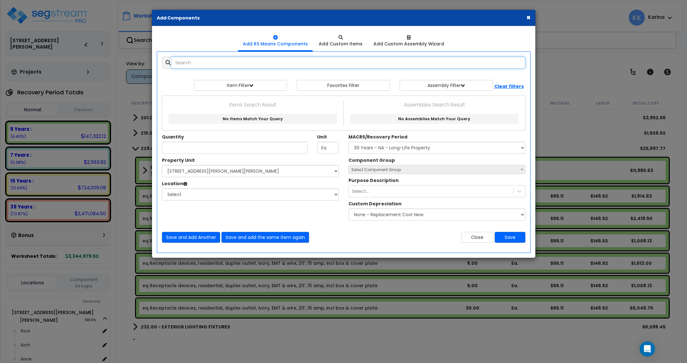
select select
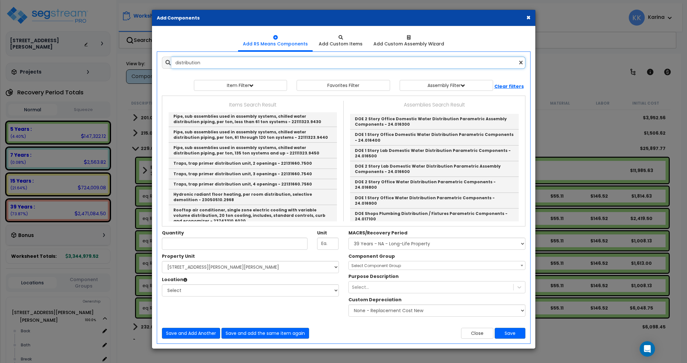
drag, startPoint x: 197, startPoint y: 65, endPoint x: 158, endPoint y: 64, distance: 39.1
click at [172, 64] on input "distribution" at bounding box center [349, 63] width 354 height 12
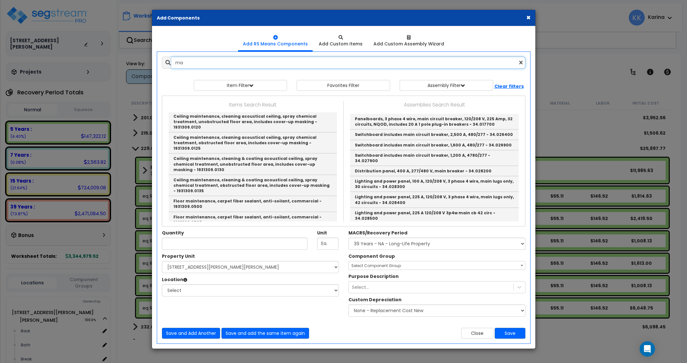
type input "m"
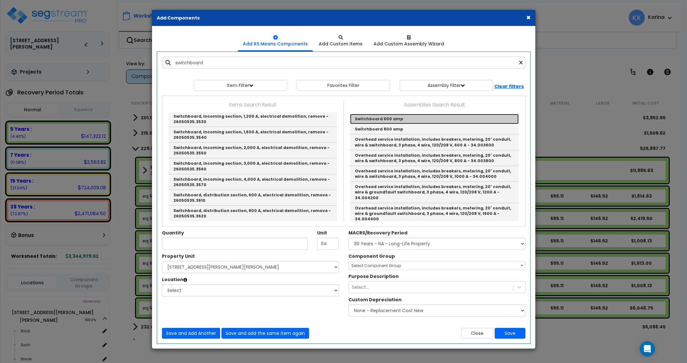
click at [365, 119] on link "Switchboard 600 amp" at bounding box center [434, 119] width 169 height 10
type input "Switchboard 600 amp"
checkbox input "true"
type input "EA"
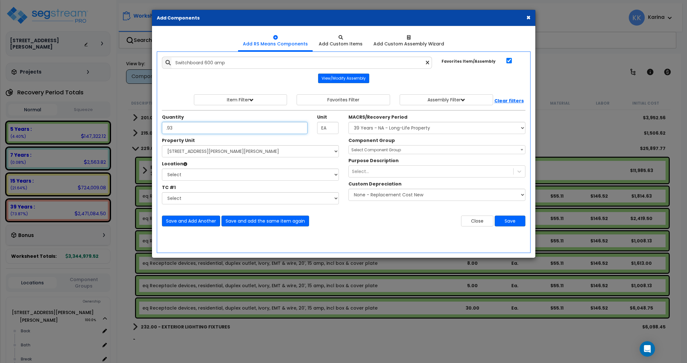
type input ".93"
click at [162, 145] on select "Select [STREET_ADDRESS][PERSON_NAME][PERSON_NAME] Site Improvements" at bounding box center [250, 151] width 177 height 12
select select "176161"
click option "[STREET_ADDRESS][PERSON_NAME][PERSON_NAME]" at bounding box center [0, 0] width 0 height 0
click at [162, 169] on select "Select Back [GEOGRAPHIC_DATA] Break Building Building Interior Loading Mech Off…" at bounding box center [250, 175] width 177 height 12
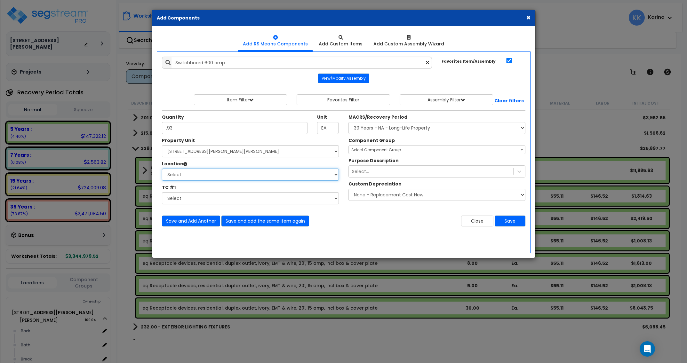
select select "6"
click option "Building" at bounding box center [0, 0] width 0 height 0
click at [349, 122] on select "Select MACRS/Recovery Period 5 Years - 57.0 - Distributive Trades & Services 5 …" at bounding box center [437, 128] width 177 height 12
select select "3669"
click option "39 Years - NA - Long-Life Property" at bounding box center [0, 0] width 0 height 0
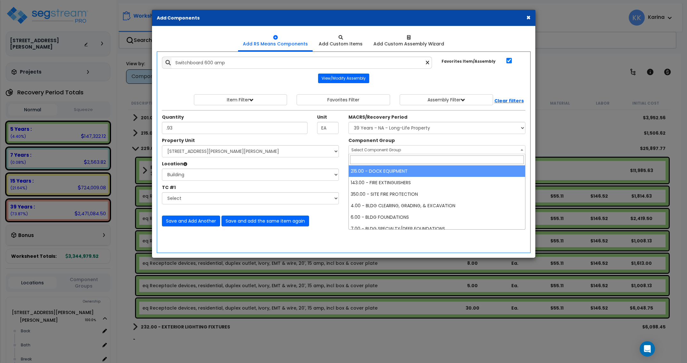
click at [367, 150] on span "Select Component Group" at bounding box center [377, 149] width 50 height 5
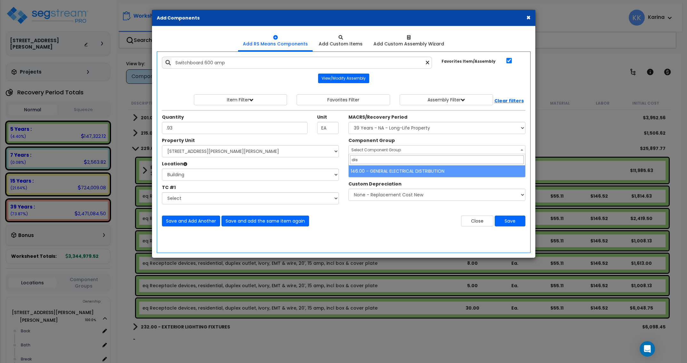
type input "dis"
select select "56956"
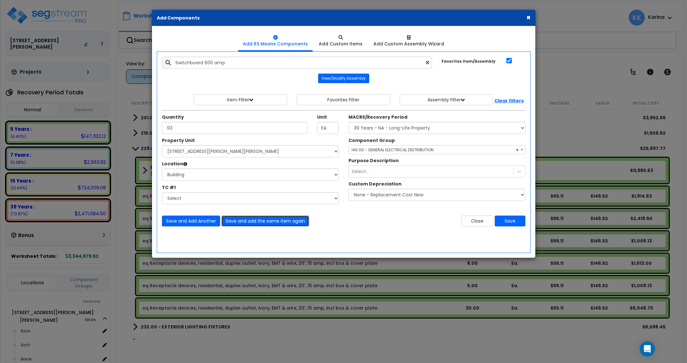
click at [247, 222] on button "Save and add the same item again" at bounding box center [266, 221] width 88 height 11
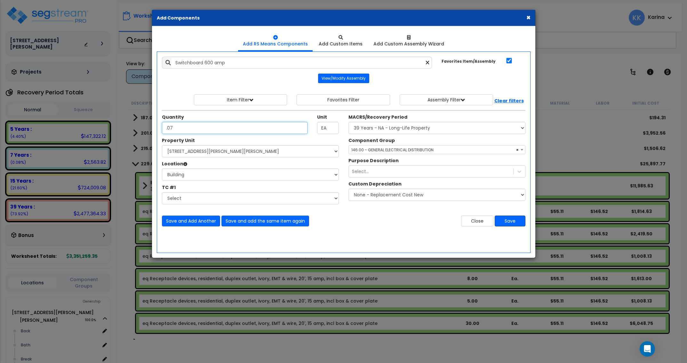
type input ".07"
click at [504, 223] on button "Save" at bounding box center [510, 221] width 31 height 11
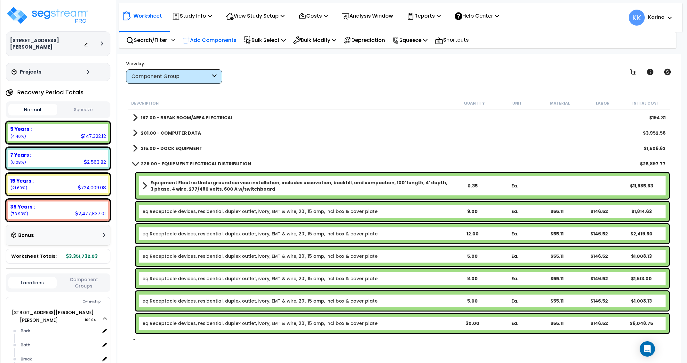
click at [206, 37] on p "Add Components" at bounding box center [210, 40] width 54 height 9
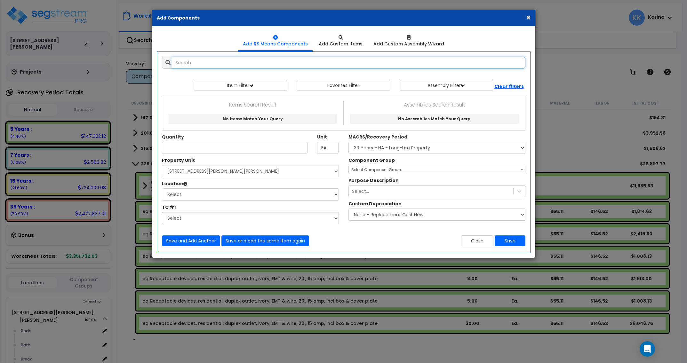
select select
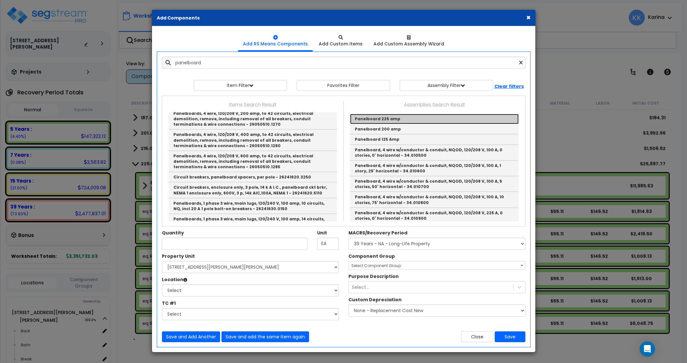
click at [363, 116] on link "Panelboard 225 amp" at bounding box center [434, 119] width 169 height 10
type input "Panelboard 225 amp"
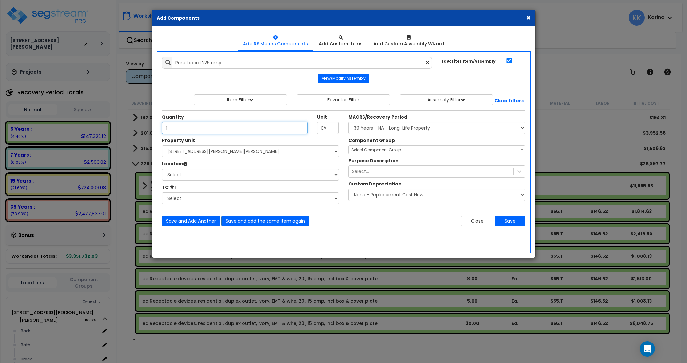
type input "1"
click at [162, 145] on select "Select [STREET_ADDRESS][PERSON_NAME][PERSON_NAME] Site Improvements" at bounding box center [250, 151] width 177 height 12
select select "176161"
click option "[STREET_ADDRESS][PERSON_NAME][PERSON_NAME]" at bounding box center [0, 0] width 0 height 0
click at [162, 169] on select "Select Back [GEOGRAPHIC_DATA] Break Building Building Interior Loading Mech Off…" at bounding box center [250, 175] width 177 height 12
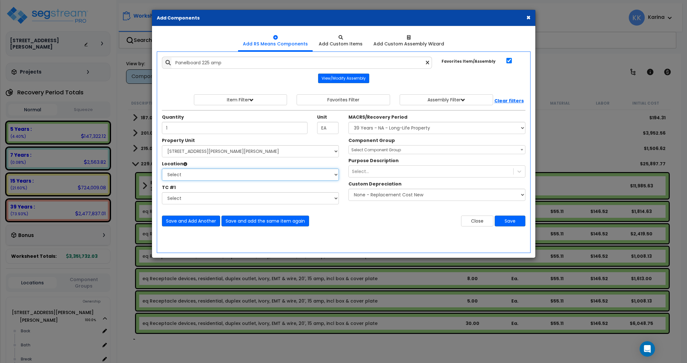
select select "6"
click option "Building" at bounding box center [0, 0] width 0 height 0
click at [349, 122] on select "Select MACRS/Recovery Period 5 Years - 57.0 - Distributive Trades & Services 5 …" at bounding box center [437, 128] width 177 height 12
select select "3669"
click option "39 Years - NA - Long-Life Property" at bounding box center [0, 0] width 0 height 0
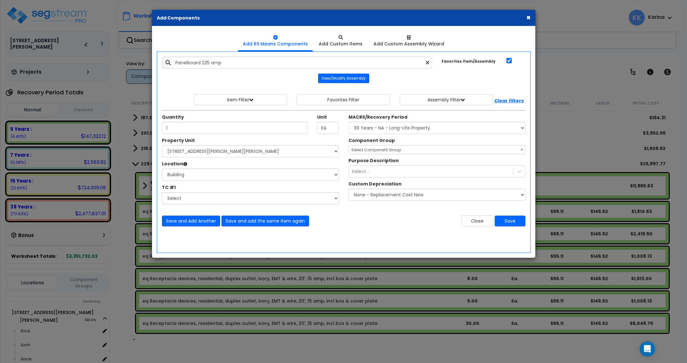
click at [363, 151] on span "Select Component Group" at bounding box center [377, 149] width 50 height 5
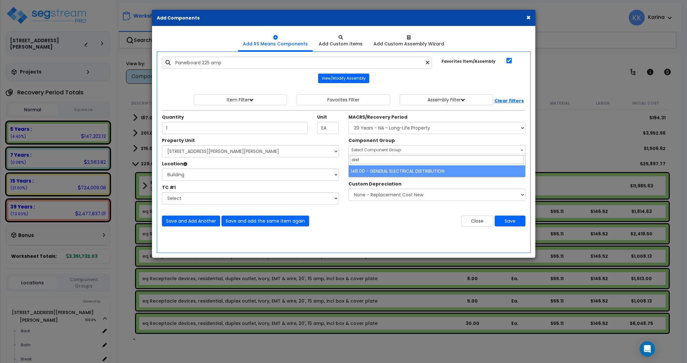
type input "dist"
select select "56956"
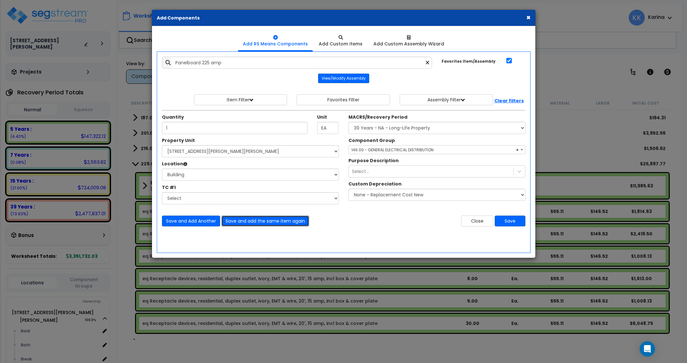
click at [244, 221] on button "Save and add the same item again" at bounding box center [266, 221] width 88 height 11
type input ".12"
click at [246, 220] on button "Save and add the same item again" at bounding box center [266, 221] width 88 height 11
type input ".66"
click at [244, 221] on button "Save and add the same item again" at bounding box center [266, 221] width 88 height 11
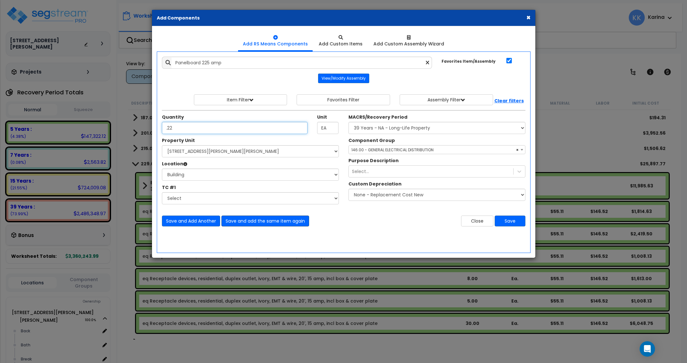
type input ".22"
click at [243, 220] on button "Save and add the same item again" at bounding box center [266, 221] width 88 height 11
type input ".48"
click at [246, 221] on button "Save and add the same item again" at bounding box center [266, 221] width 88 height 11
type input ".38"
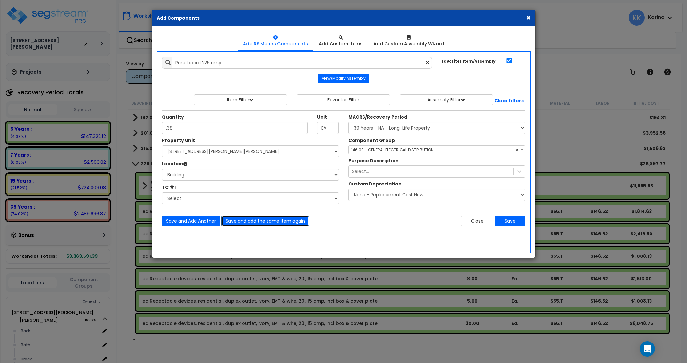
click at [235, 221] on button "Save and add the same item again" at bounding box center [266, 221] width 88 height 11
type input ".14"
click at [244, 220] on button "Save and add the same item again" at bounding box center [266, 221] width 88 height 11
type input ".5"
click at [239, 219] on button "Save and add the same item again" at bounding box center [266, 221] width 88 height 11
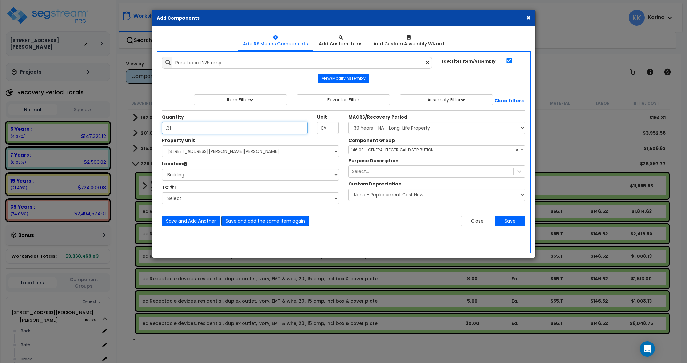
type input ".31"
click at [249, 220] on button "Save and add the same item again" at bounding box center [266, 221] width 88 height 11
type input ".19"
click at [511, 221] on button "Save" at bounding box center [510, 221] width 31 height 11
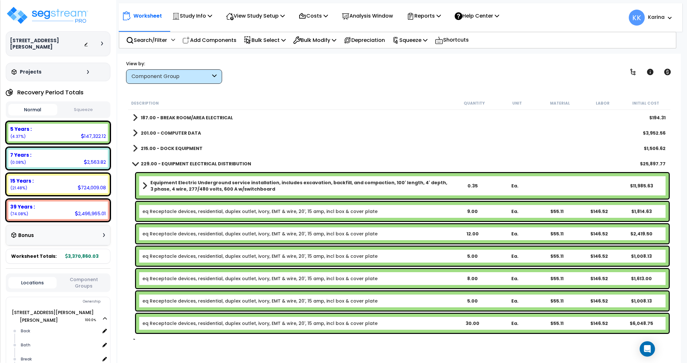
click at [136, 164] on span at bounding box center [135, 163] width 9 height 5
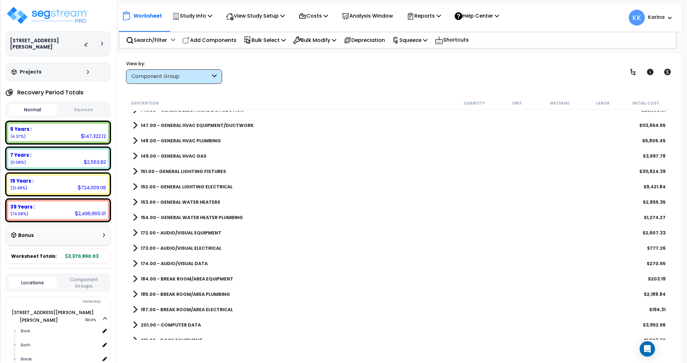
scroll to position [461, 0]
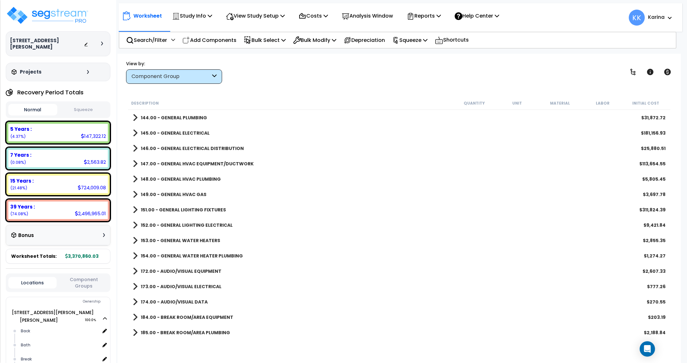
click at [135, 149] on span at bounding box center [135, 148] width 5 height 9
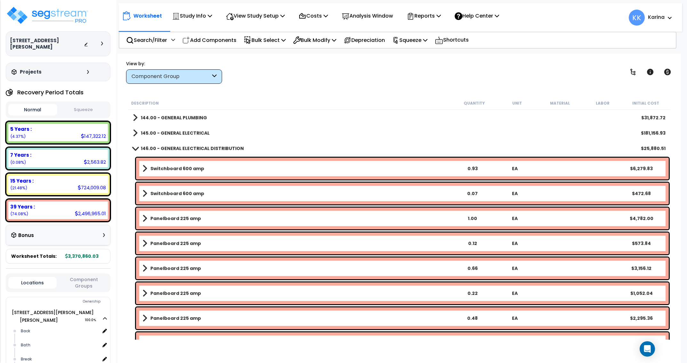
click at [164, 168] on b "Switchboard 600 amp" at bounding box center [177, 169] width 54 height 6
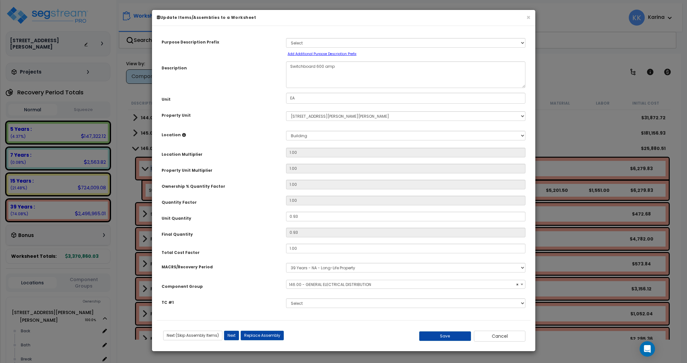
select select "56956"
click at [291, 66] on textarea "Switchboard 600 amp" at bounding box center [406, 74] width 240 height 27
type textarea "dm Switchboard 600 amp"
click at [441, 334] on button "Save" at bounding box center [445, 337] width 52 height 10
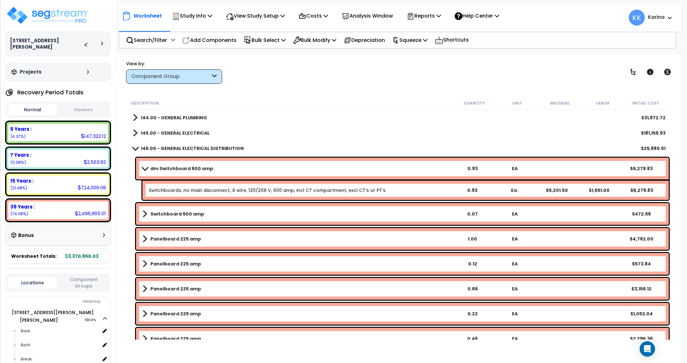
click at [161, 211] on b "Switchboard 600 amp" at bounding box center [177, 214] width 54 height 6
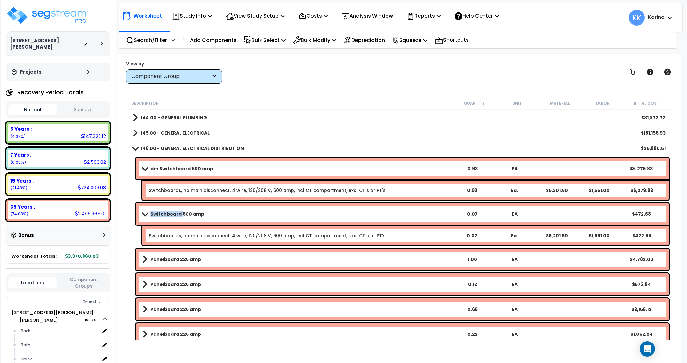
click at [161, 211] on b "Switchboard 600 amp" at bounding box center [177, 214] width 54 height 6
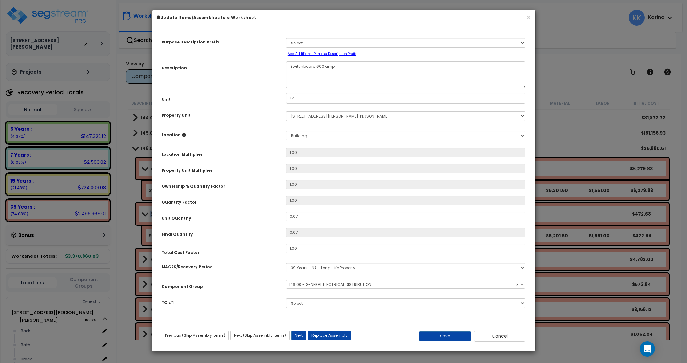
select select "56956"
click at [271, 69] on div "Description" at bounding box center [219, 66] width 125 height 11
click at [290, 67] on textarea "Switchboard 600 amp" at bounding box center [406, 74] width 240 height 27
type textarea "eq Switchboard 600 amp"
click at [286, 263] on select "Select MACRS/Recovery Period 5 Years - 57.0 - Distributive Trades & Services 5 …" at bounding box center [406, 268] width 240 height 10
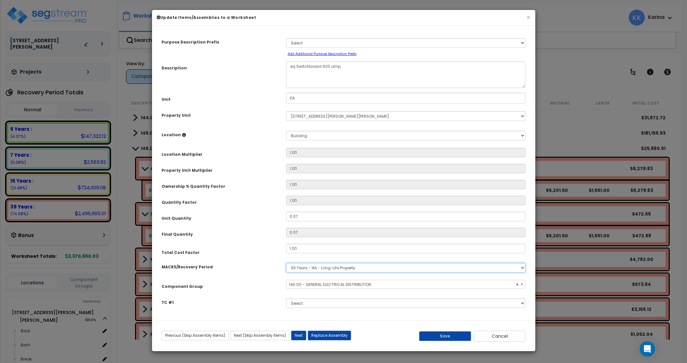
select select "3667"
click option "5 Years - 57.0 - Distributive Trades & Services" at bounding box center [0, 0] width 0 height 0
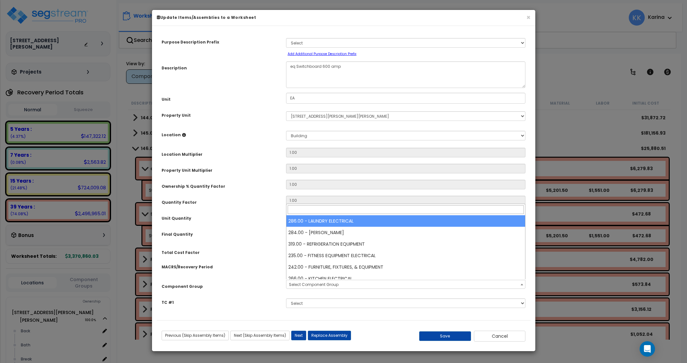
click at [305, 286] on span "Select Component Group" at bounding box center [314, 284] width 50 height 5
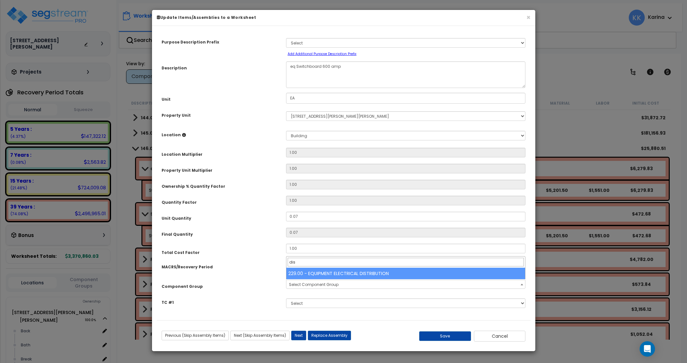
type input "dis"
select select "57033"
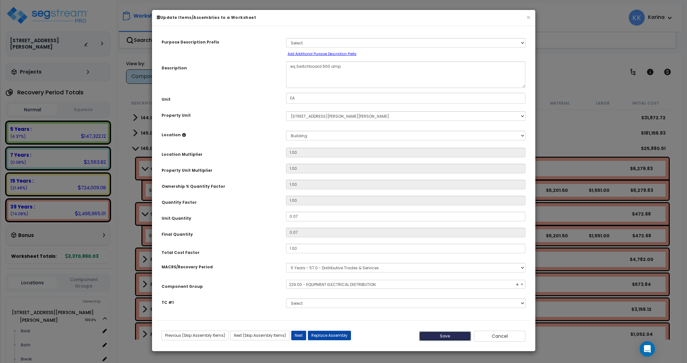
click at [439, 336] on button "Save" at bounding box center [445, 337] width 52 height 10
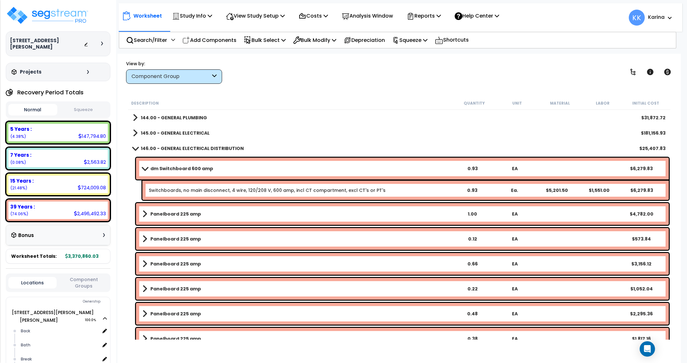
click at [190, 216] on b "Panelboard 225 amp" at bounding box center [175, 214] width 51 height 6
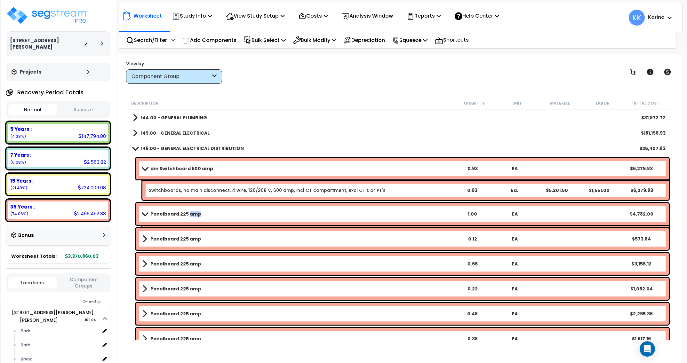
click at [190, 216] on b "Panelboard 225 amp" at bounding box center [175, 214] width 51 height 6
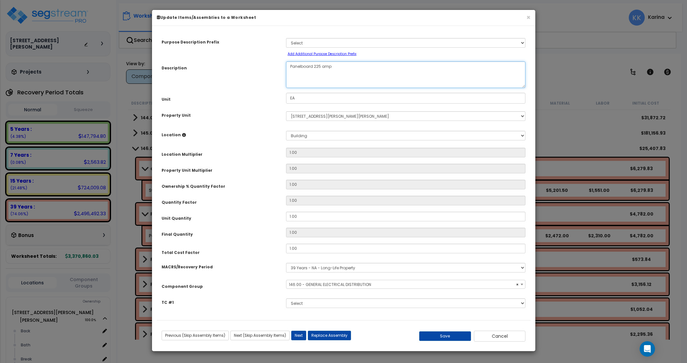
select select "56956"
click at [290, 67] on textarea "Panelboard 225 amp" at bounding box center [406, 74] width 240 height 27
type textarea "dm Panelboard 225 amp"
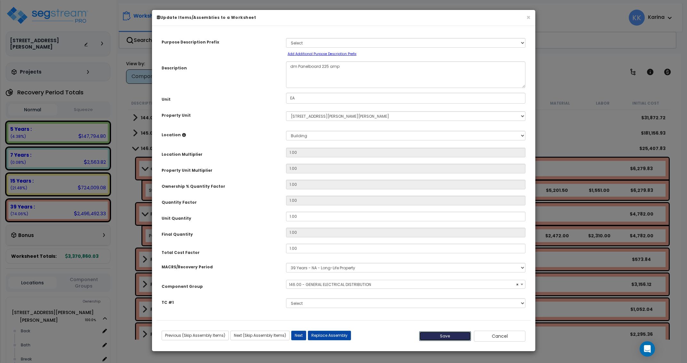
click at [451, 334] on button "Save" at bounding box center [445, 337] width 52 height 10
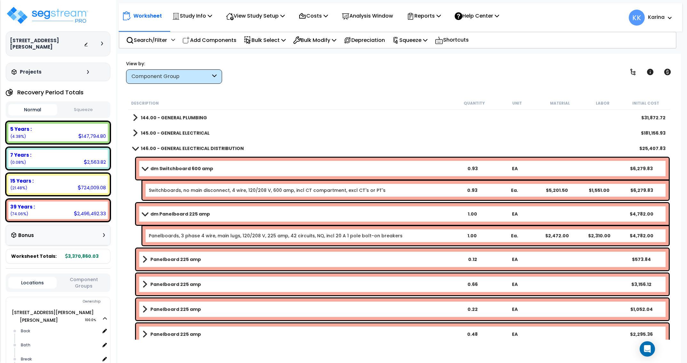
scroll to position [500, 0]
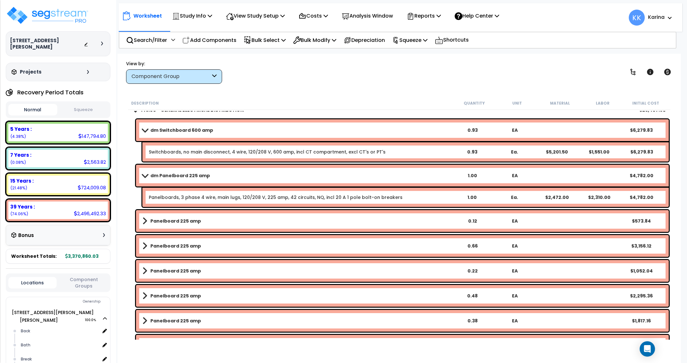
click at [182, 221] on b "Panelboard 225 amp" at bounding box center [175, 221] width 51 height 6
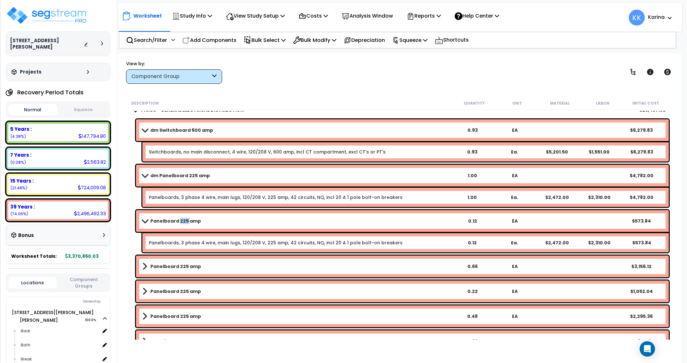
click at [182, 221] on b "Panelboard 225 amp" at bounding box center [175, 221] width 51 height 6
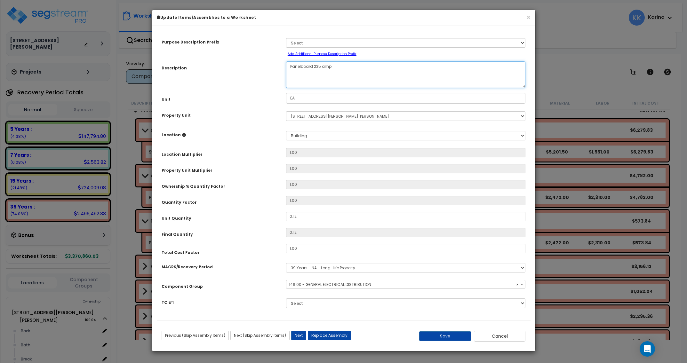
click at [290, 67] on textarea "Panelboard 225 amp" at bounding box center [406, 74] width 240 height 27
select select "56956"
type textarea "dm Panelboard 225 amp"
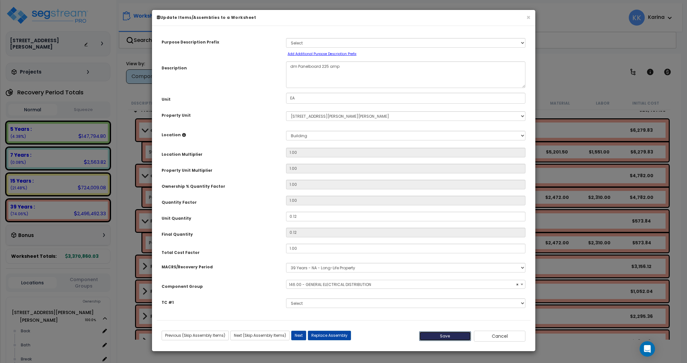
click at [446, 337] on button "Save" at bounding box center [445, 337] width 52 height 10
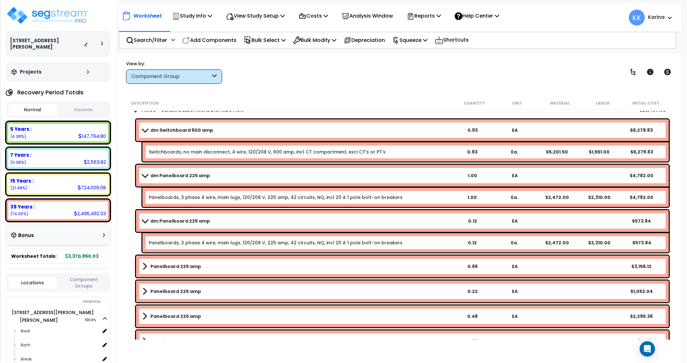
scroll to position [538, 0]
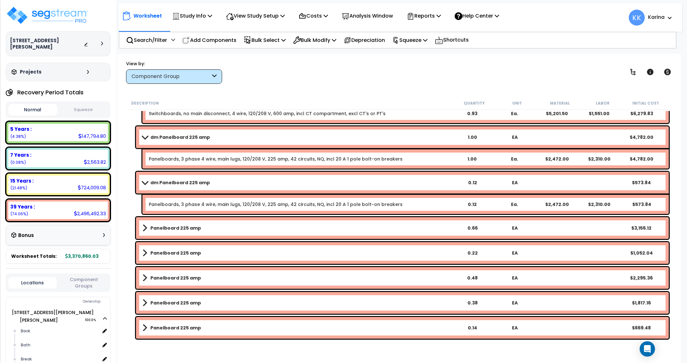
click at [167, 225] on b "Panelboard 225 amp" at bounding box center [175, 228] width 51 height 6
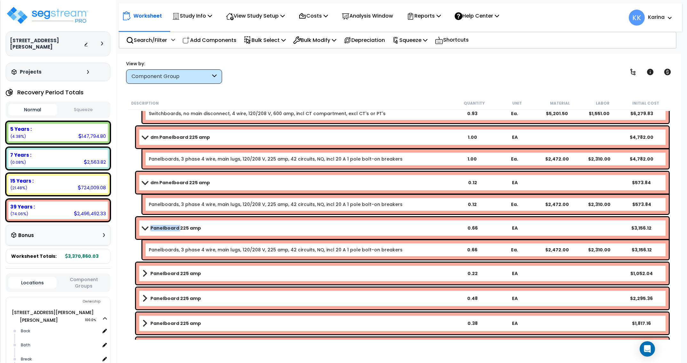
click at [167, 225] on b "Panelboard 225 amp" at bounding box center [175, 228] width 51 height 6
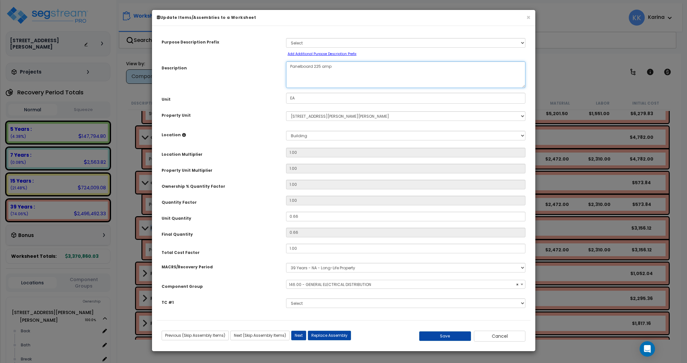
click at [289, 65] on textarea "Panelboard 225 amp" at bounding box center [406, 74] width 240 height 27
select select "56956"
type textarea "eq Panelboard 225 amp"
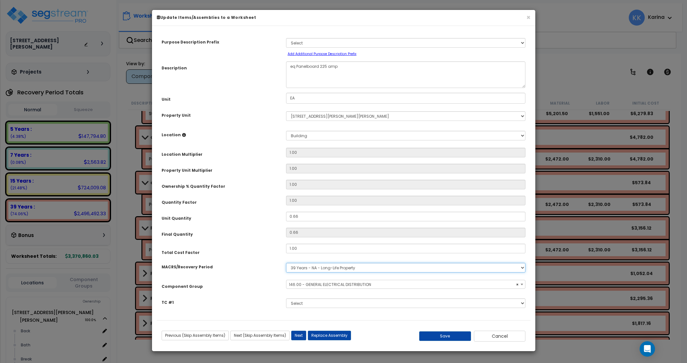
click at [286, 263] on select "Select MACRS/Recovery Period 5 Years - 57.0 - Distributive Trades & Services 5 …" at bounding box center [406, 268] width 240 height 10
select select "3667"
click option "5 Years - 57.0 - Distributive Trades & Services" at bounding box center [0, 0] width 0 height 0
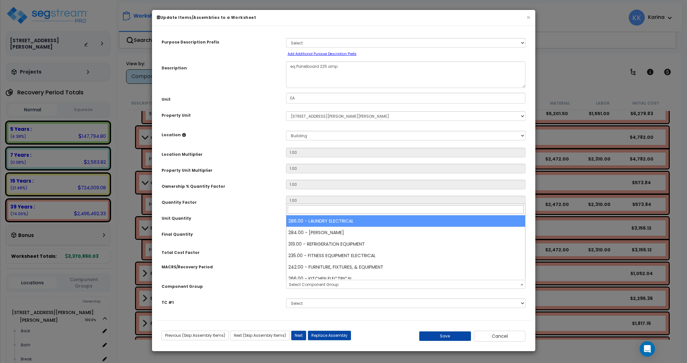
type input "2"
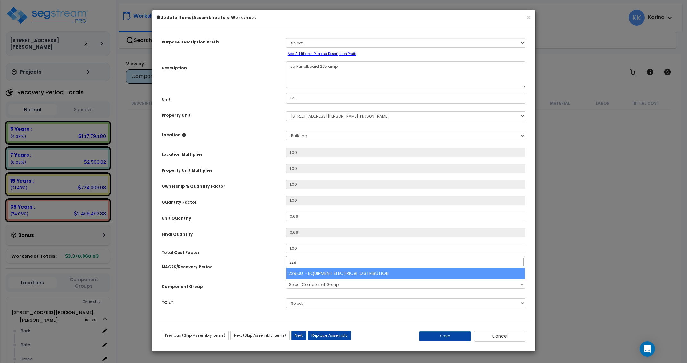
select select "3667"
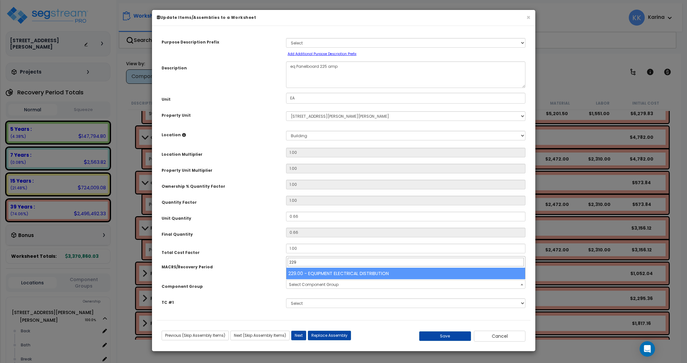
type input "229"
select select "57033"
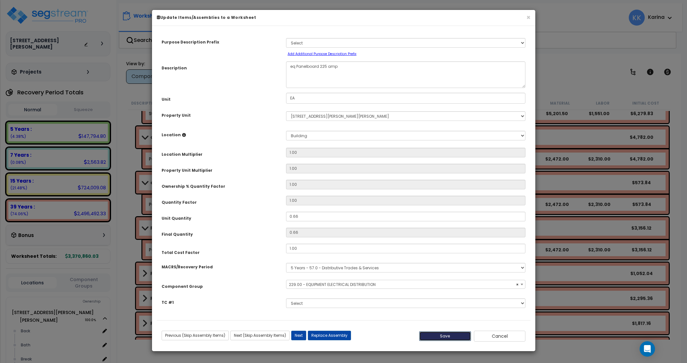
click at [435, 336] on button "Save" at bounding box center [445, 337] width 52 height 10
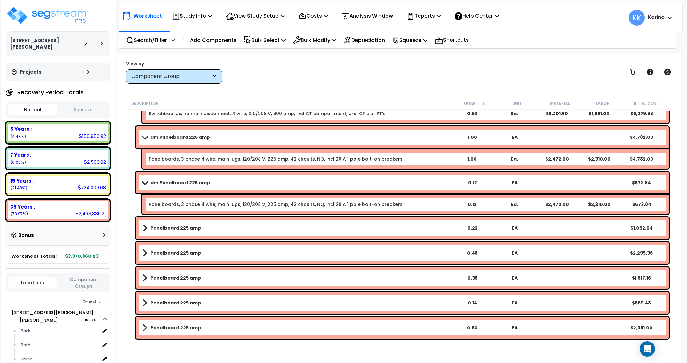
click at [188, 229] on b "Panelboard 225 amp" at bounding box center [175, 228] width 51 height 6
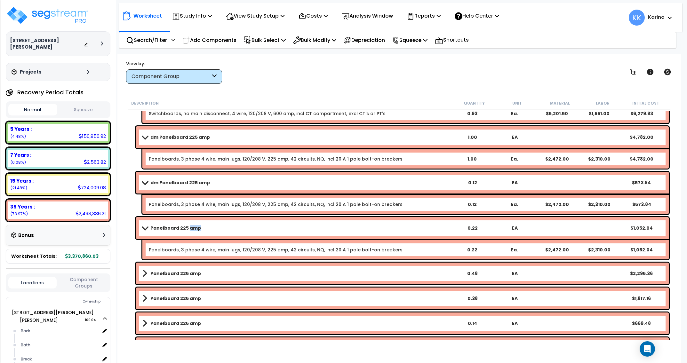
click at [188, 229] on b "Panelboard 225 amp" at bounding box center [175, 228] width 51 height 6
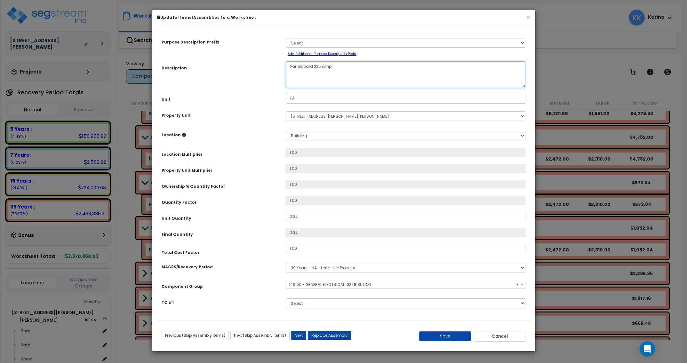
select select "56956"
click at [289, 68] on textarea "Panelboard 225 amp" at bounding box center [406, 74] width 240 height 27
type textarea "info Panelboard 225 amp"
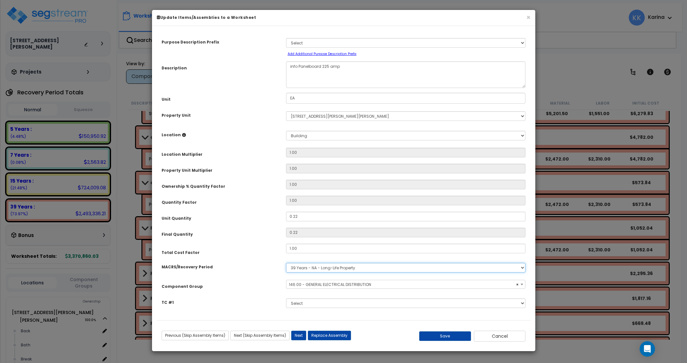
click at [286, 263] on select "Select MACRS/Recovery Period 5 Years - 57.0 - Distributive Trades & Services 5 …" at bounding box center [406, 268] width 240 height 10
select select "3668"
click option "5 Years - 00.12 - Information Systems" at bounding box center [0, 0] width 0 height 0
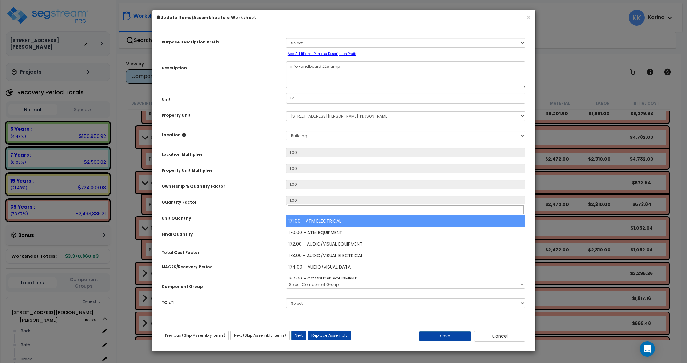
click at [316, 284] on span "Select Component Group" at bounding box center [314, 284] width 50 height 5
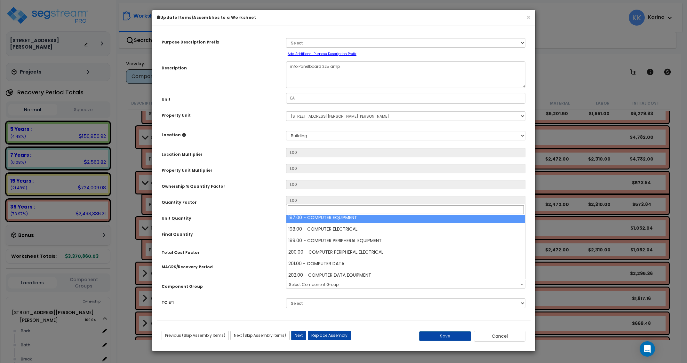
scroll to position [77, 0]
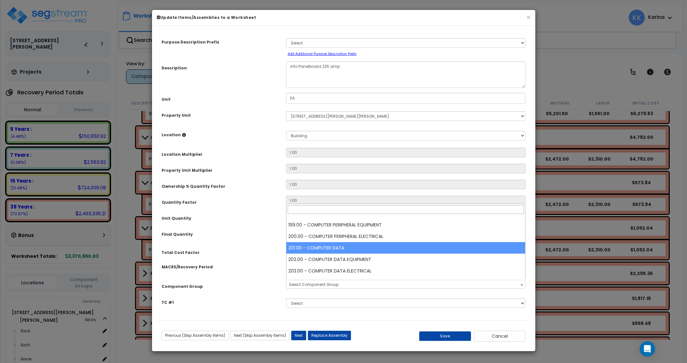
select select "57009"
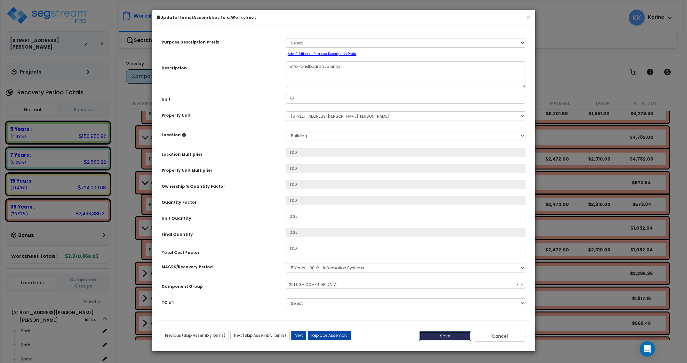
click at [447, 335] on button "Save" at bounding box center [445, 337] width 52 height 10
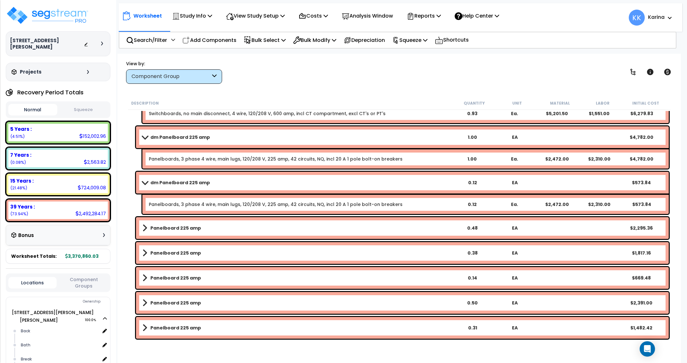
click at [201, 225] on link "Panelboard 225 amp" at bounding box center [296, 228] width 309 height 9
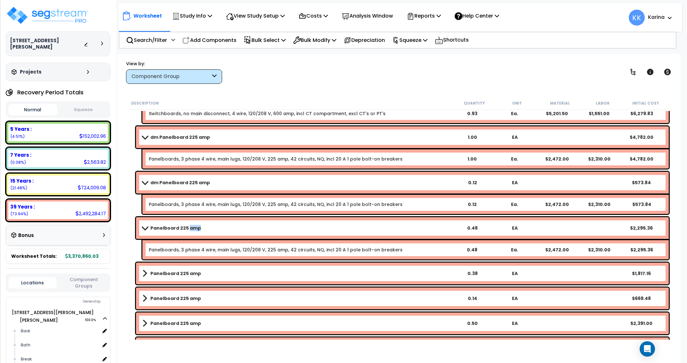
click at [201, 225] on link "Panelboard 225 amp" at bounding box center [296, 228] width 309 height 9
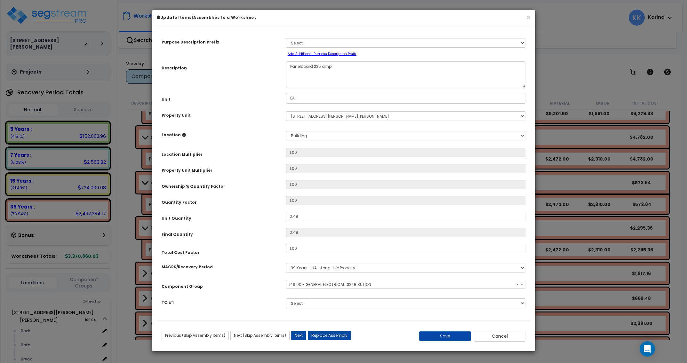
select select "56956"
click at [290, 68] on textarea "Panelboard 225 amp" at bounding box center [406, 74] width 240 height 27
type textarea "dm Panelboard 225 amp"
click at [440, 336] on button "Save" at bounding box center [445, 337] width 52 height 10
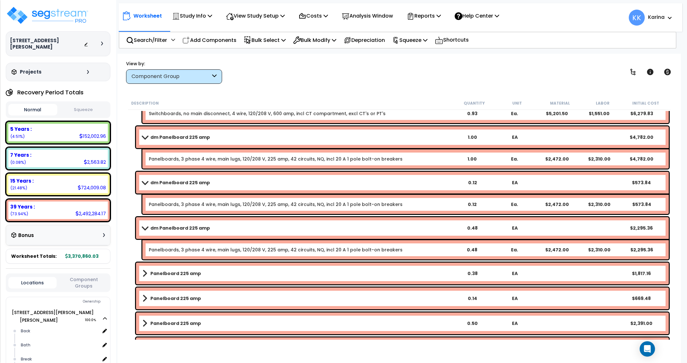
click at [182, 270] on link "Panelboard 225 amp" at bounding box center [296, 273] width 309 height 9
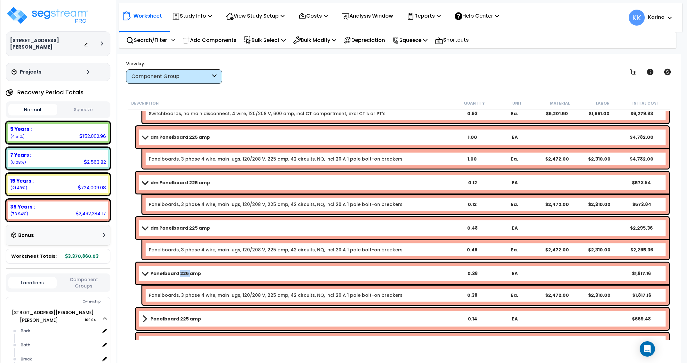
click at [182, 270] on link "Panelboard 225 amp" at bounding box center [296, 273] width 309 height 9
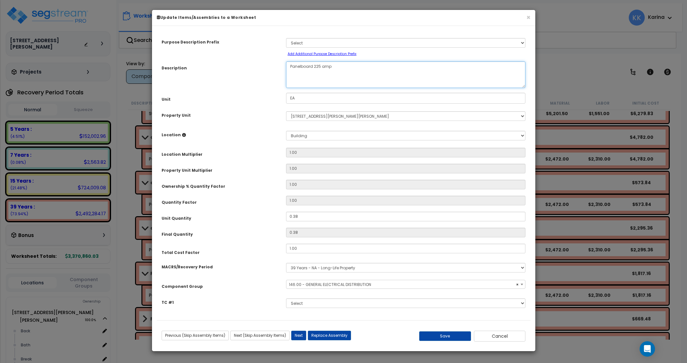
click at [288, 65] on textarea "Panelboard 225 amp" at bounding box center [406, 74] width 240 height 27
select select "56956"
type textarea "eq Panelboard 225 amp"
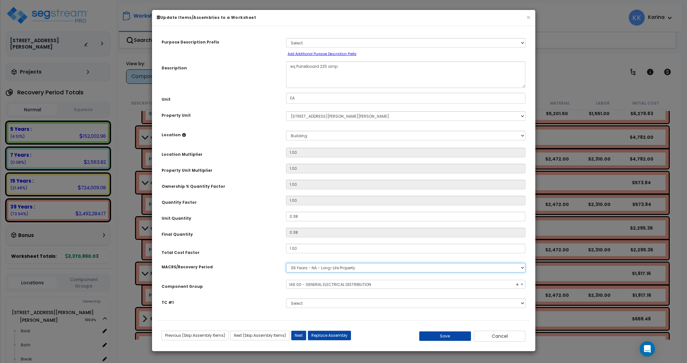
click at [286, 263] on select "Select MACRS/Recovery Period 5 Years - 57.0 - Distributive Trades & Services 5 …" at bounding box center [406, 268] width 240 height 10
select select "3667"
click option "5 Years - 57.0 - Distributive Trades & Services" at bounding box center [0, 0] width 0 height 0
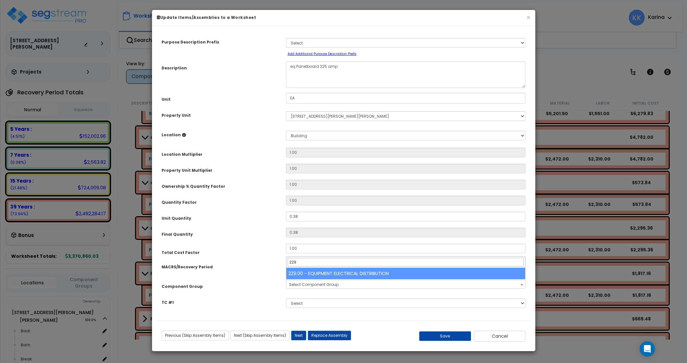
type input "229"
select select "57033"
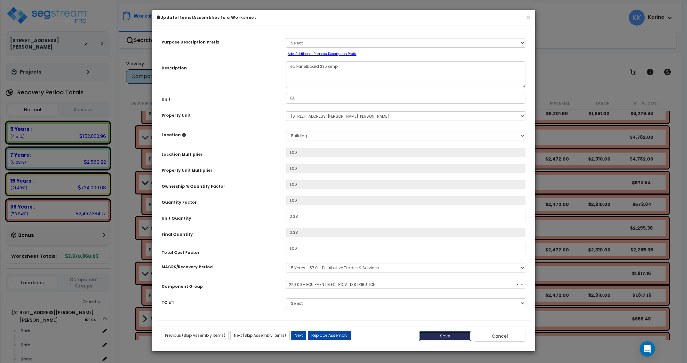
click at [442, 337] on button "Save" at bounding box center [445, 337] width 52 height 10
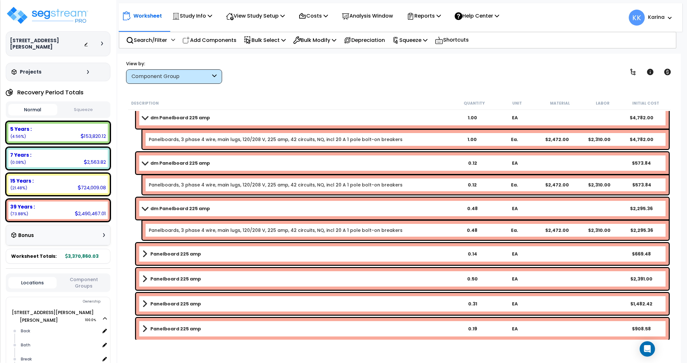
scroll to position [576, 0]
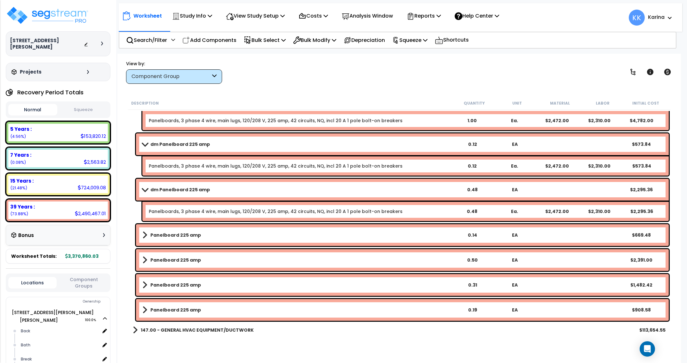
click at [169, 235] on b "Panelboard 225 amp" at bounding box center [175, 235] width 51 height 6
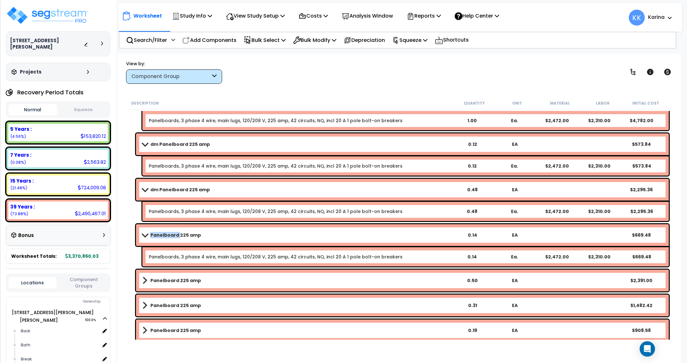
click at [169, 235] on b "Panelboard 225 amp" at bounding box center [175, 235] width 51 height 6
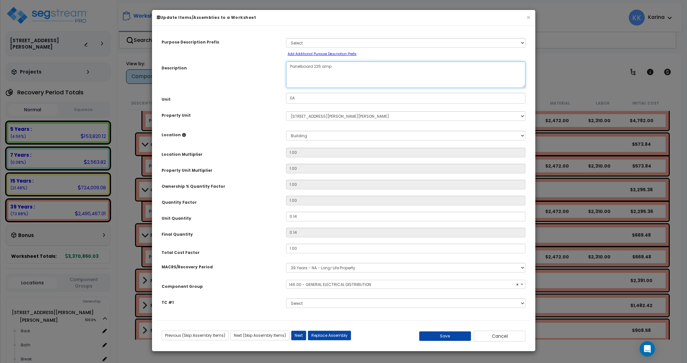
click at [289, 64] on textarea "Panelboard 225 amp" at bounding box center [406, 74] width 240 height 27
select select "56956"
type textarea "info Panelboard 225 amp"
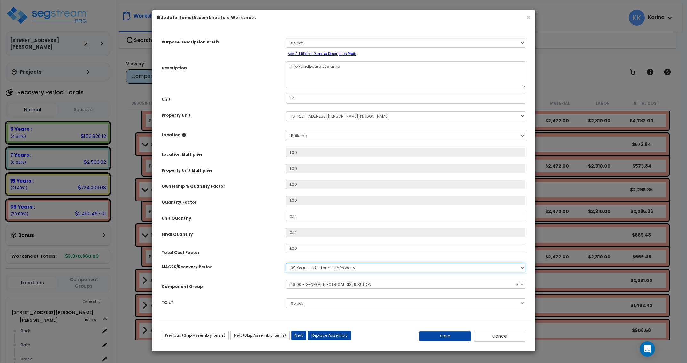
click at [286, 263] on select "Select MACRS/Recovery Period 5 Years - 57.0 - Distributive Trades & Services 5 …" at bounding box center [406, 268] width 240 height 10
select select "3668"
click option "5 Years - 00.12 - Information Systems" at bounding box center [0, 0] width 0 height 0
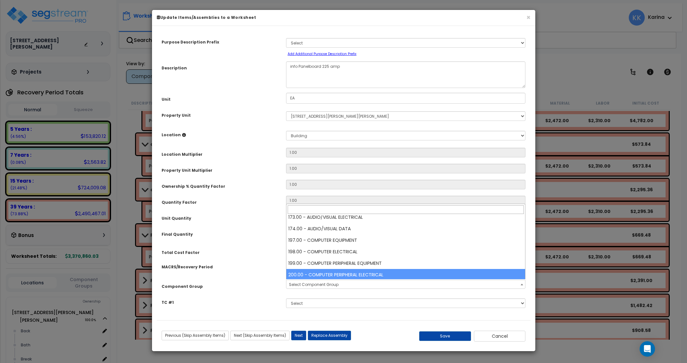
scroll to position [77, 0]
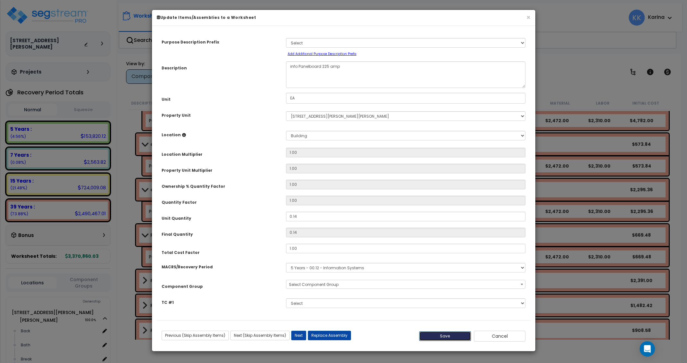
click at [439, 336] on button "Save" at bounding box center [445, 337] width 52 height 10
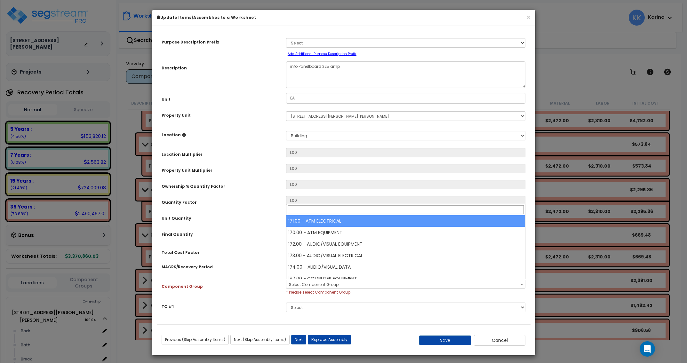
click at [313, 284] on span "Select Component Group" at bounding box center [314, 284] width 50 height 5
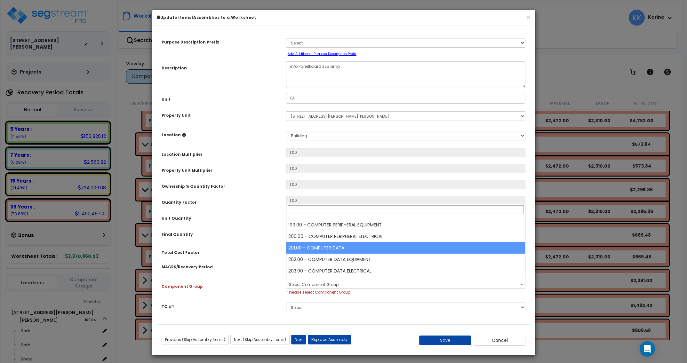
select select "57009"
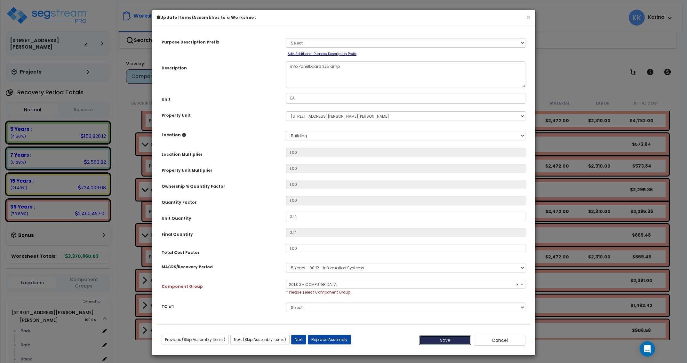
click at [443, 338] on button "Save" at bounding box center [445, 341] width 52 height 10
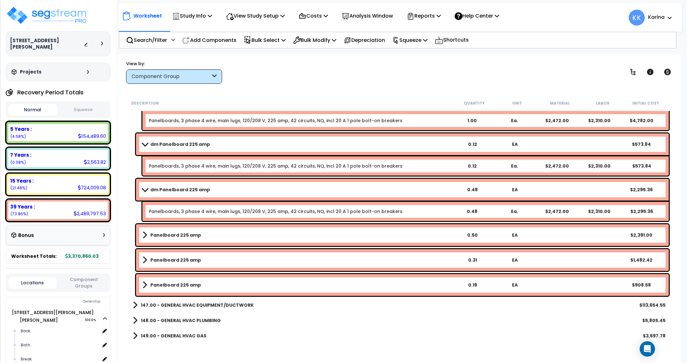
click at [171, 237] on b "Panelboard 225 amp" at bounding box center [175, 235] width 51 height 6
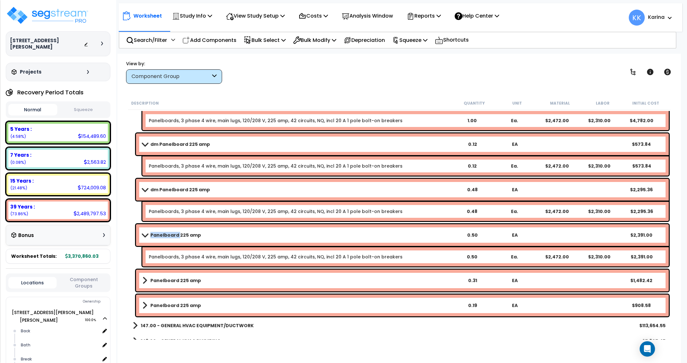
click at [171, 237] on b "Panelboard 225 amp" at bounding box center [175, 235] width 51 height 6
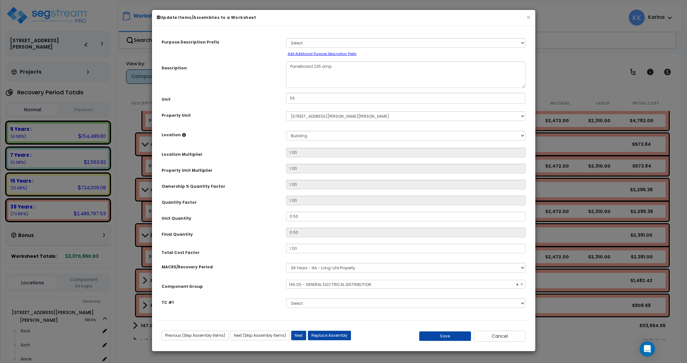
select select "56956"
click at [290, 66] on textarea "Panelboard 225 amp" at bounding box center [406, 74] width 240 height 27
type textarea "dm Panelboard 225 amp"
click at [442, 335] on button "Save" at bounding box center [445, 337] width 52 height 10
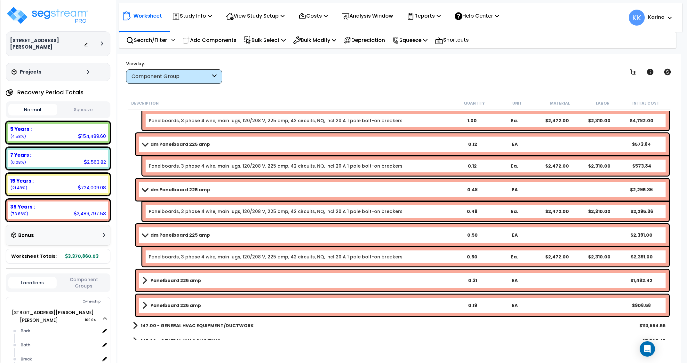
click at [172, 283] on b "Panelboard 225 amp" at bounding box center [175, 281] width 51 height 6
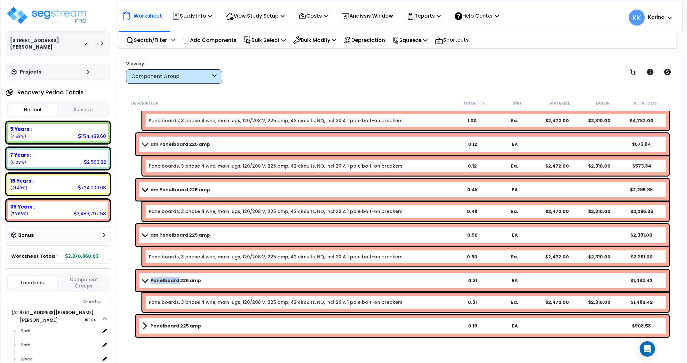
click at [172, 283] on b "Panelboard 225 amp" at bounding box center [175, 281] width 51 height 6
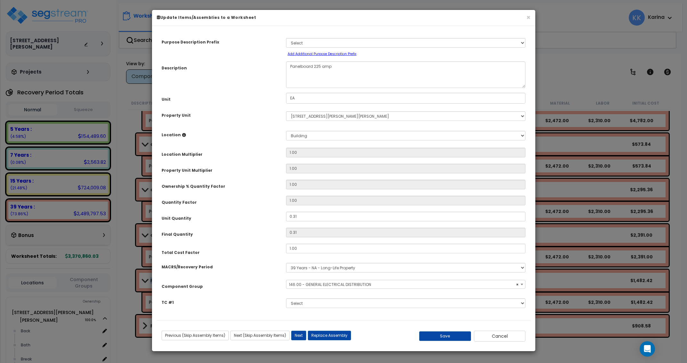
select select "56956"
click at [289, 65] on textarea "Panelboard 225 amp" at bounding box center [406, 74] width 240 height 27
type textarea "eq Panelboard 225 amp"
click at [286, 263] on select "Select MACRS/Recovery Period 5 Years - 57.0 - Distributive Trades & Services 5 …" at bounding box center [406, 268] width 240 height 10
select select "3667"
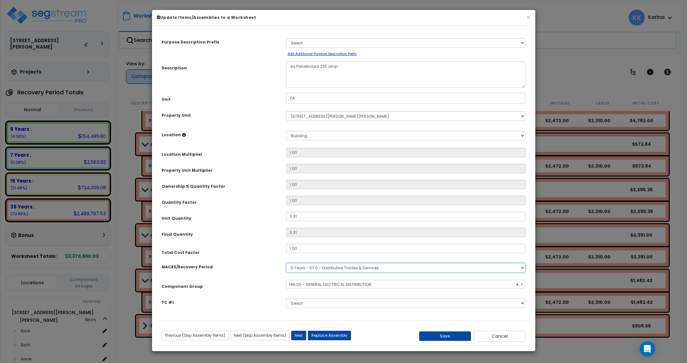
click option "5 Years - 57.0 - Distributive Trades & Services" at bounding box center [0, 0] width 0 height 0
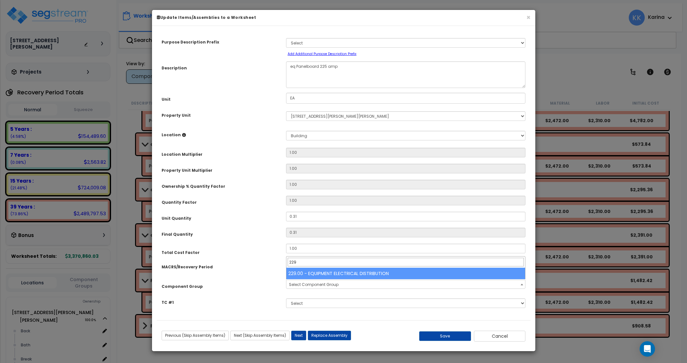
type input "229"
select select "57033"
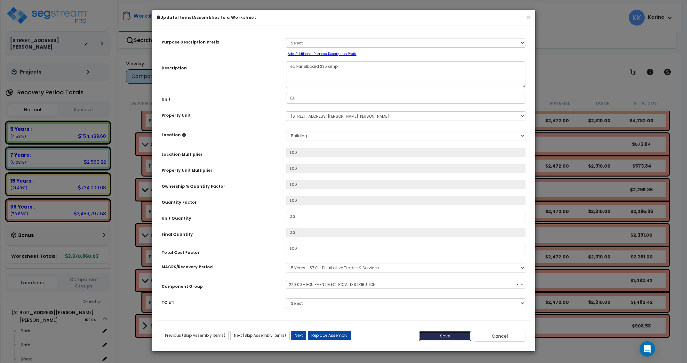
click at [447, 335] on button "Save" at bounding box center [445, 337] width 52 height 10
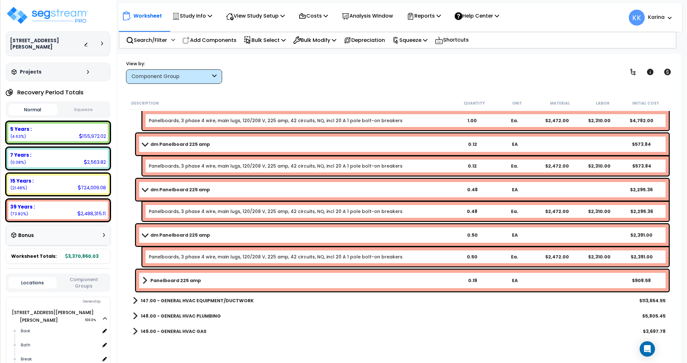
click at [193, 282] on b "Panelboard 225 amp" at bounding box center [175, 281] width 51 height 6
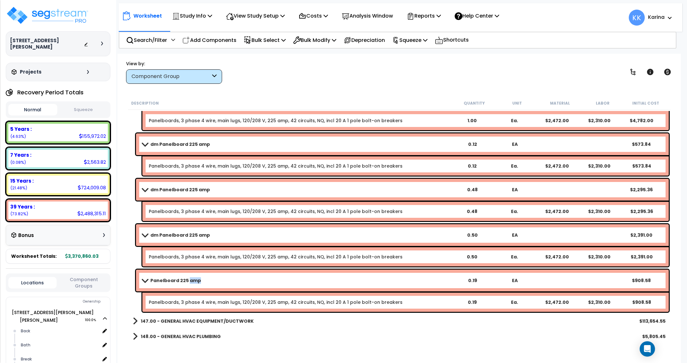
click at [193, 282] on b "Panelboard 225 amp" at bounding box center [175, 281] width 51 height 6
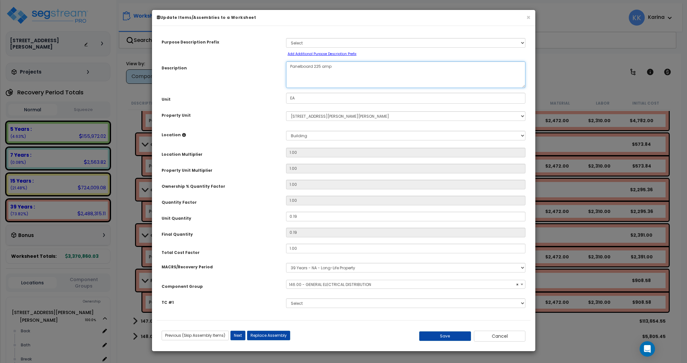
click at [289, 69] on textarea "Panelboard 225 amp" at bounding box center [406, 74] width 240 height 27
select select "56956"
type textarea "sign Panelboard 225 amp"
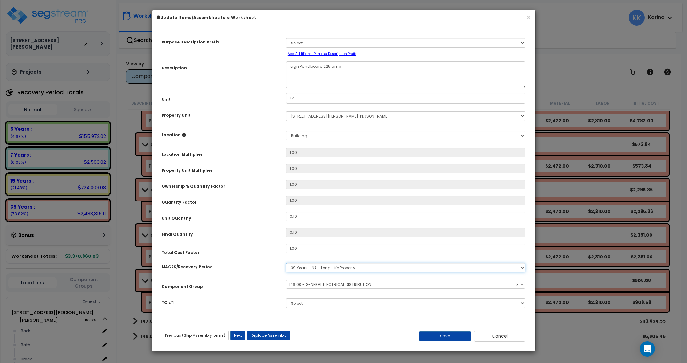
click at [286, 263] on select "Select MACRS/Recovery Period 5 Years - 57.0 - Distributive Trades & Services 5 …" at bounding box center [406, 268] width 240 height 10
select select "3667"
click option "5 Years - 57.0 - Distributive Trades & Services" at bounding box center [0, 0] width 0 height 0
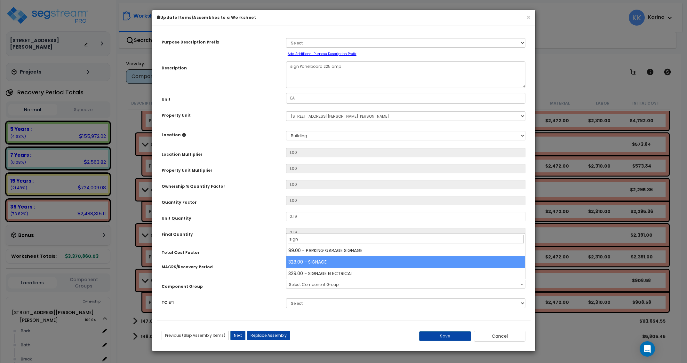
type input "sign"
select select "57119"
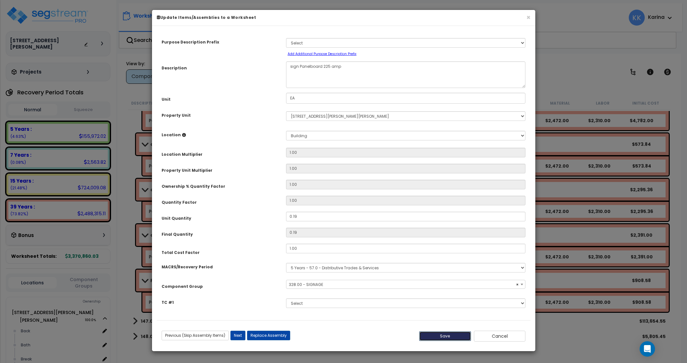
click at [437, 337] on button "Save" at bounding box center [445, 337] width 52 height 10
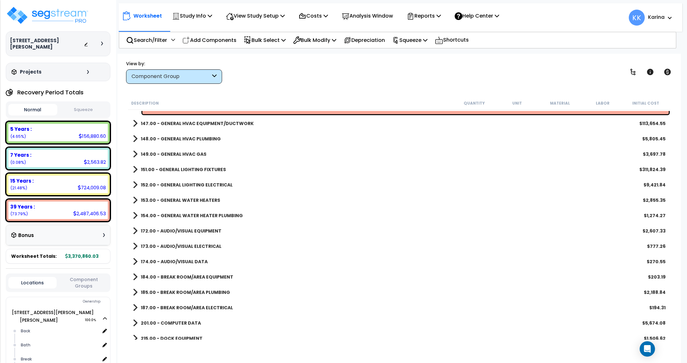
scroll to position [730, 0]
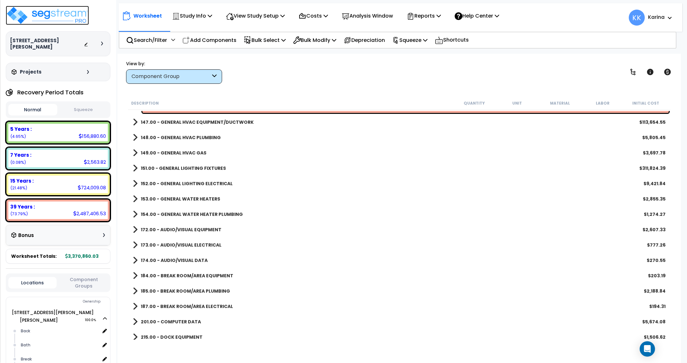
click at [63, 12] on img at bounding box center [47, 15] width 83 height 19
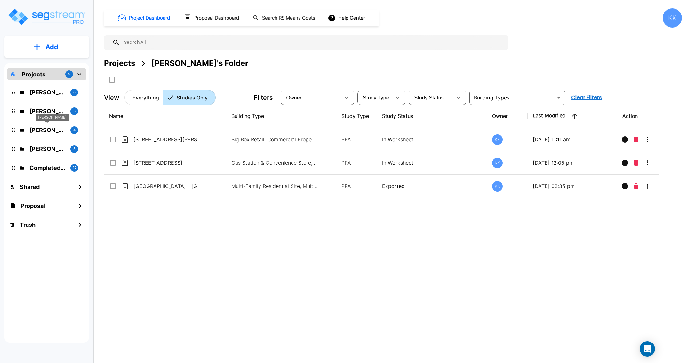
click at [40, 129] on p "[PERSON_NAME]" at bounding box center [47, 130] width 36 height 9
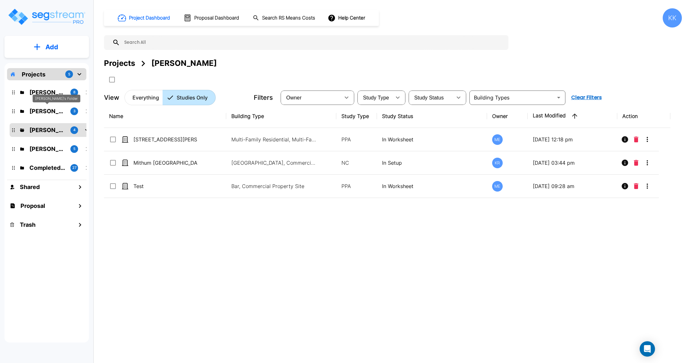
click at [38, 112] on p "[PERSON_NAME]'s Folder" at bounding box center [47, 111] width 36 height 9
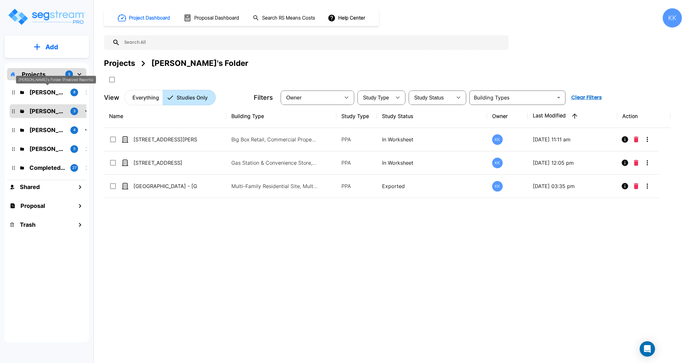
click at [40, 92] on p "[PERSON_NAME]'s Folder (Finalized Reports)" at bounding box center [47, 92] width 36 height 9
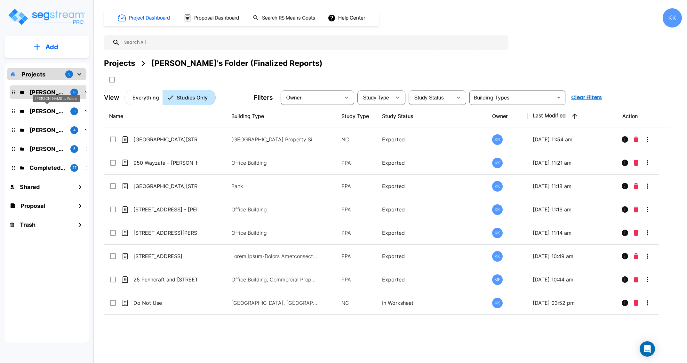
click at [39, 110] on p "[PERSON_NAME]'s Folder" at bounding box center [47, 111] width 36 height 9
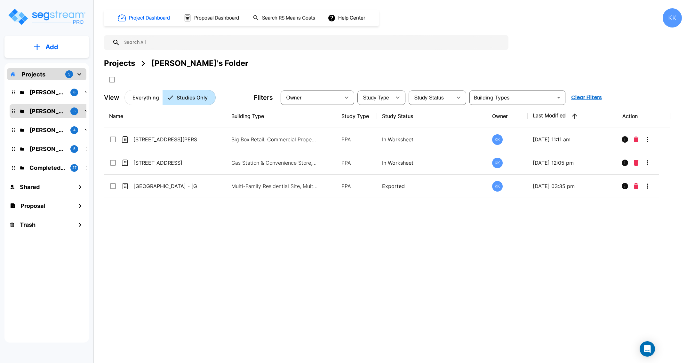
click at [324, 237] on div "Name Building Type Study Type Study Status Owner Last Modified Action [STREET_A…" at bounding box center [387, 217] width 567 height 225
